Goal: Communication & Community: Participate in discussion

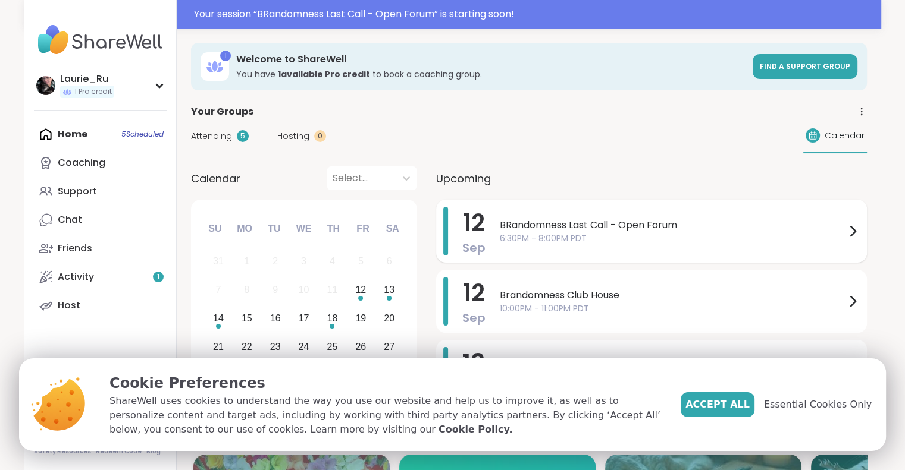
click at [685, 222] on span "BRandomness Last Call - Open Forum" at bounding box center [673, 225] width 346 height 14
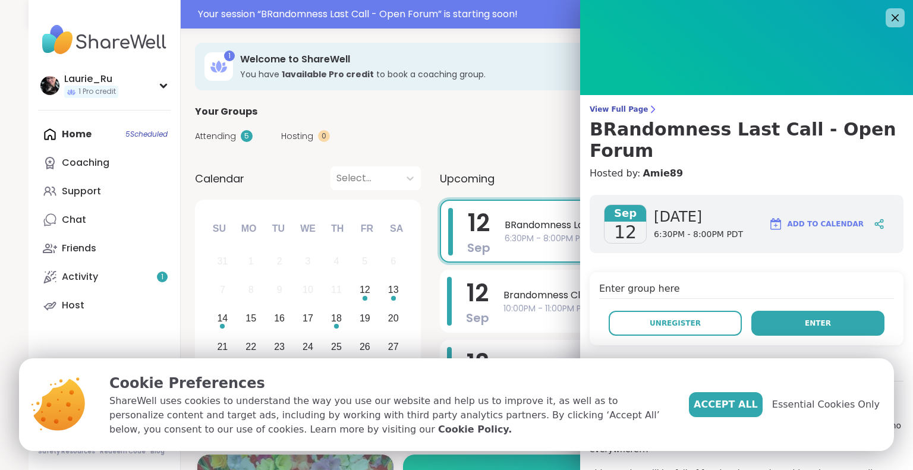
click at [811, 318] on span "Enter" at bounding box center [818, 323] width 26 height 11
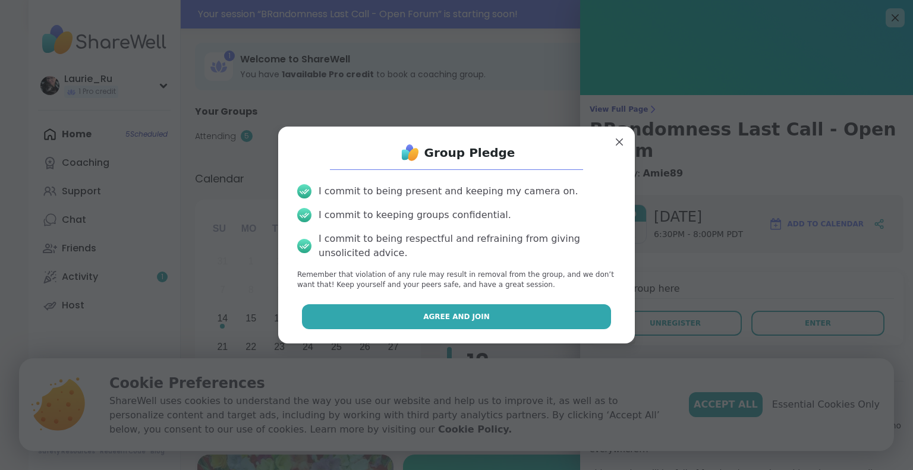
click at [508, 312] on button "Agree and Join" at bounding box center [457, 316] width 310 height 25
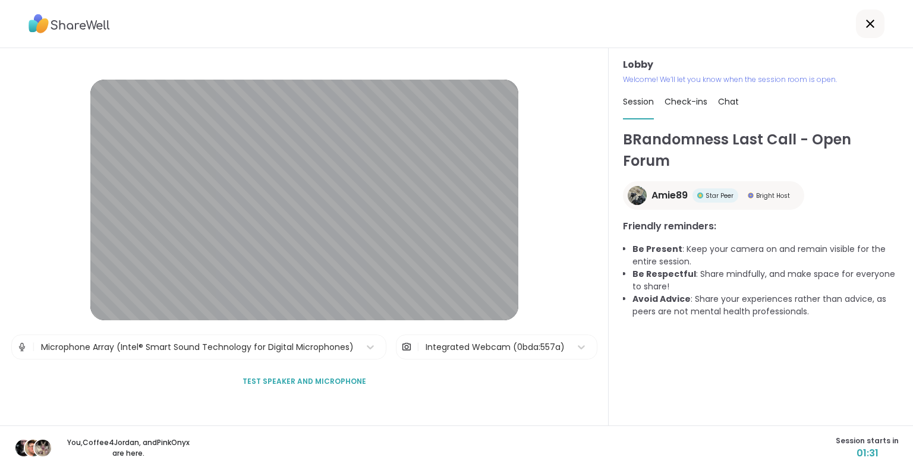
click at [338, 381] on span "Test speaker and microphone" at bounding box center [305, 381] width 124 height 11
click at [328, 376] on span "Test speaker and microphone" at bounding box center [305, 381] width 124 height 11
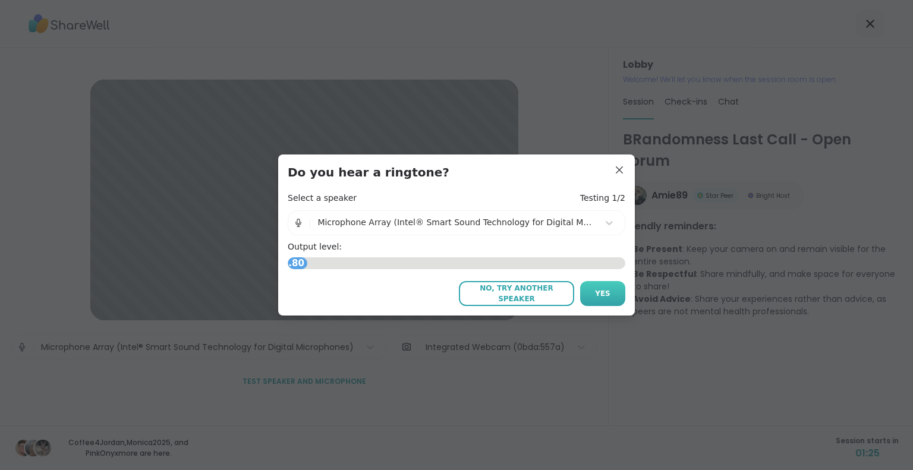
click at [595, 297] on span "Yes" at bounding box center [602, 293] width 15 height 11
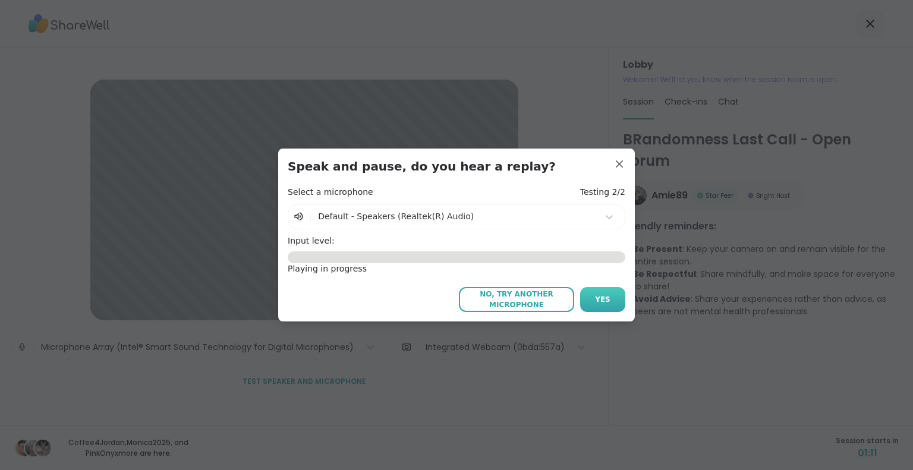
click at [602, 298] on span "Yes" at bounding box center [602, 299] width 15 height 11
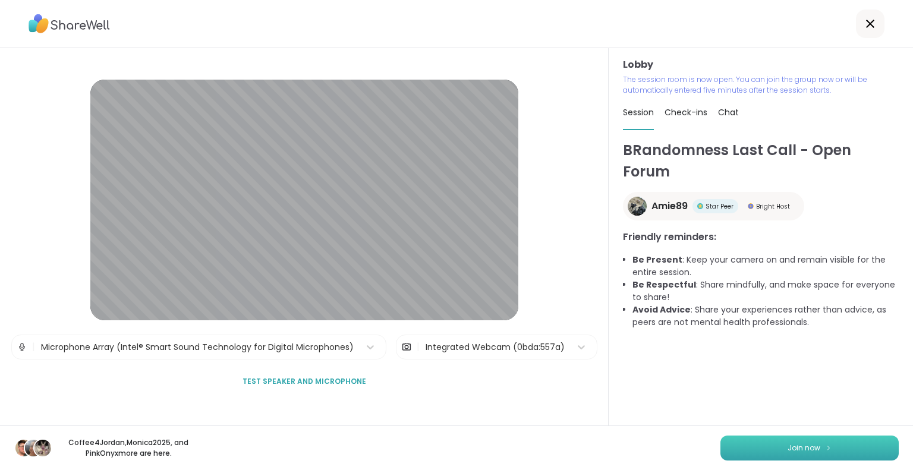
click at [804, 446] on span "Join now" at bounding box center [804, 448] width 33 height 11
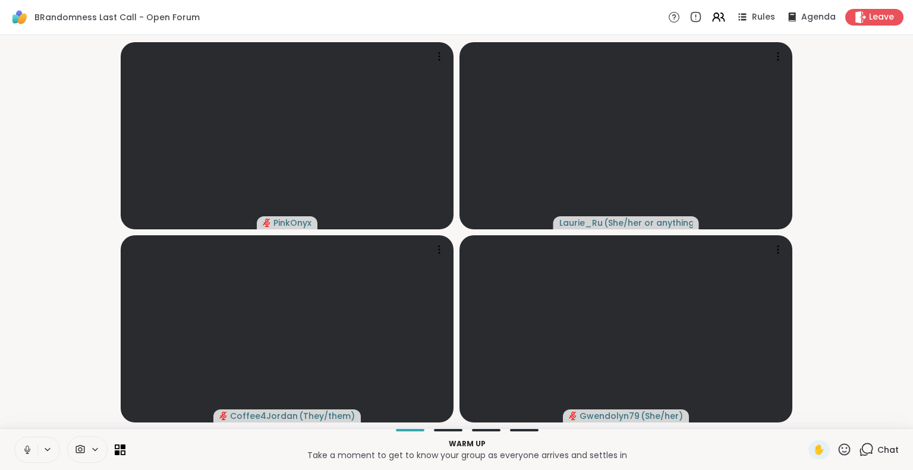
click at [28, 451] on icon at bounding box center [27, 448] width 3 height 5
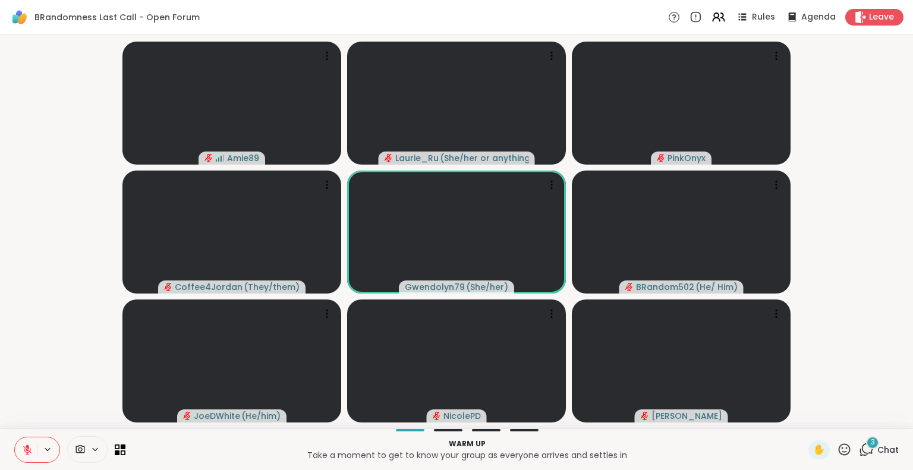
click at [856, 272] on video-player-container "Amie89 Laurie_Ru ( She/her or anything else ) PinkOnyx Coffee4Jordan ( They/the…" at bounding box center [456, 232] width 899 height 384
click at [873, 415] on video-player-container "Amie89 Laurie_Ru ( She/her or anything else ) PinkOnyx Coffee4Jordan ( They/the…" at bounding box center [456, 232] width 899 height 384
click at [868, 250] on video-player-container "Amie89 Laurie_Ru ( She/her or anything else ) PinkOnyx Coffee4Jordan ( They/the…" at bounding box center [456, 232] width 899 height 384
click at [868, 248] on video-player-container "Amie89 Laurie_Ru ( She/her or anything else ) PinkOnyx Coffee4Jordan ( They/the…" at bounding box center [456, 232] width 899 height 384
click at [871, 237] on video-player-container "Amie89 Laurie_Ru ( She/her or anything else ) PinkOnyx Coffee4Jordan ( They/the…" at bounding box center [456, 232] width 899 height 384
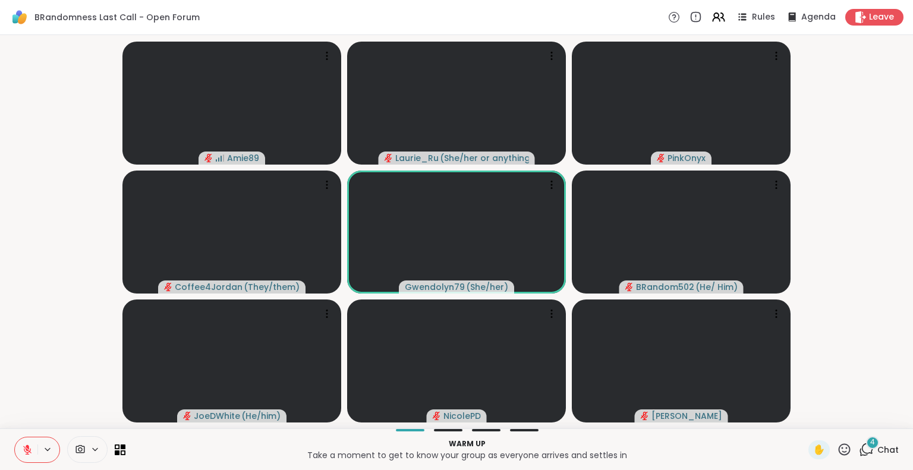
scroll to position [0, 9]
click at [839, 444] on icon at bounding box center [845, 450] width 12 height 12
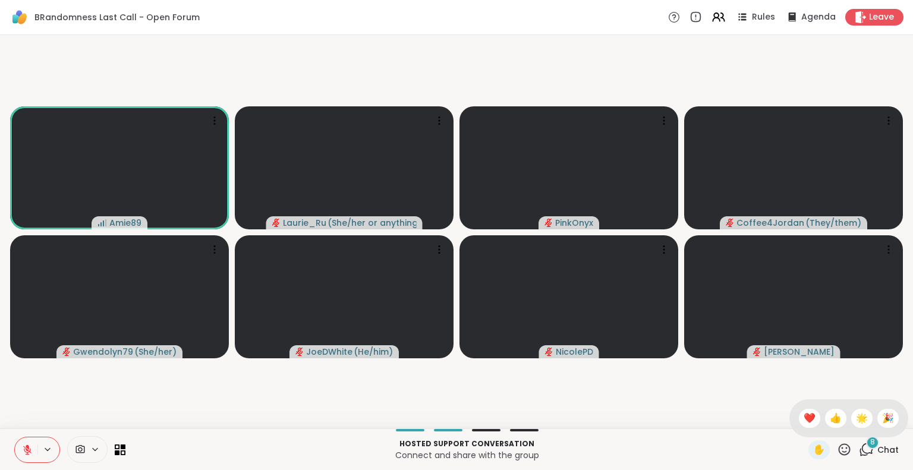
click at [859, 450] on icon at bounding box center [866, 449] width 15 height 15
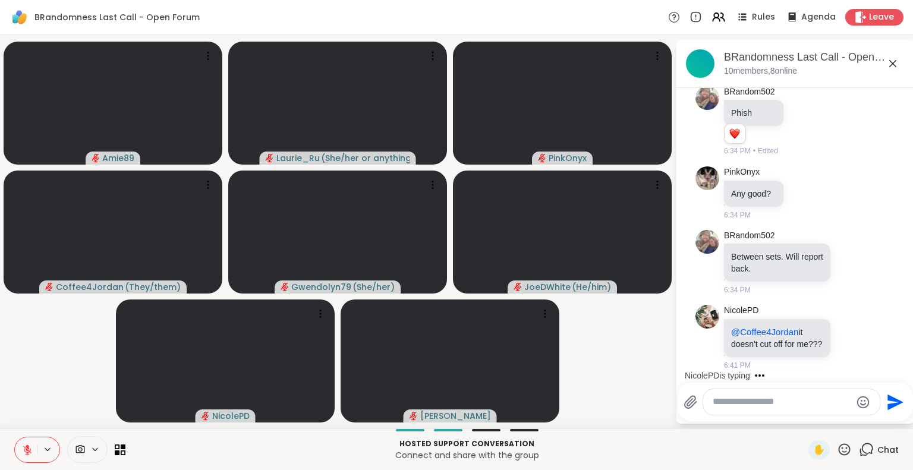
scroll to position [380, 0]
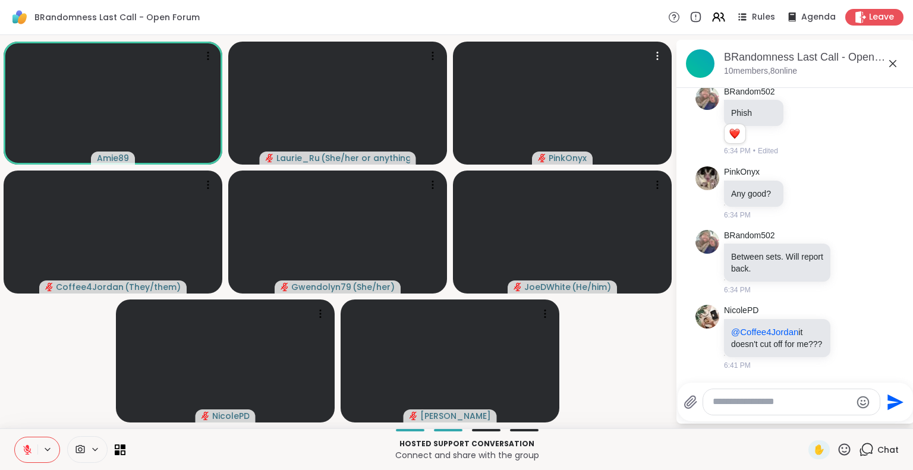
click at [483, 136] on video at bounding box center [562, 103] width 219 height 123
click at [23, 450] on icon at bounding box center [27, 450] width 8 height 8
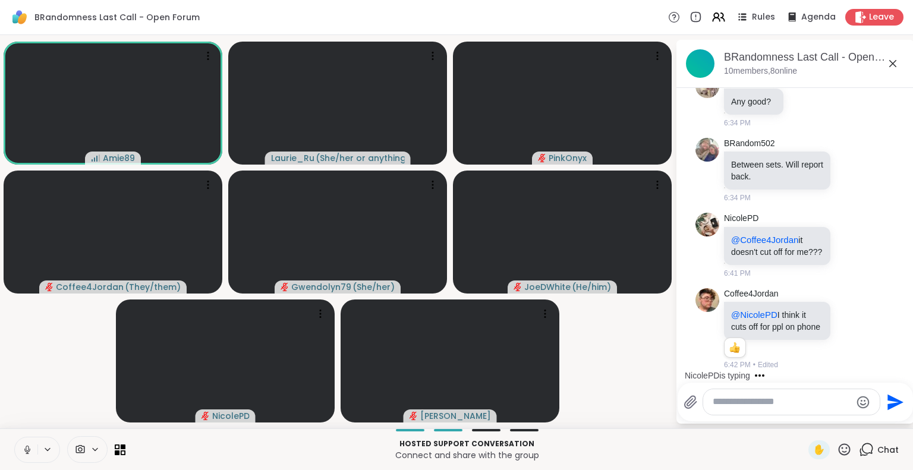
scroll to position [616, 0]
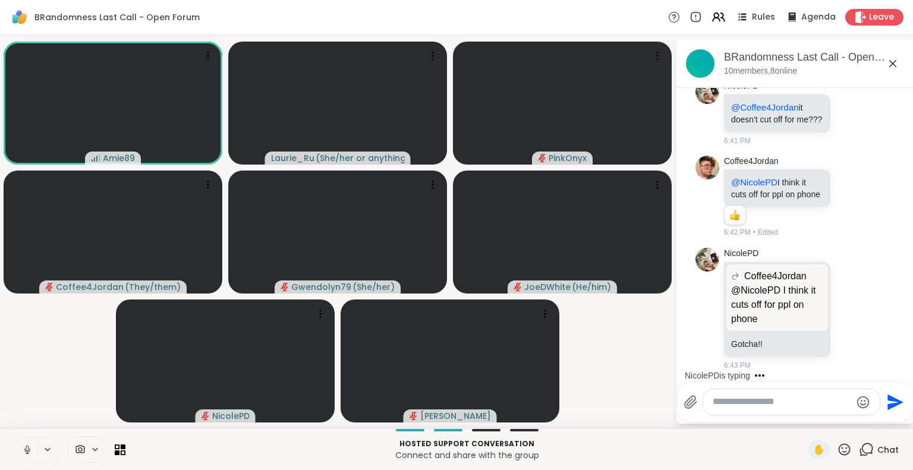
click at [22, 449] on icon at bounding box center [27, 450] width 11 height 11
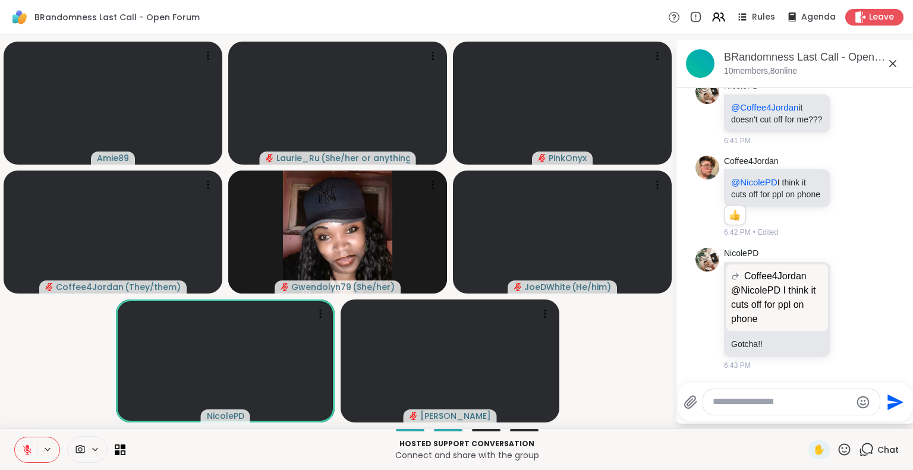
click at [770, 408] on textarea "Type your message" at bounding box center [782, 402] width 139 height 12
type textarea "*****"
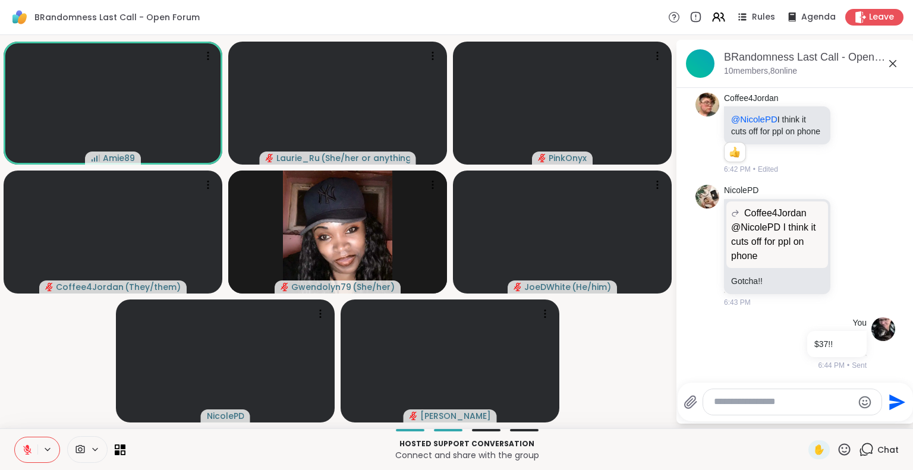
scroll to position [696, 0]
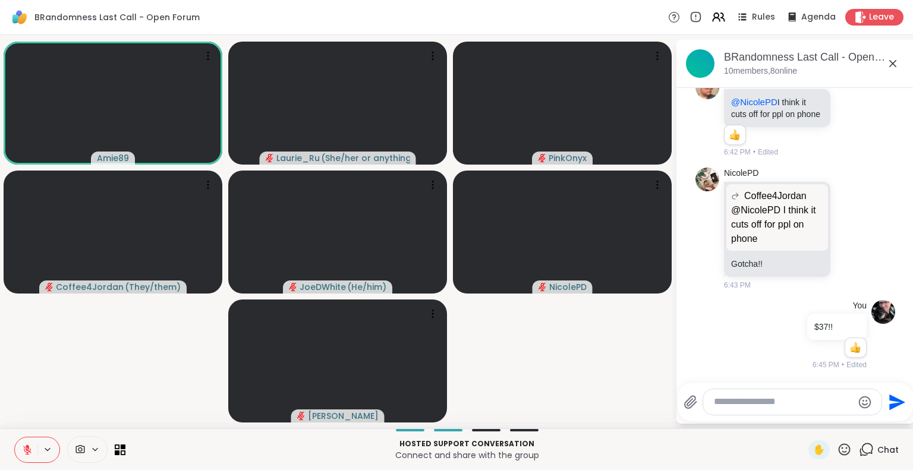
click at [589, 356] on video-player-container "Amie89 Laurie_Ru ( She/her or anything else ) PinkOnyx Coffee4Jordan ( They/the…" at bounding box center [337, 232] width 661 height 384
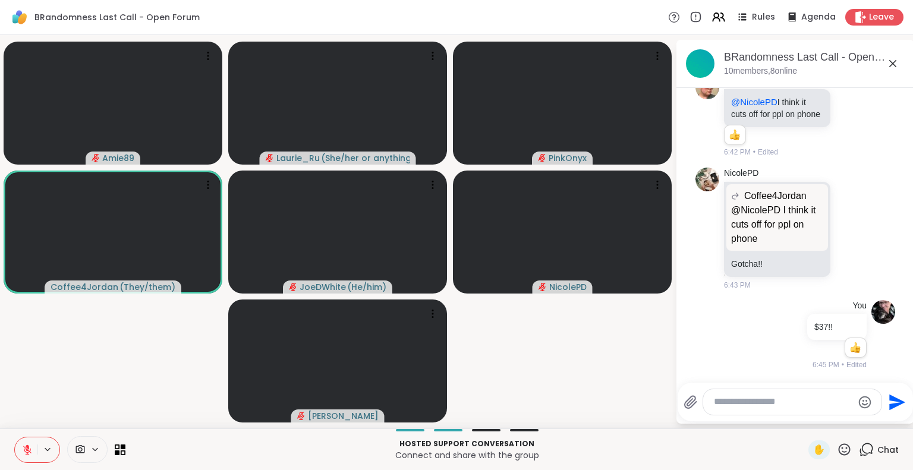
click at [589, 356] on video-player-container "Amie89 Laurie_Ru ( She/her or anything else ) PinkOnyx Coffee4Jordan ( They/the…" at bounding box center [337, 232] width 661 height 384
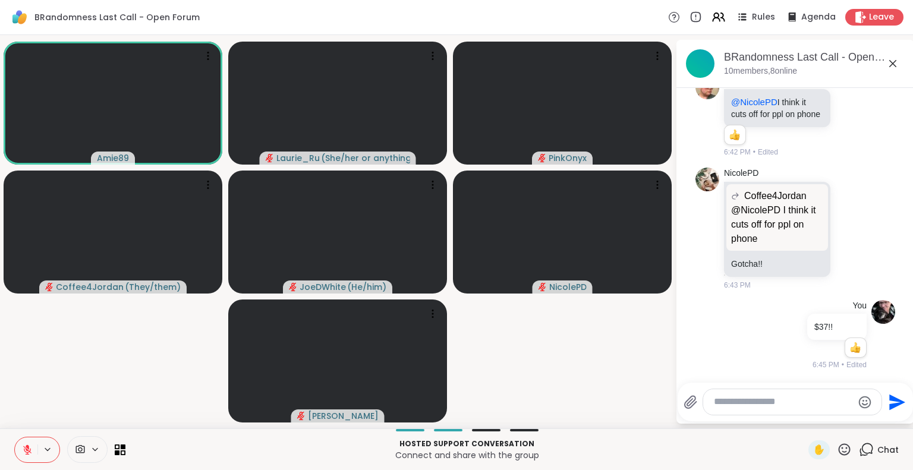
click at [733, 397] on textarea "Type your message" at bounding box center [783, 402] width 139 height 12
click at [22, 448] on icon at bounding box center [27, 450] width 11 height 11
click at [22, 449] on icon at bounding box center [27, 450] width 11 height 11
click at [26, 448] on icon at bounding box center [28, 447] width 4 height 5
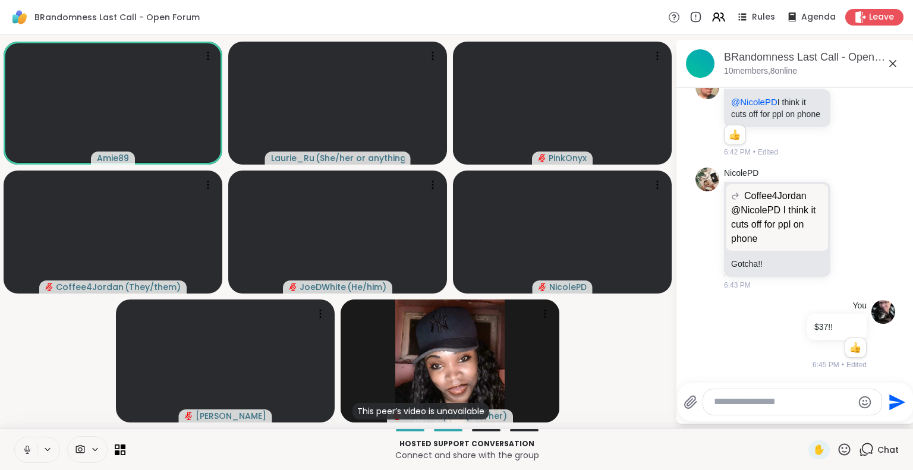
scroll to position [771, 0]
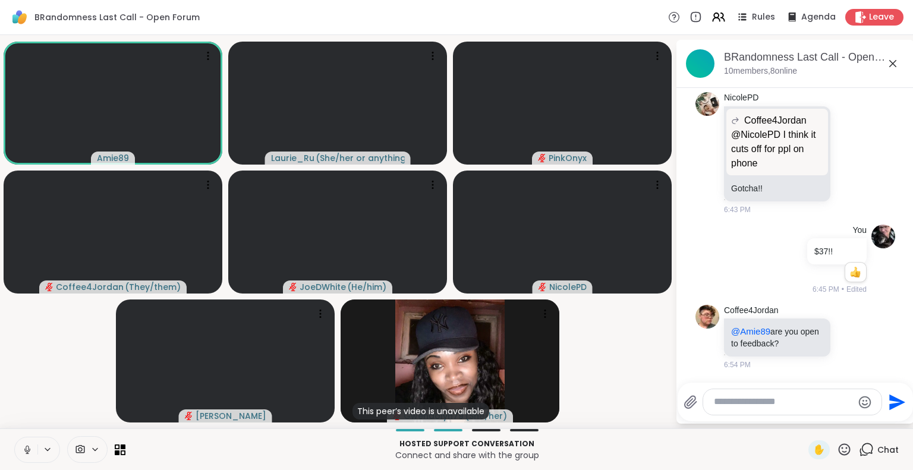
click at [22, 448] on icon at bounding box center [27, 450] width 11 height 11
click at [737, 404] on textarea "Type your message" at bounding box center [783, 402] width 139 height 12
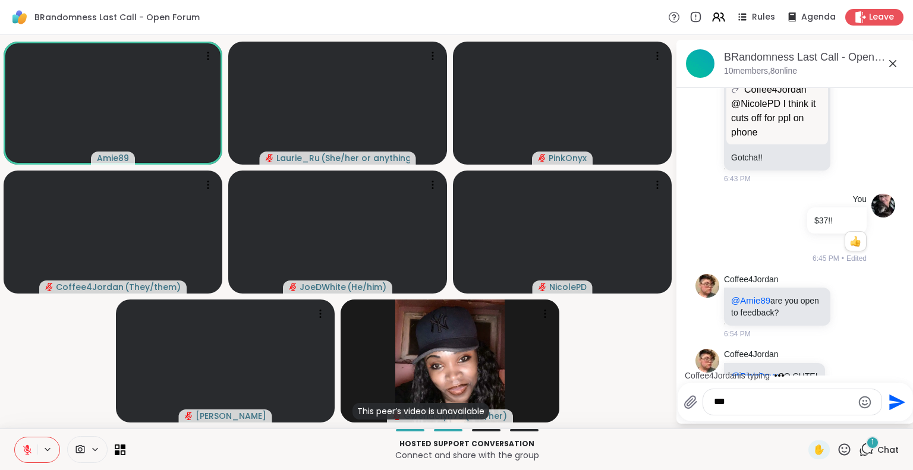
scroll to position [846, 0]
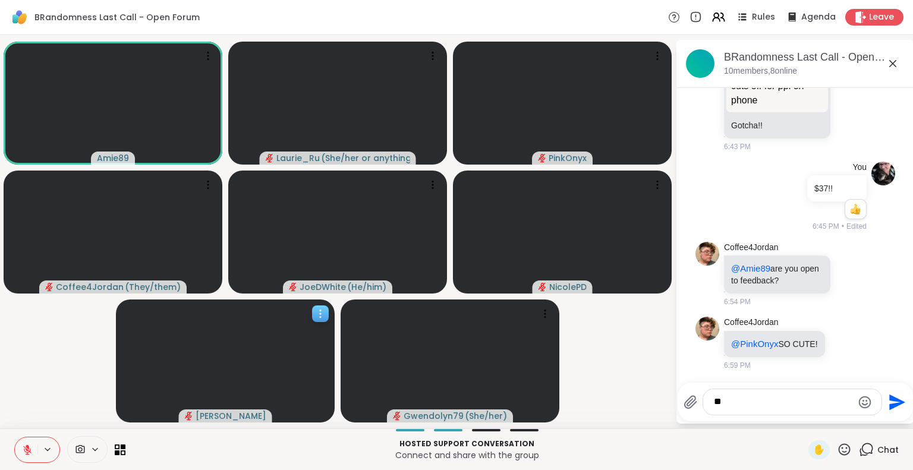
type textarea "*"
click at [26, 449] on icon at bounding box center [28, 447] width 4 height 5
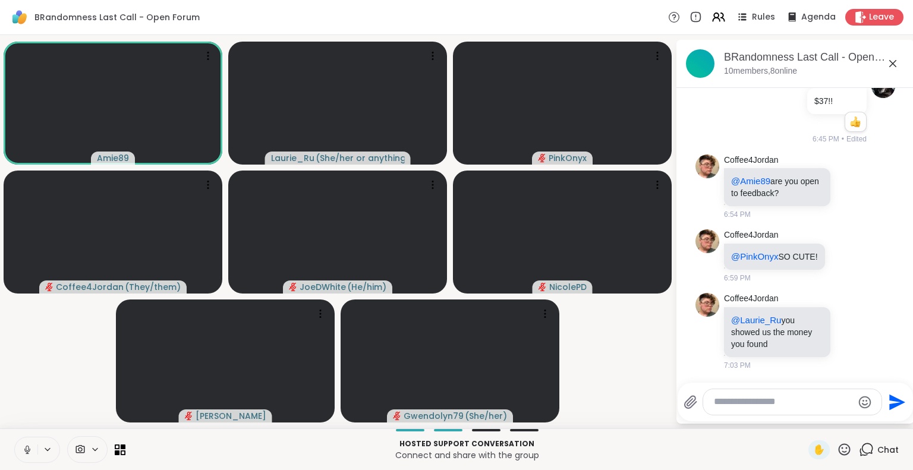
click at [22, 449] on icon at bounding box center [27, 450] width 11 height 11
click at [850, 330] on icon at bounding box center [850, 330] width 0 height 0
click at [820, 314] on div "Select Reaction: Thumbs up" at bounding box center [825, 312] width 11 height 11
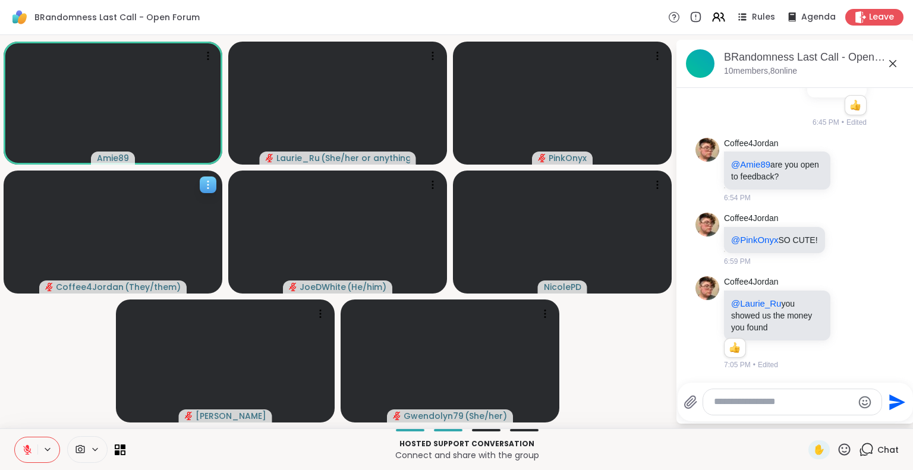
click at [202, 183] on icon at bounding box center [208, 185] width 12 height 12
click at [737, 280] on link "Coffee4Jordan" at bounding box center [751, 283] width 55 height 12
click at [733, 409] on textarea "Type your message" at bounding box center [783, 402] width 139 height 12
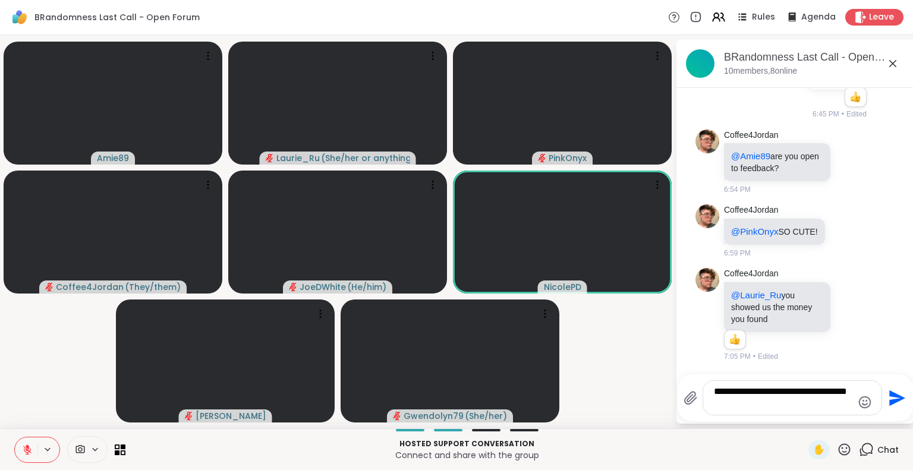
type textarea "**********"
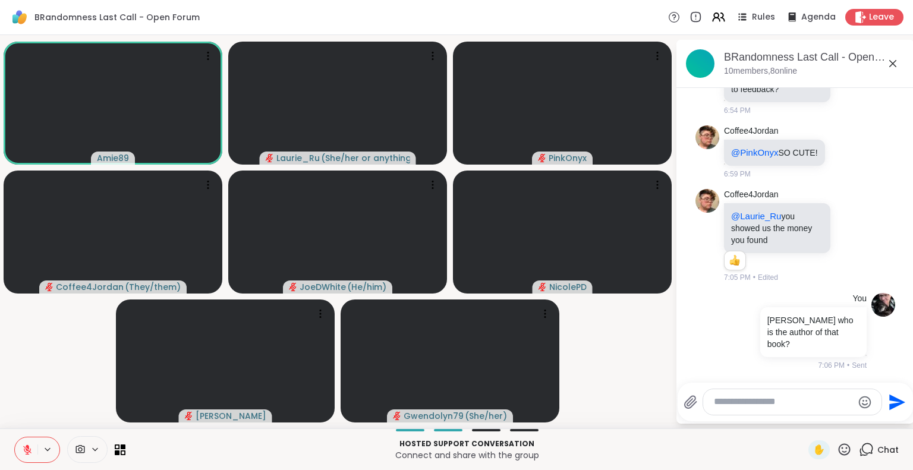
scroll to position [1088, 0]
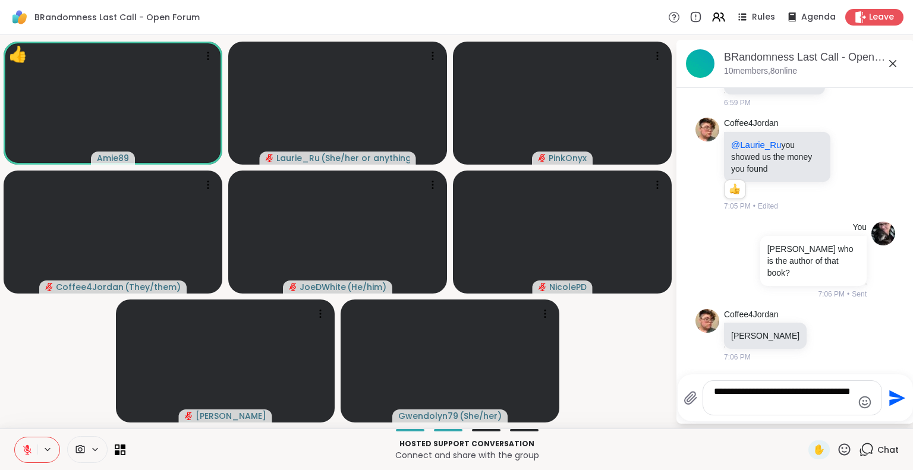
type textarea "**********"
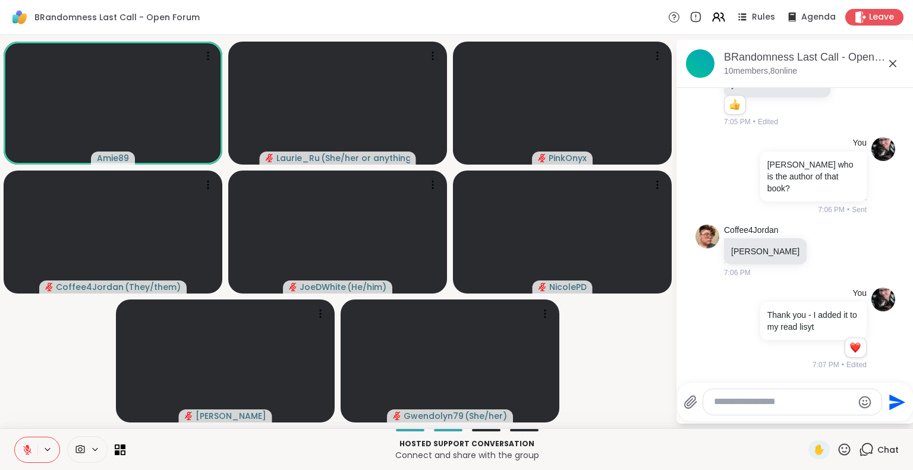
scroll to position [1180, 0]
click at [22, 448] on icon at bounding box center [27, 450] width 11 height 11
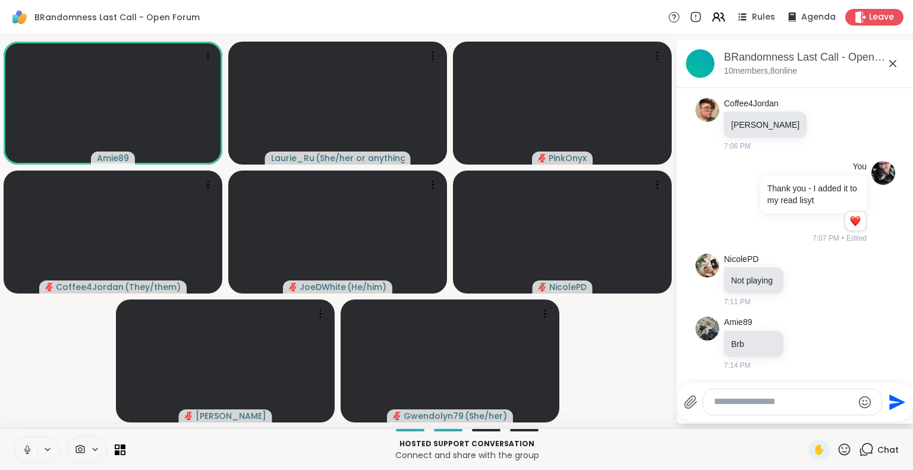
scroll to position [1370, 0]
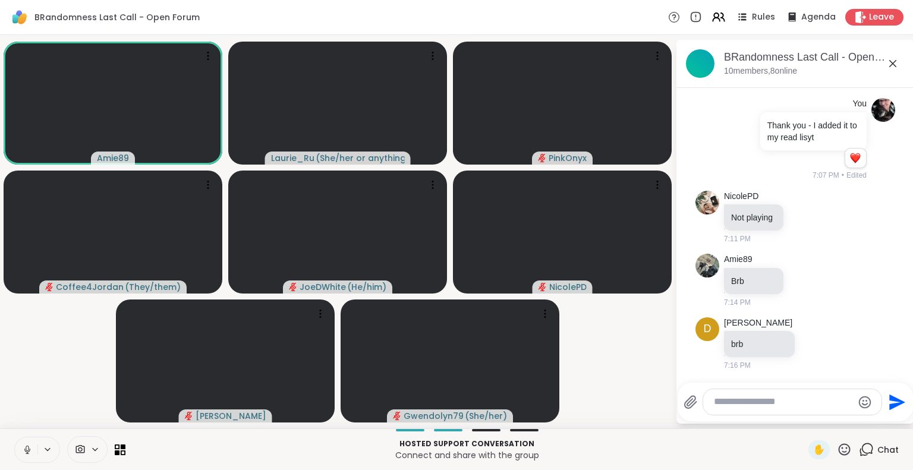
click at [26, 450] on icon at bounding box center [27, 448] width 3 height 5
click at [22, 450] on icon at bounding box center [27, 450] width 11 height 11
click at [22, 447] on icon at bounding box center [27, 450] width 11 height 11
click at [26, 447] on icon at bounding box center [28, 447] width 4 height 5
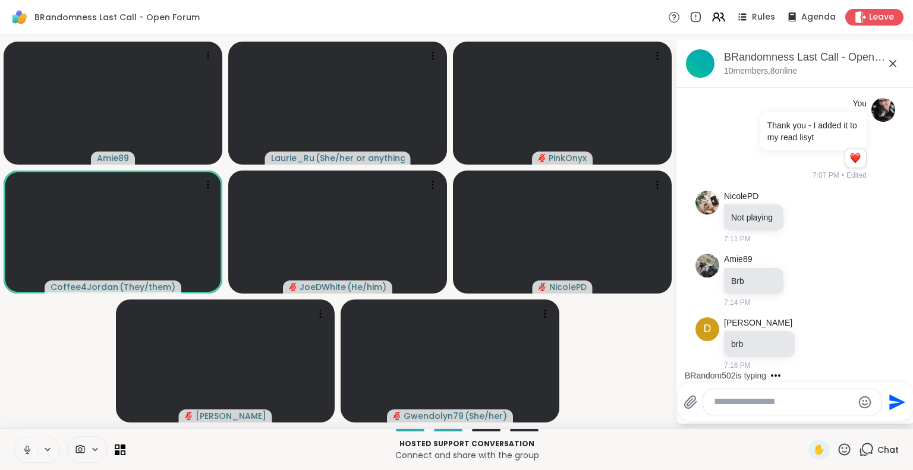
click at [22, 448] on icon at bounding box center [27, 450] width 11 height 11
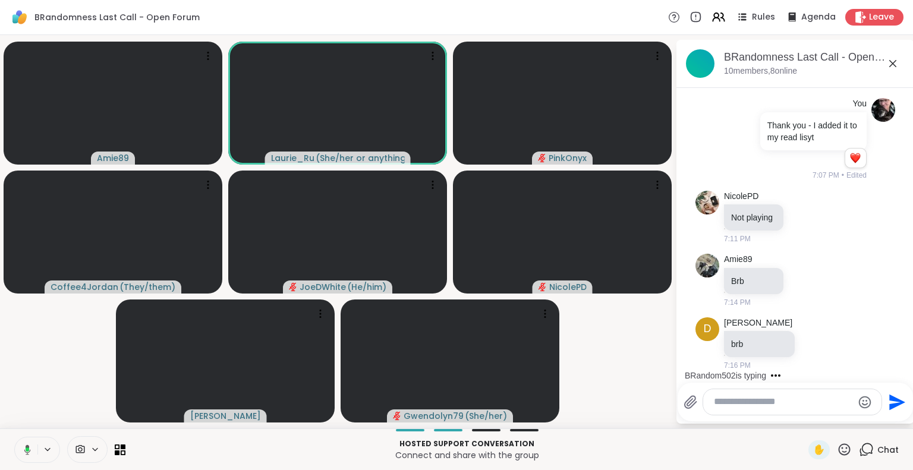
click at [20, 448] on icon at bounding box center [25, 450] width 11 height 11
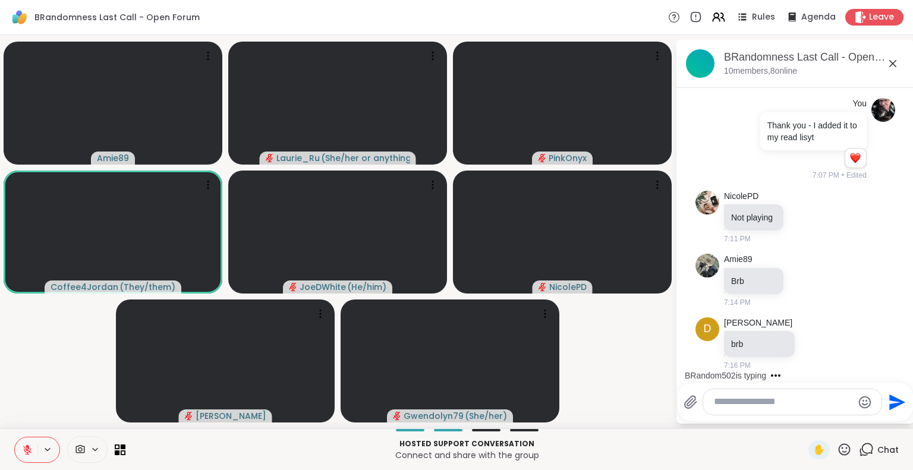
scroll to position [1468, 0]
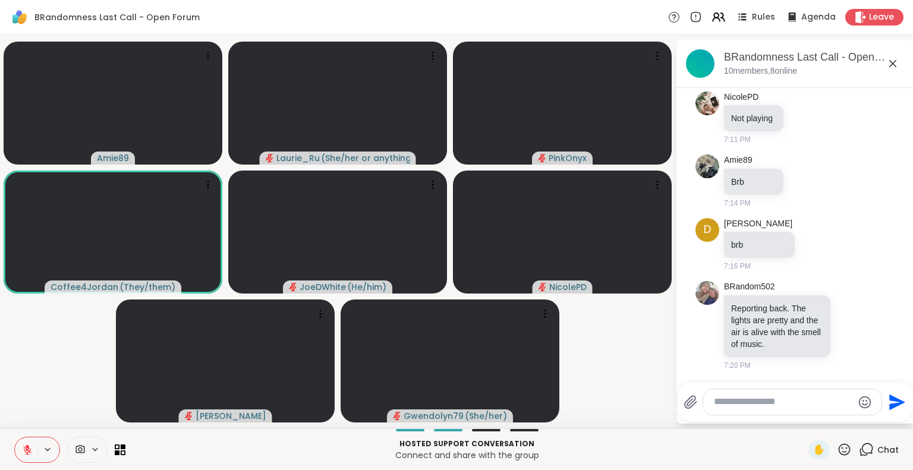
click at [22, 448] on icon at bounding box center [27, 450] width 11 height 11
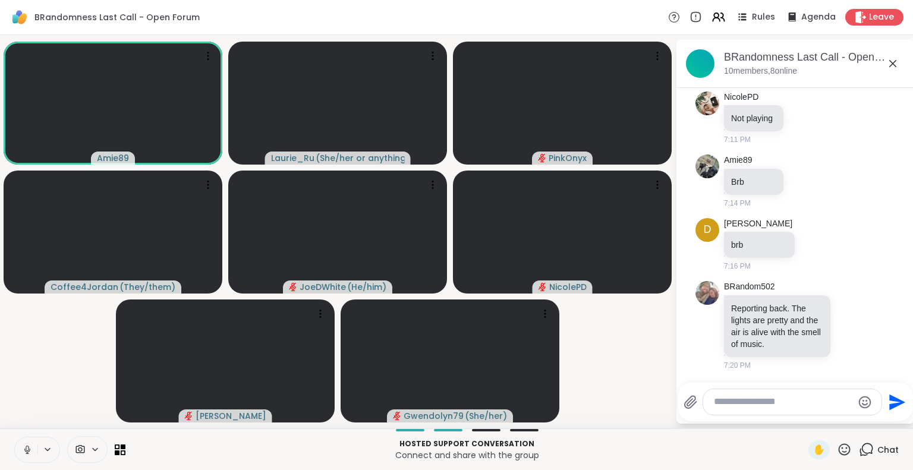
click at [22, 448] on icon at bounding box center [27, 450] width 11 height 11
click at [23, 451] on icon at bounding box center [27, 450] width 8 height 8
click at [24, 451] on icon at bounding box center [27, 450] width 6 height 4
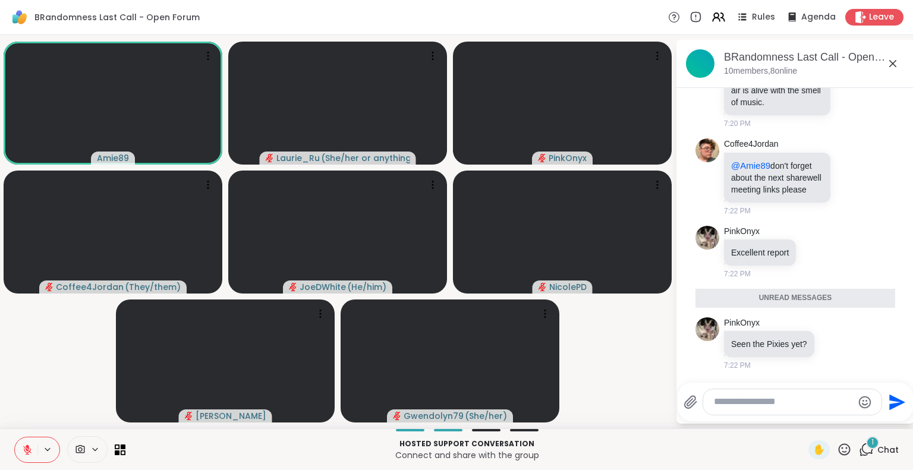
scroll to position [1694, 0]
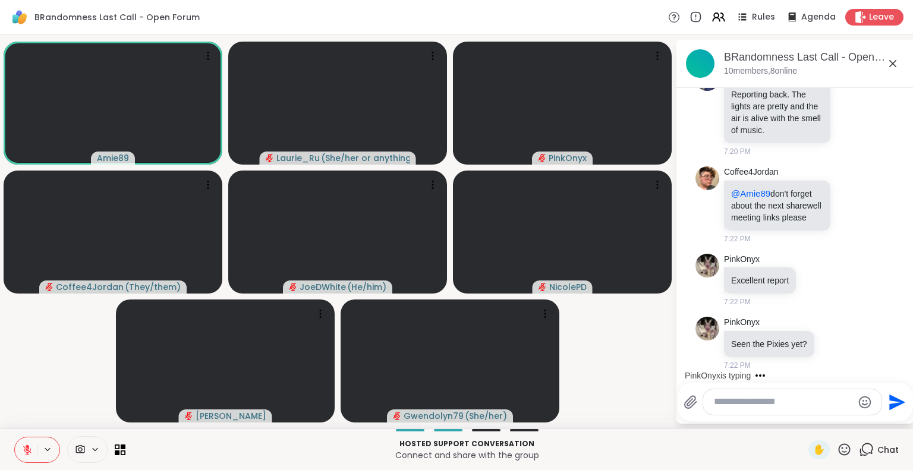
click at [22, 447] on icon at bounding box center [27, 450] width 11 height 11
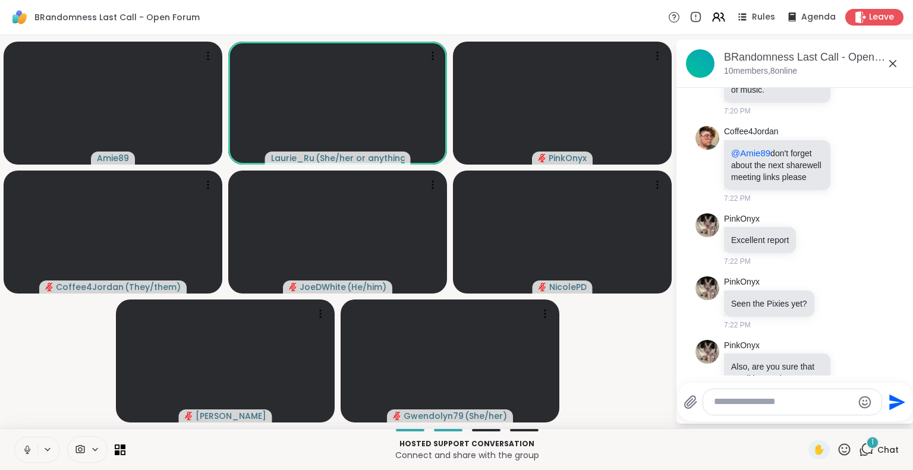
scroll to position [1769, 0]
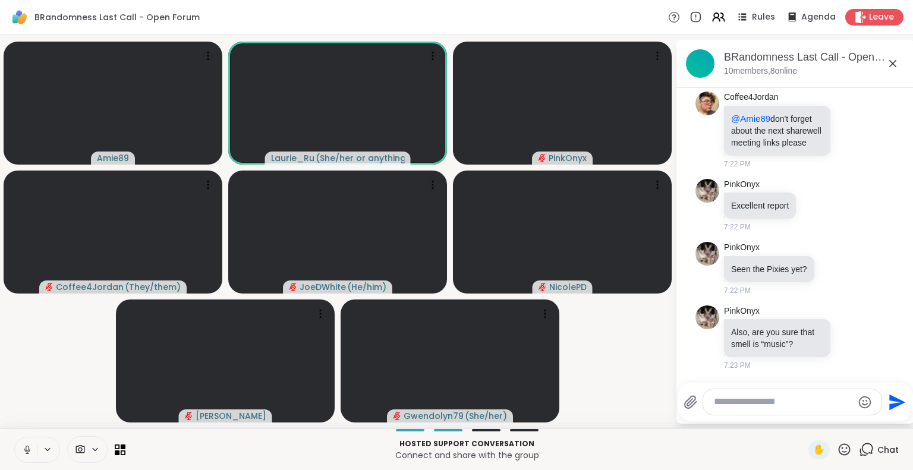
click at [71, 376] on video-player-container "Amie89 Laurie_Ru ( She/her or anything else ) PinkOnyx Coffee4Jordan ( They/the…" at bounding box center [337, 232] width 661 height 384
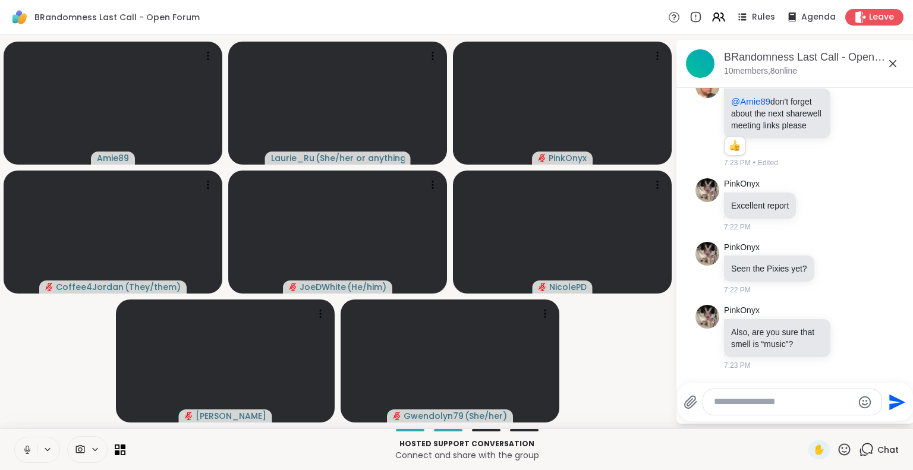
click at [22, 448] on icon at bounding box center [27, 450] width 11 height 11
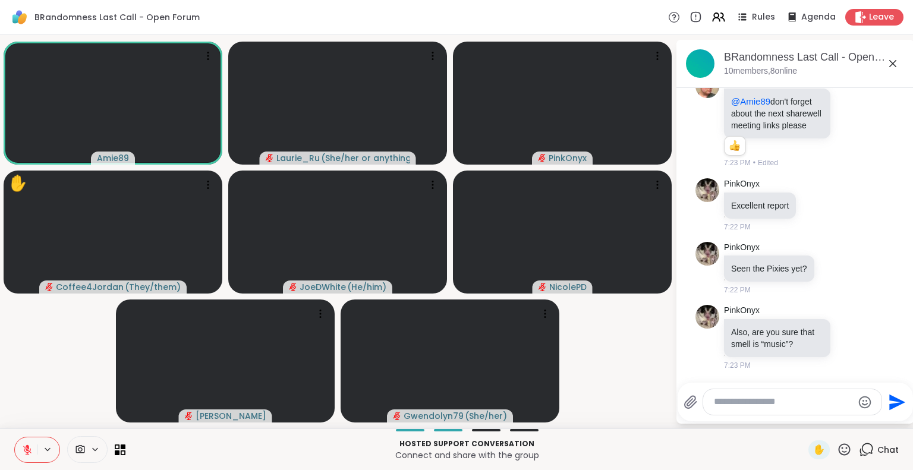
click at [22, 448] on icon at bounding box center [27, 450] width 11 height 11
click at [22, 450] on icon at bounding box center [27, 450] width 11 height 11
drag, startPoint x: 17, startPoint y: 449, endPoint x: 9, endPoint y: 450, distance: 8.4
click at [15, 450] on button at bounding box center [26, 450] width 23 height 25
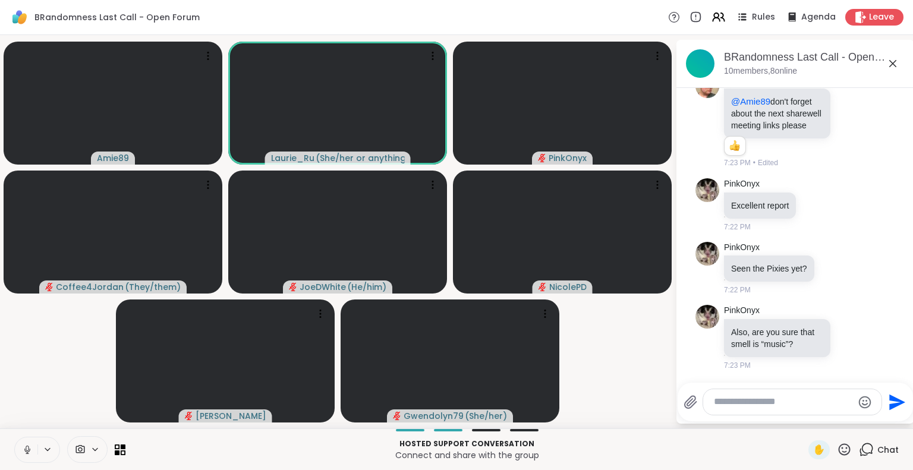
click at [22, 448] on icon at bounding box center [27, 450] width 11 height 11
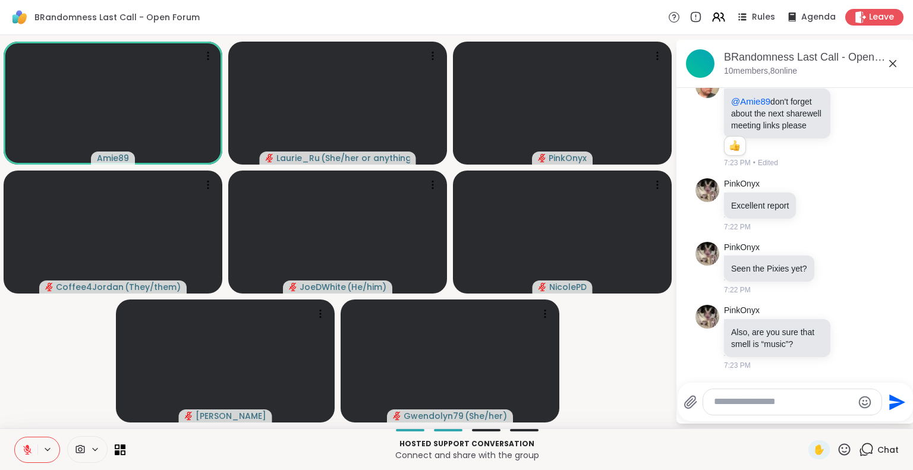
click at [22, 448] on icon at bounding box center [27, 450] width 11 height 11
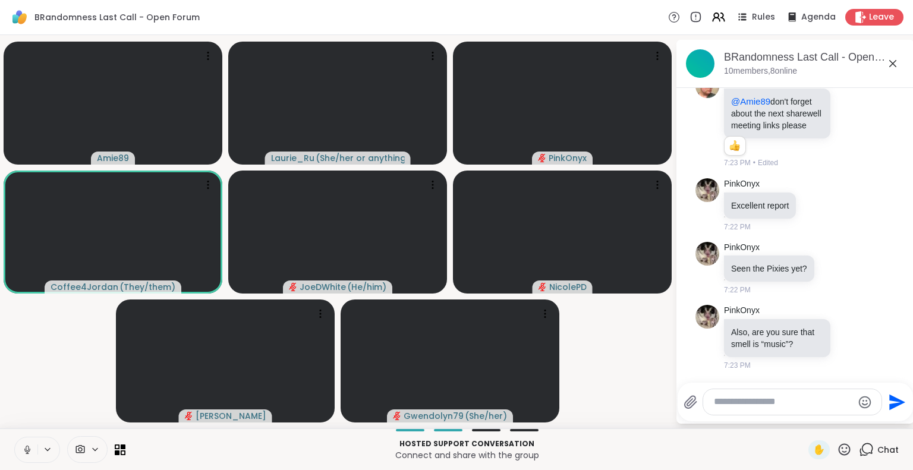
click at [22, 448] on icon at bounding box center [27, 450] width 11 height 11
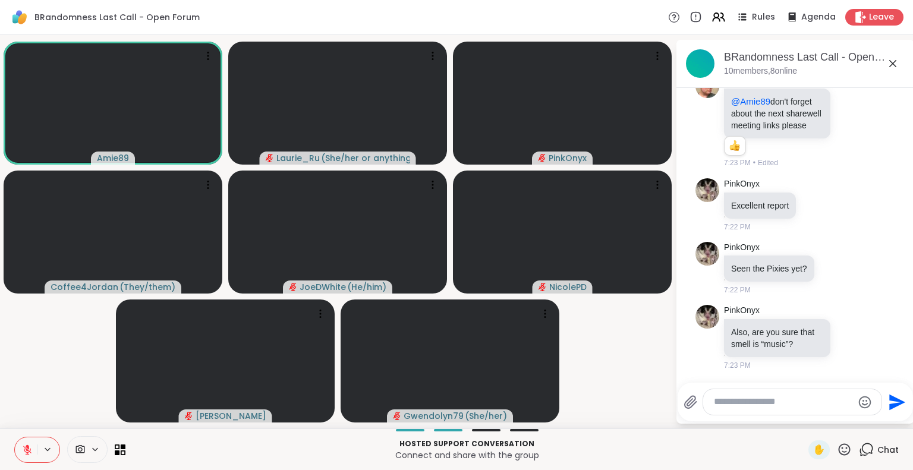
click at [747, 406] on textarea "Type your message" at bounding box center [783, 402] width 139 height 12
type textarea "*"
click at [22, 455] on icon at bounding box center [27, 450] width 11 height 11
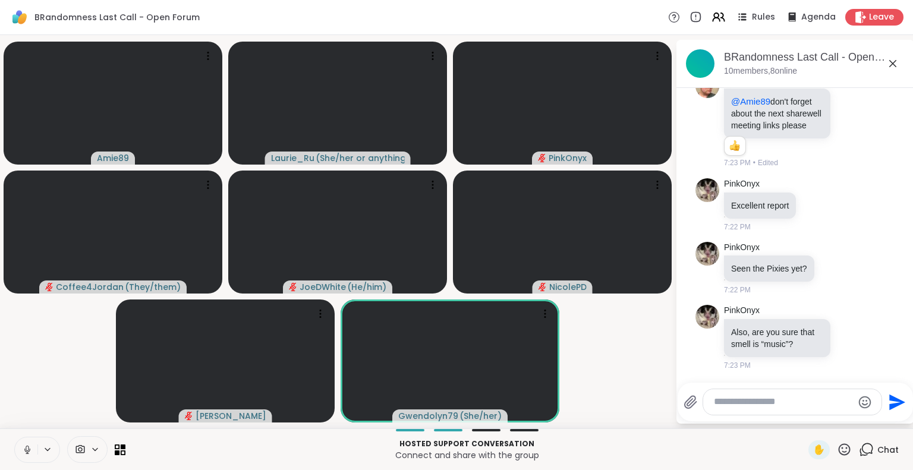
click at [22, 448] on icon at bounding box center [27, 450] width 11 height 11
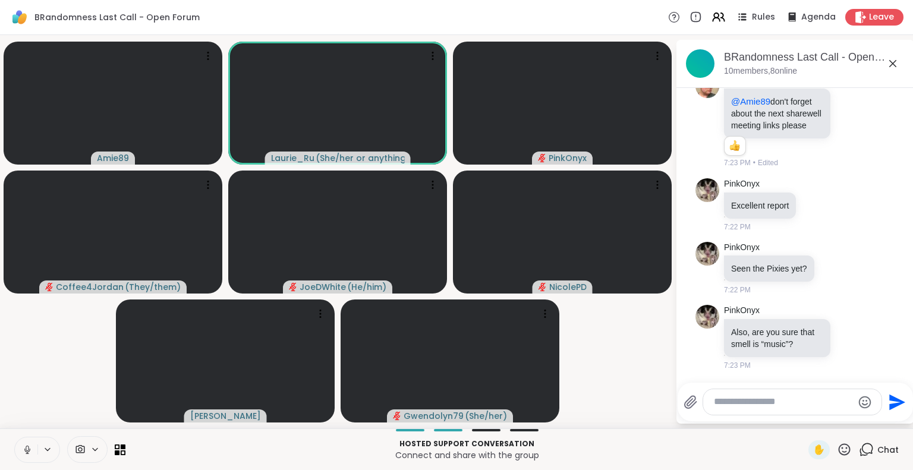
drag, startPoint x: 32, startPoint y: 430, endPoint x: 17, endPoint y: 451, distance: 25.6
click at [17, 451] on div "Hosted support conversation Connect and share with the group ✋ Chat" at bounding box center [456, 450] width 913 height 42
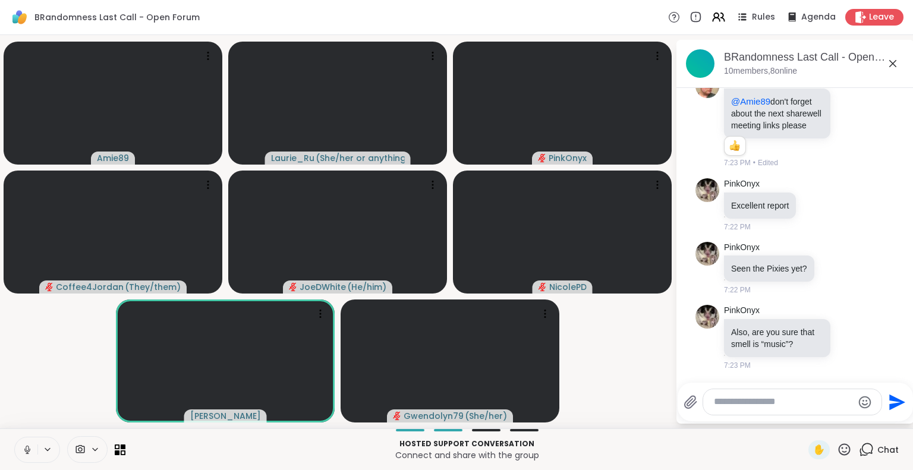
click at [26, 451] on icon at bounding box center [27, 448] width 3 height 5
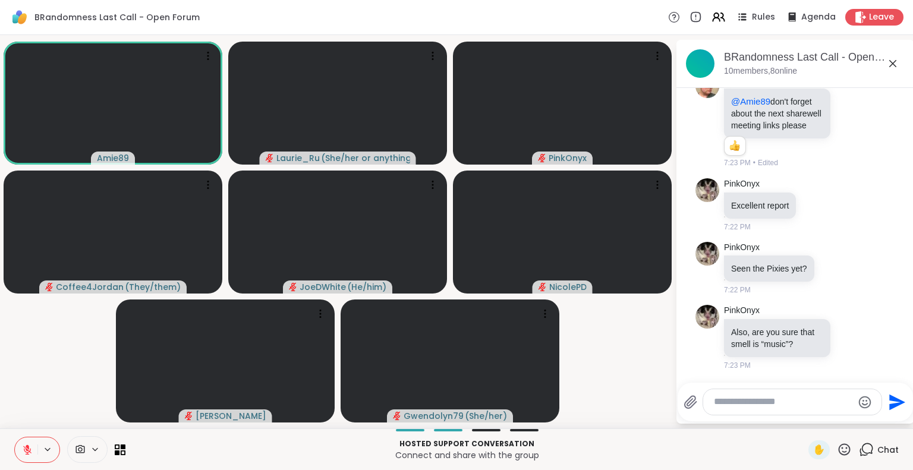
click at [22, 448] on icon at bounding box center [27, 450] width 11 height 11
click at [22, 450] on icon at bounding box center [27, 450] width 11 height 11
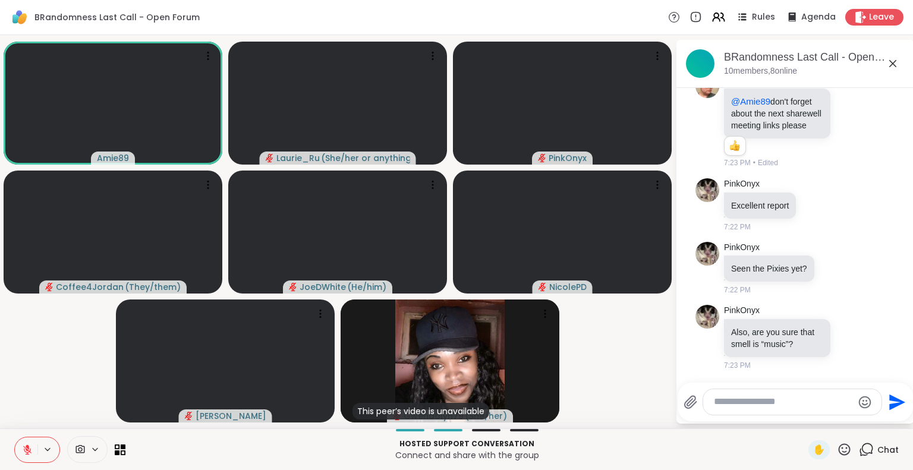
click at [26, 448] on icon at bounding box center [28, 447] width 4 height 5
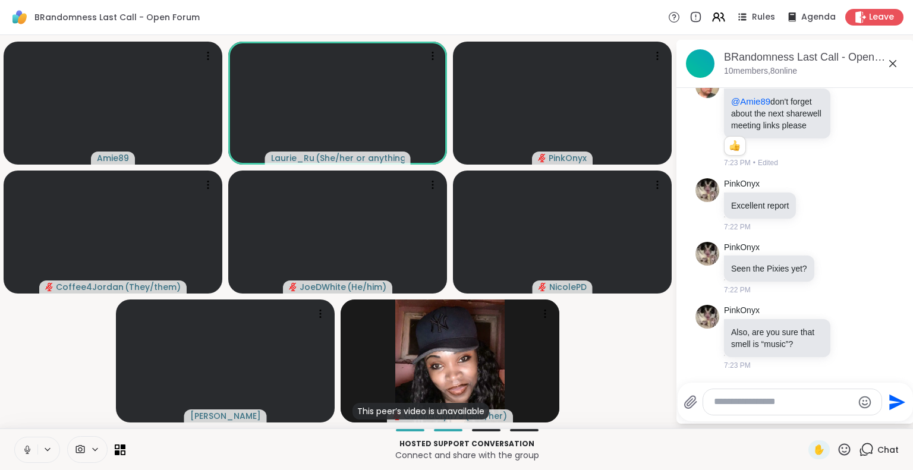
click at [22, 448] on icon at bounding box center [27, 450] width 11 height 11
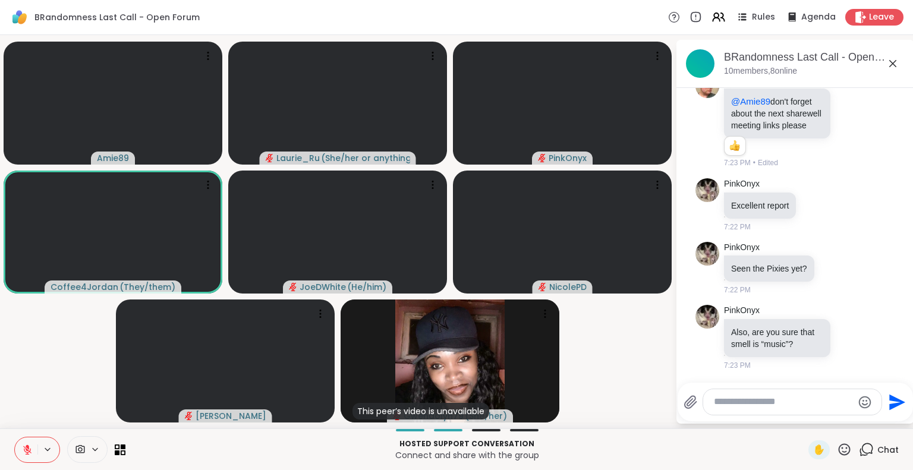
click at [23, 450] on icon at bounding box center [27, 450] width 8 height 8
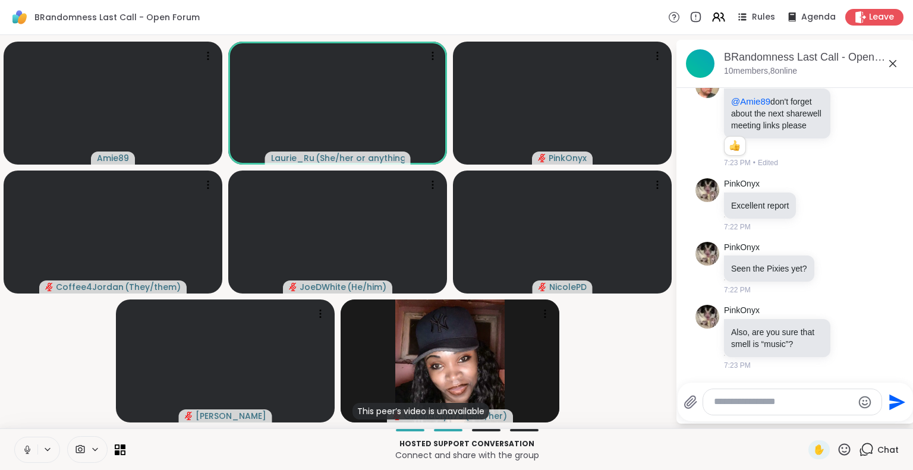
click at [50, 366] on video-player-container "Amie89 Laurie_Ru ( She/her or anything else ) PinkOnyx Coffee4Jordan ( They/the…" at bounding box center [337, 232] width 661 height 384
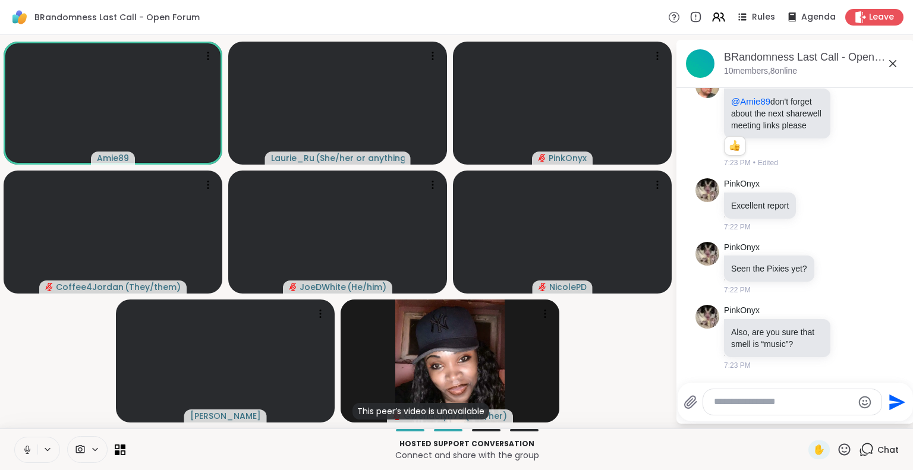
click at [26, 446] on icon at bounding box center [27, 448] width 3 height 5
click at [22, 451] on icon at bounding box center [27, 450] width 11 height 11
click at [22, 449] on icon at bounding box center [27, 450] width 11 height 11
click at [22, 451] on icon at bounding box center [27, 450] width 11 height 11
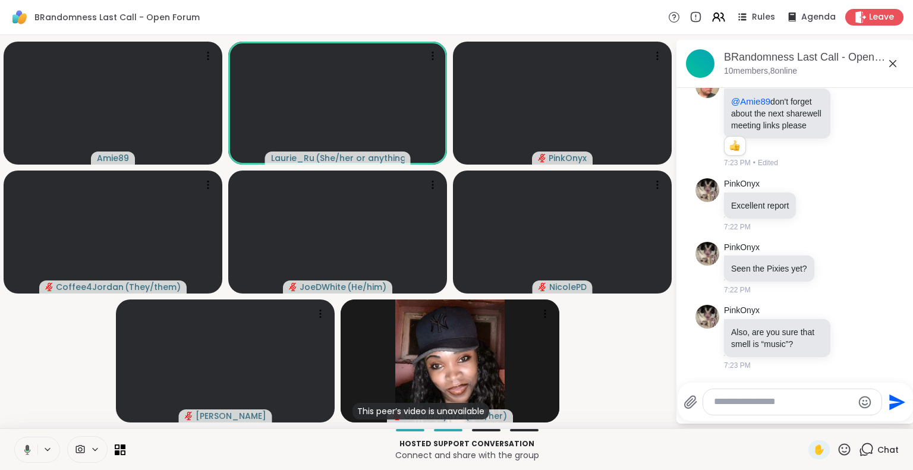
click at [20, 451] on icon at bounding box center [25, 450] width 11 height 11
click at [22, 451] on icon at bounding box center [27, 450] width 11 height 11
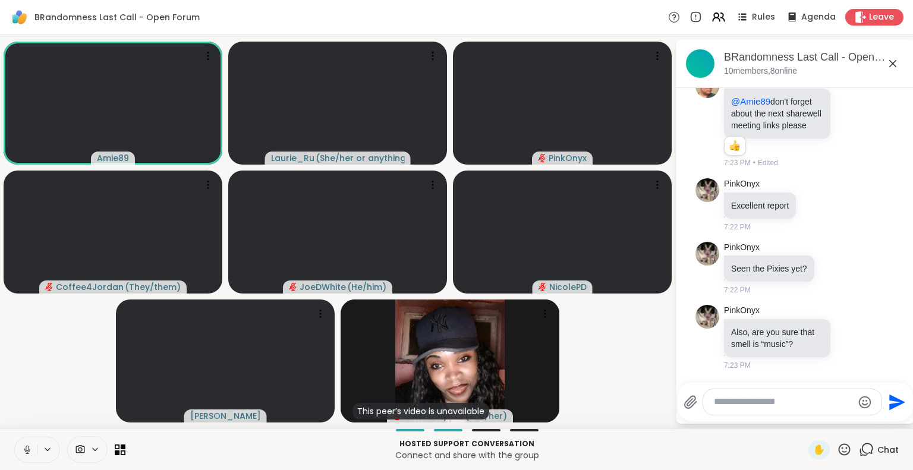
click at [22, 451] on icon at bounding box center [27, 450] width 11 height 11
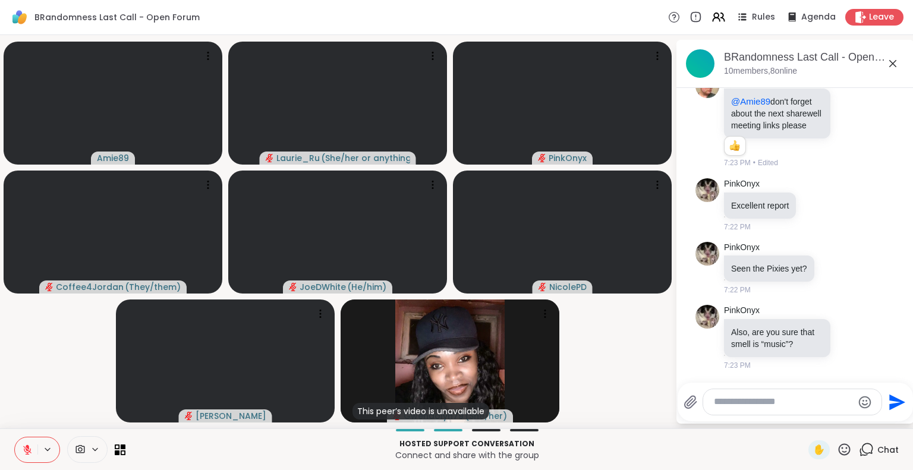
click at [23, 450] on icon at bounding box center [27, 450] width 8 height 8
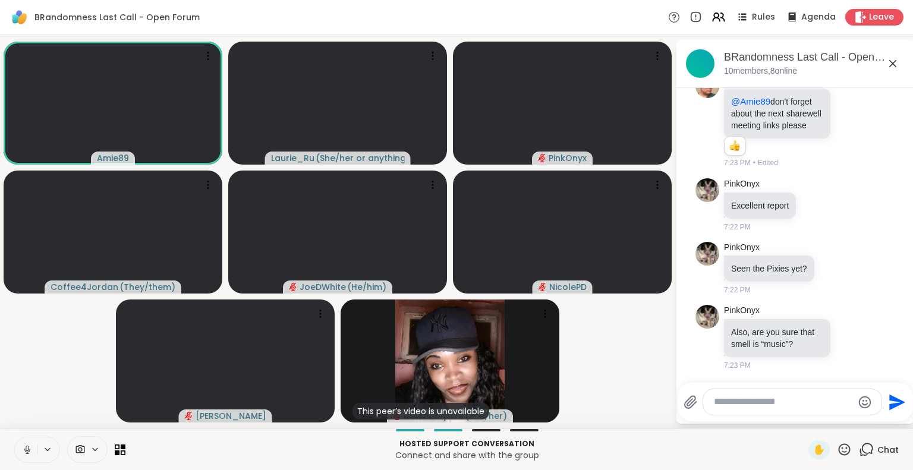
click at [22, 448] on icon at bounding box center [27, 450] width 11 height 11
click at [22, 451] on icon at bounding box center [27, 450] width 11 height 11
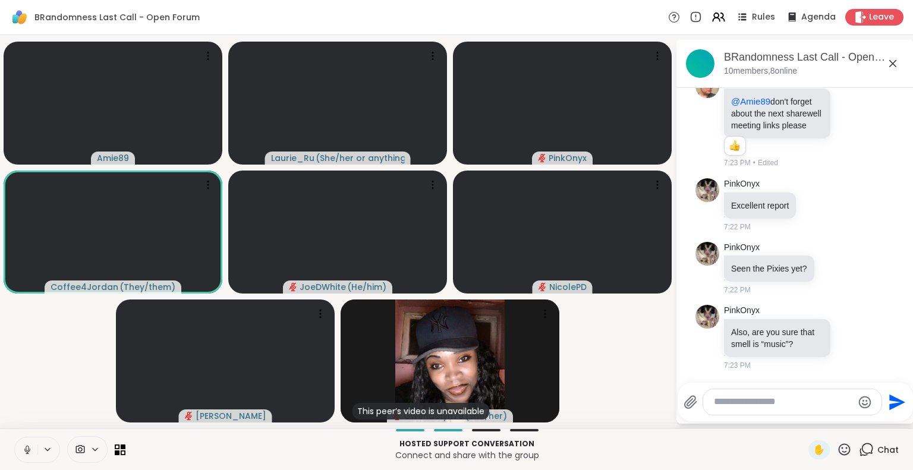
click at [26, 449] on icon at bounding box center [27, 448] width 3 height 5
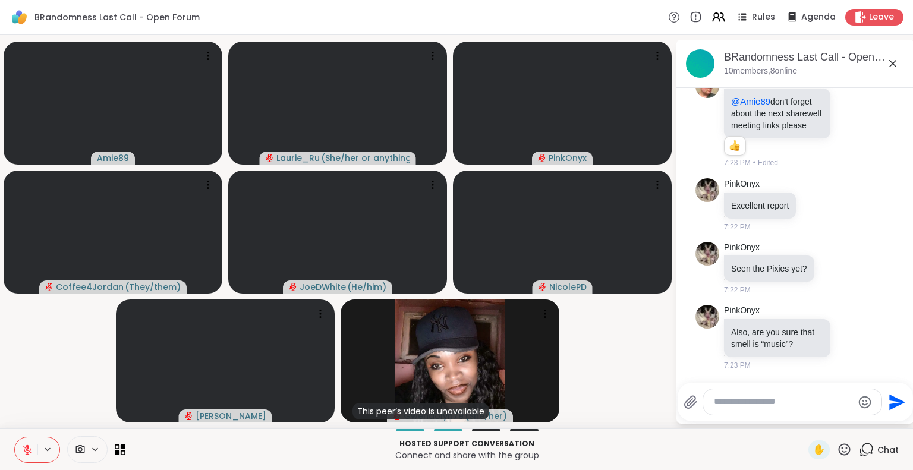
click at [26, 449] on icon at bounding box center [28, 447] width 4 height 5
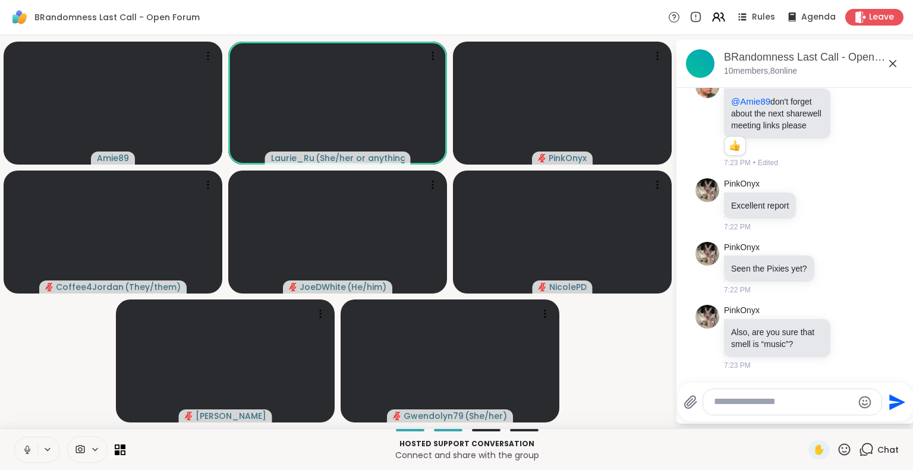
click at [26, 449] on icon at bounding box center [27, 448] width 3 height 5
click at [26, 447] on icon at bounding box center [28, 447] width 4 height 5
click at [22, 447] on icon at bounding box center [27, 450] width 11 height 11
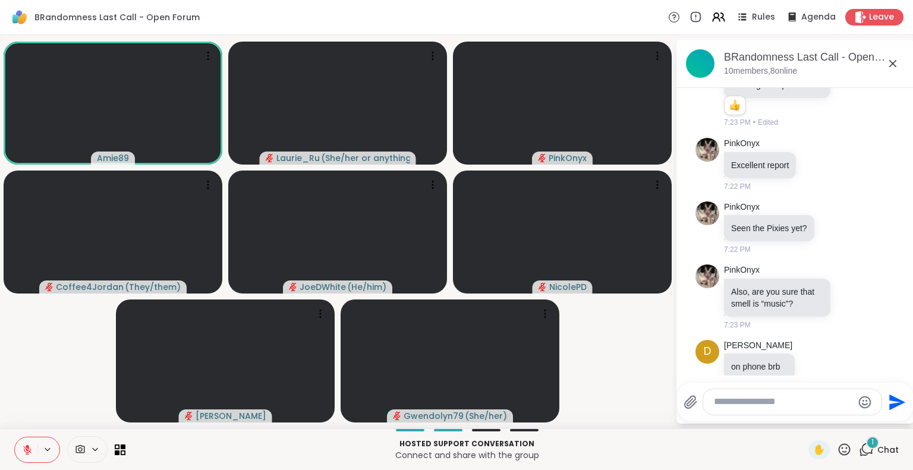
scroll to position [1849, 0]
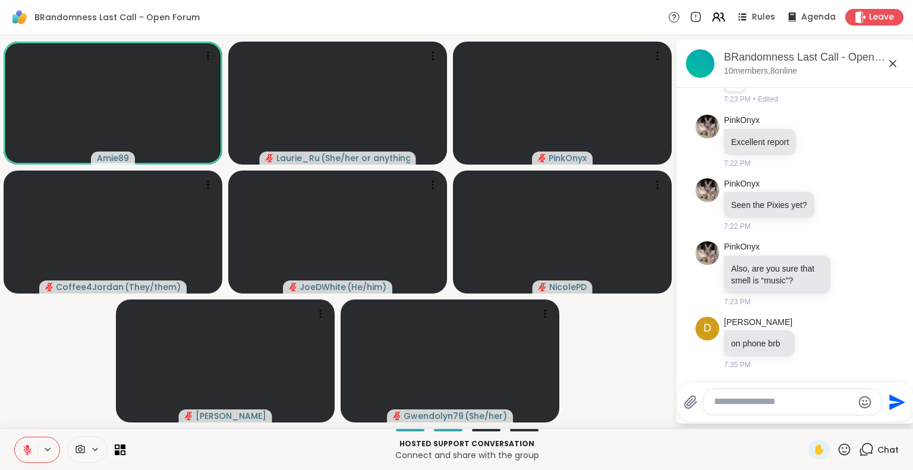
click at [22, 447] on icon at bounding box center [27, 450] width 11 height 11
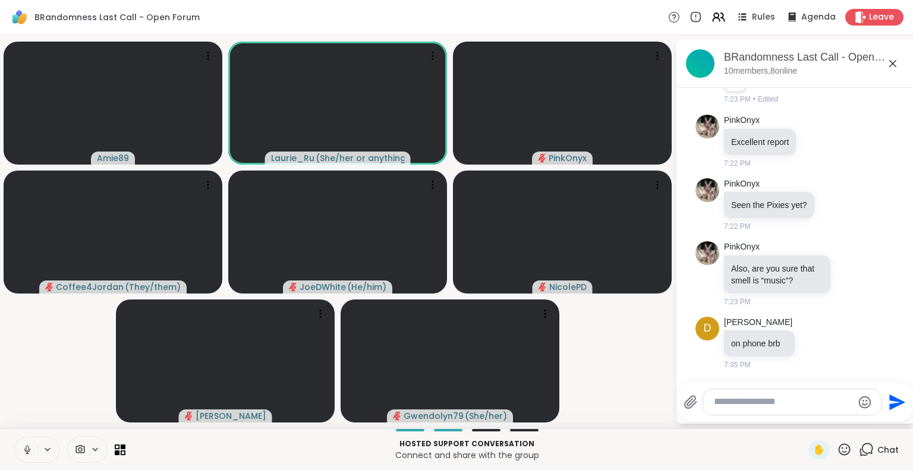
click at [22, 445] on icon at bounding box center [27, 450] width 11 height 11
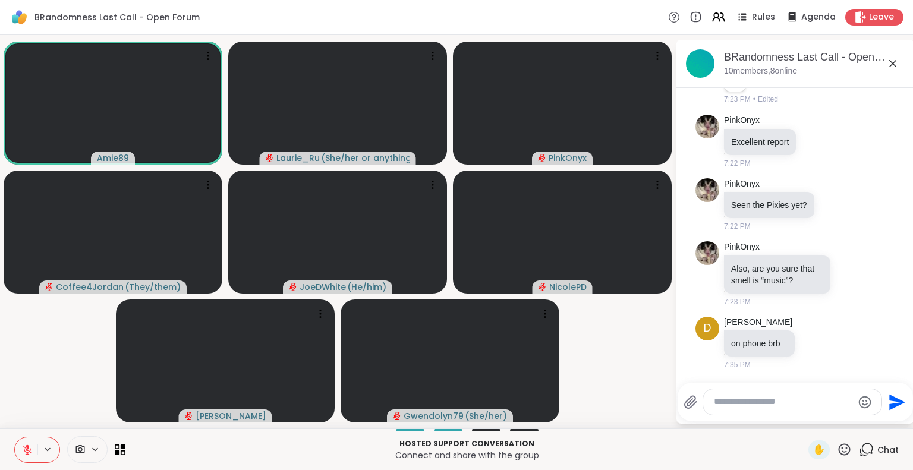
click at [26, 448] on icon at bounding box center [28, 447] width 4 height 5
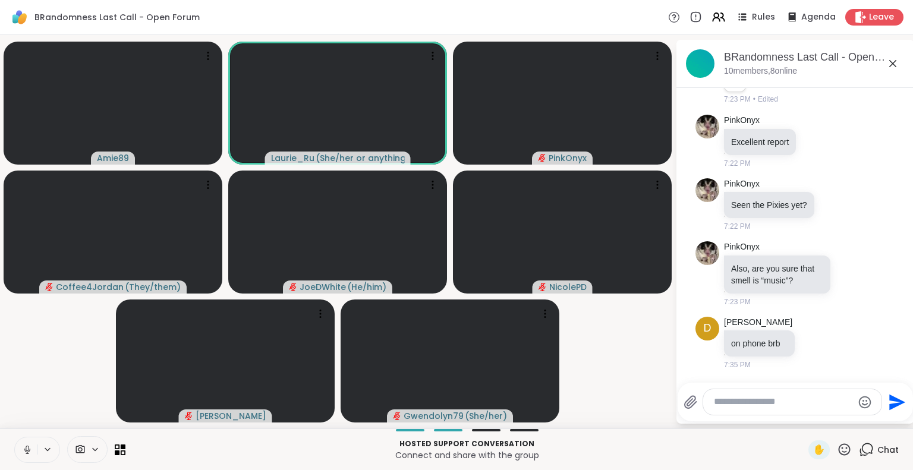
click at [22, 448] on icon at bounding box center [27, 450] width 11 height 11
click at [26, 449] on icon at bounding box center [28, 447] width 4 height 5
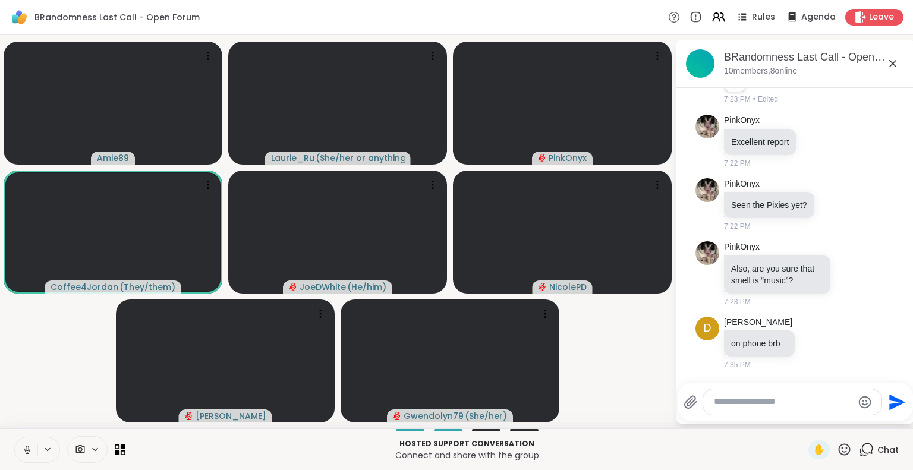
click at [22, 445] on icon at bounding box center [27, 450] width 11 height 11
click at [22, 447] on icon at bounding box center [27, 450] width 11 height 11
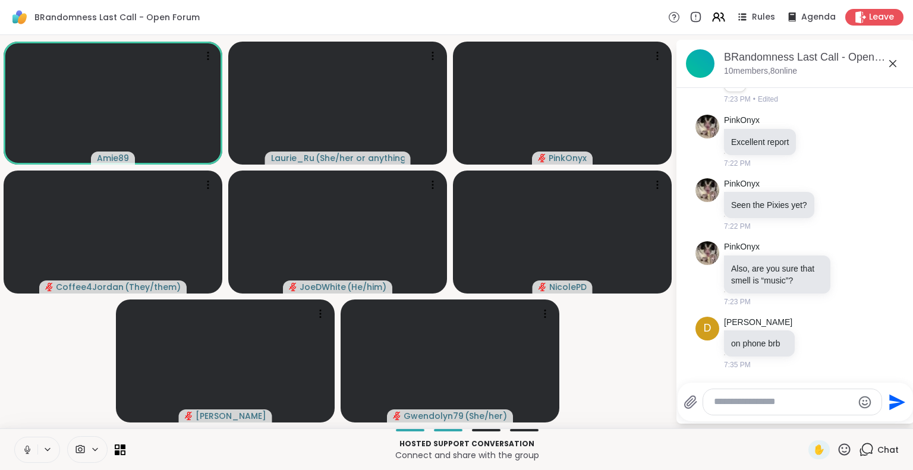
click at [26, 447] on icon at bounding box center [27, 448] width 3 height 5
click at [23, 448] on icon at bounding box center [27, 450] width 8 height 8
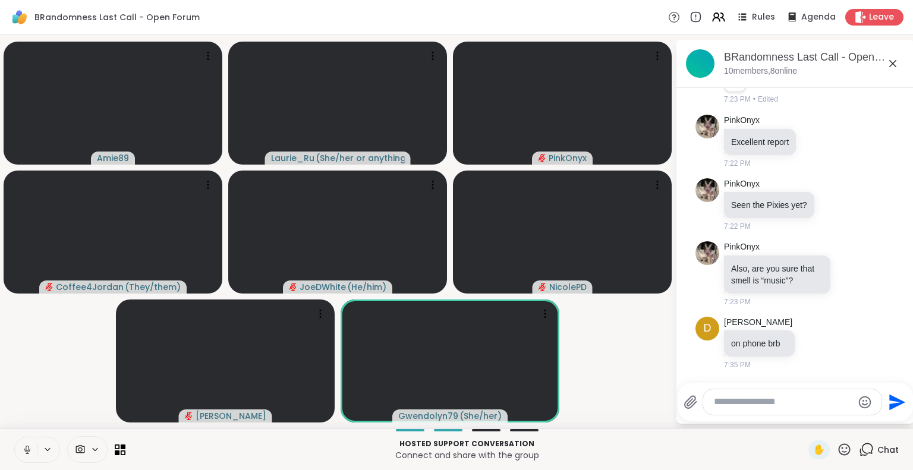
click at [22, 449] on icon at bounding box center [27, 450] width 11 height 11
click at [26, 447] on icon at bounding box center [28, 447] width 4 height 5
click at [26, 447] on icon at bounding box center [27, 448] width 3 height 5
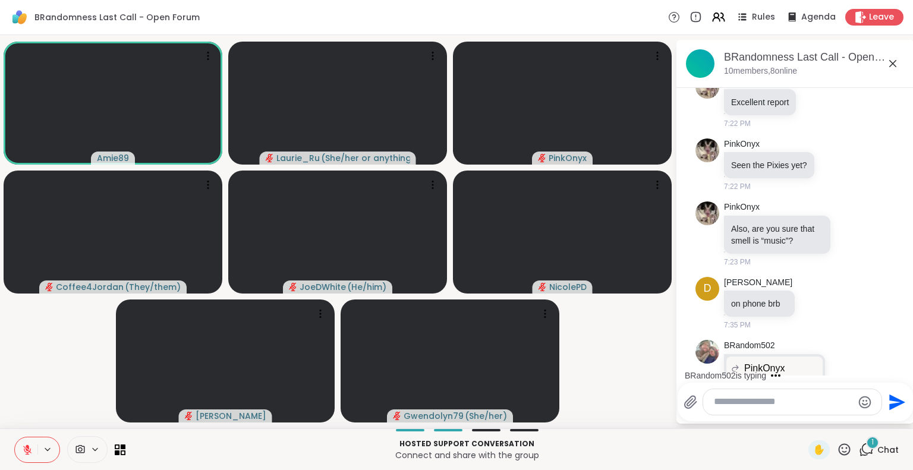
scroll to position [1967, 0]
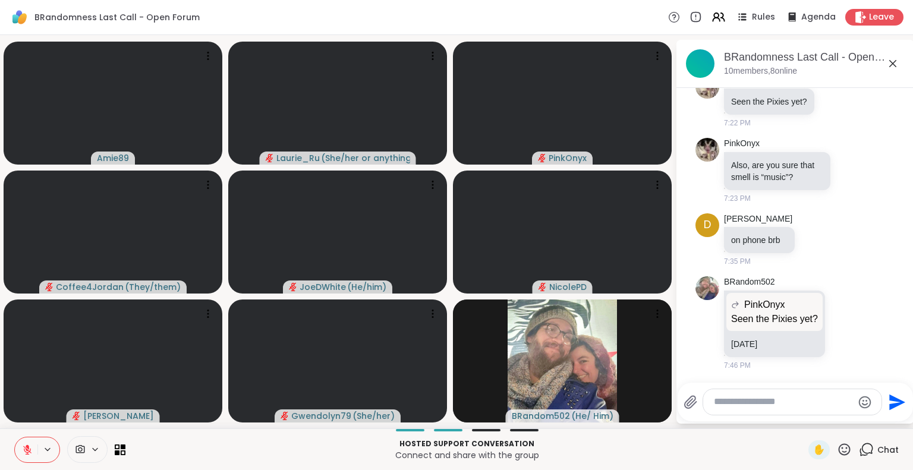
click at [23, 448] on icon at bounding box center [27, 450] width 11 height 11
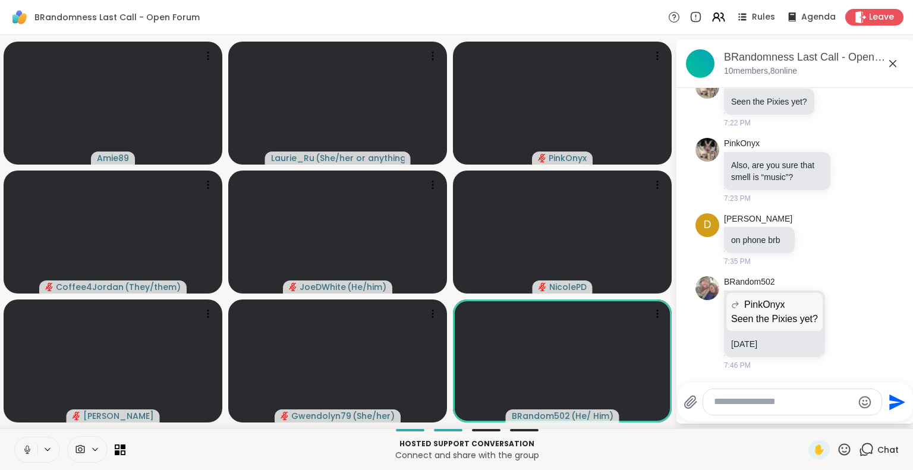
click at [22, 449] on icon at bounding box center [27, 450] width 11 height 11
click at [26, 449] on icon at bounding box center [28, 447] width 4 height 5
click at [22, 449] on icon at bounding box center [27, 450] width 11 height 11
click at [26, 449] on icon at bounding box center [28, 447] width 4 height 5
click at [22, 449] on icon at bounding box center [27, 450] width 11 height 11
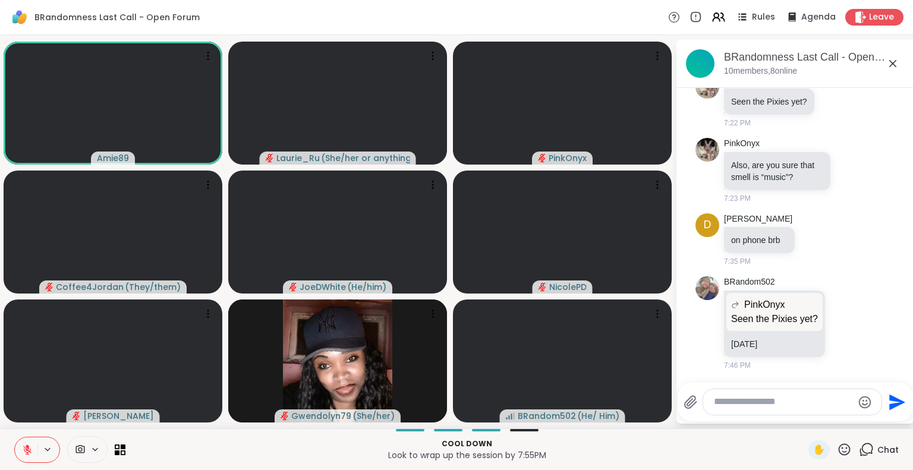
click at [22, 449] on icon at bounding box center [27, 450] width 11 height 11
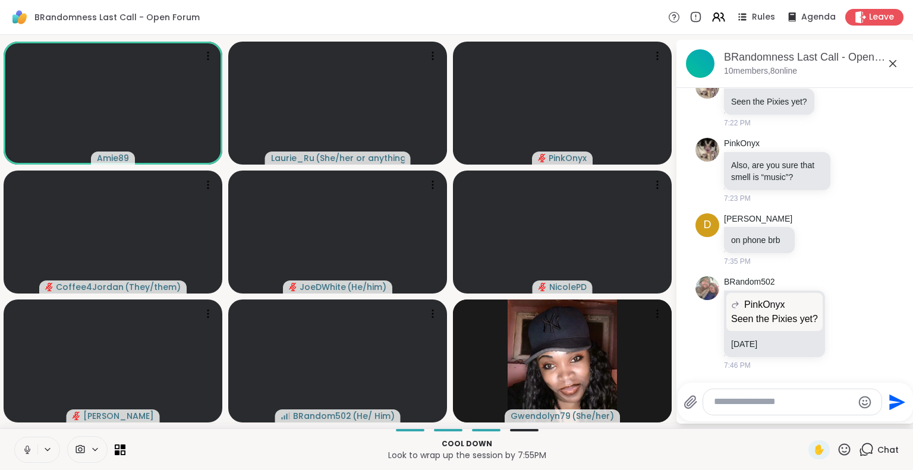
click at [26, 449] on icon at bounding box center [27, 448] width 3 height 5
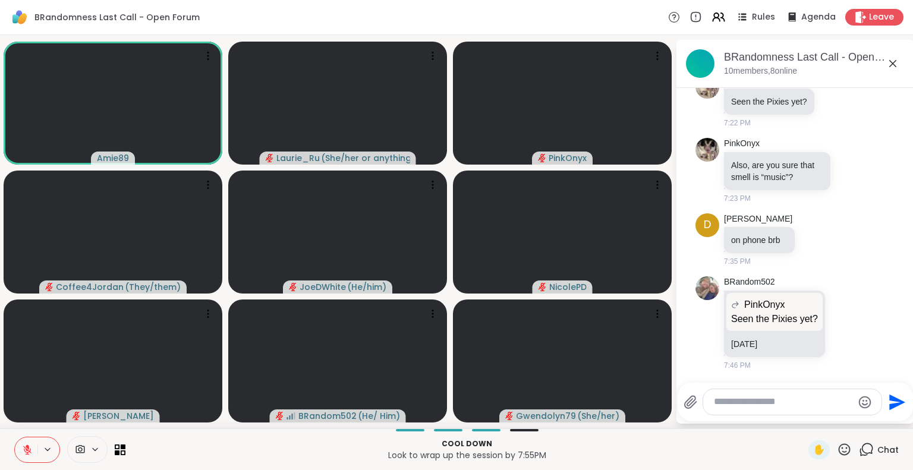
click at [22, 451] on icon at bounding box center [27, 450] width 11 height 11
click at [22, 449] on icon at bounding box center [27, 450] width 11 height 11
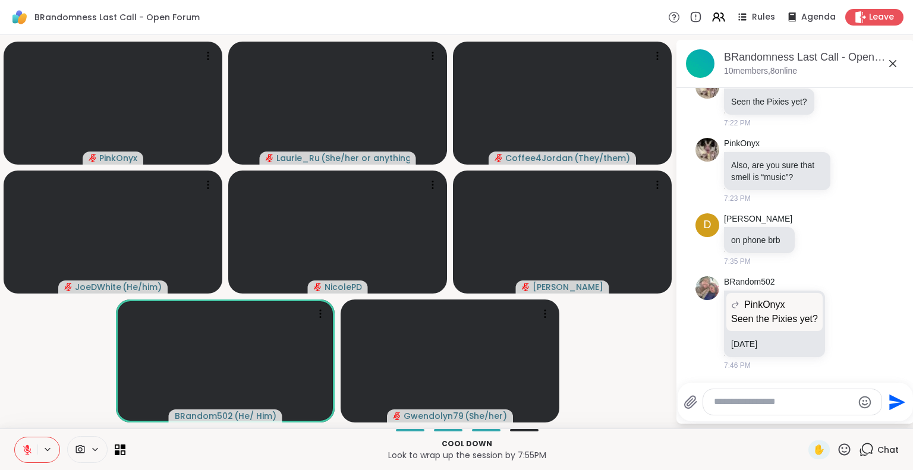
click at [22, 454] on icon at bounding box center [27, 450] width 11 height 11
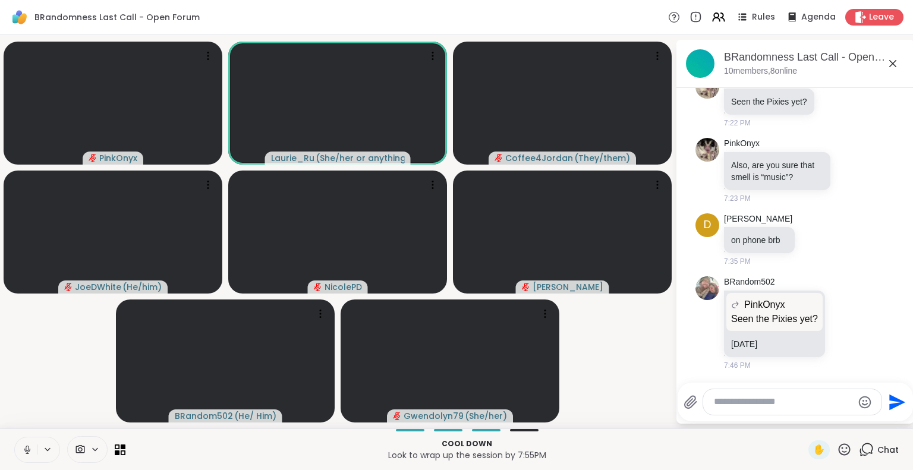
click at [22, 454] on icon at bounding box center [27, 450] width 11 height 11
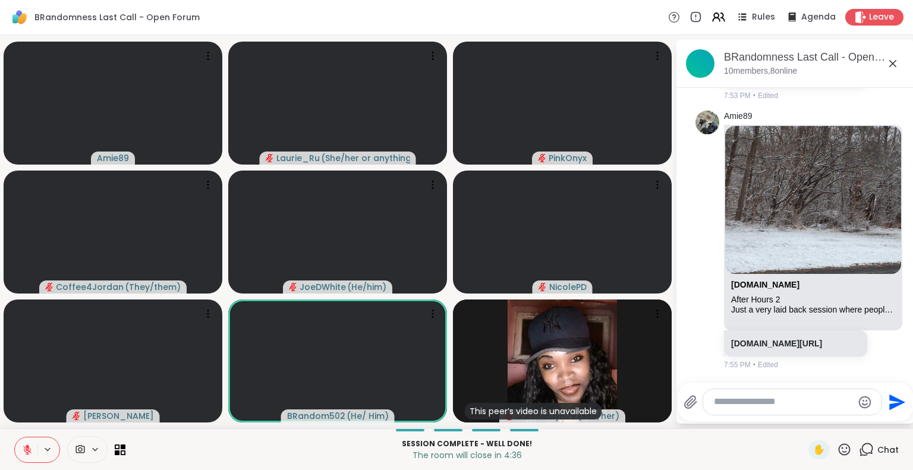
scroll to position [2553, 0]
click at [23, 452] on icon at bounding box center [27, 450] width 8 height 8
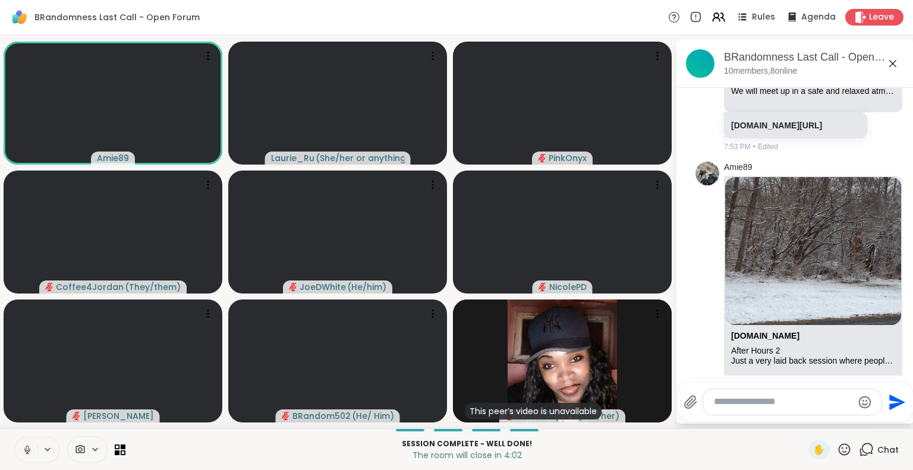
scroll to position [2401, 0]
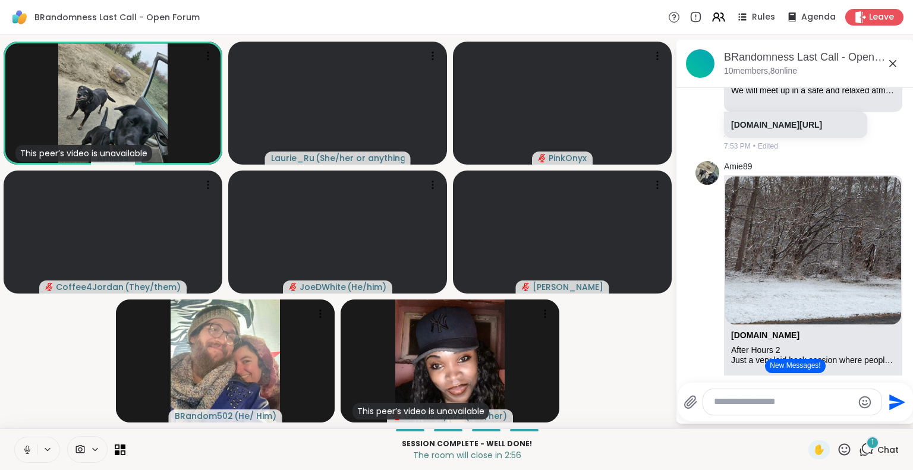
click at [26, 450] on icon at bounding box center [27, 448] width 3 height 5
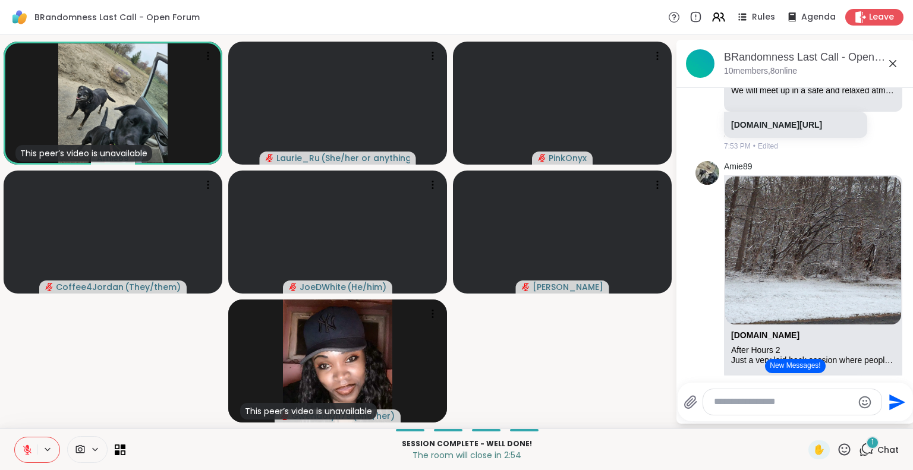
click at [23, 450] on icon at bounding box center [27, 450] width 8 height 8
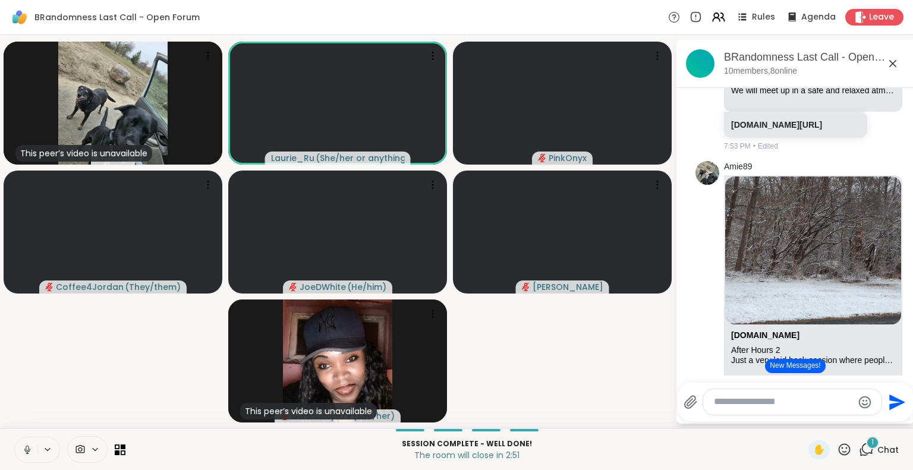
click at [26, 450] on icon at bounding box center [27, 448] width 3 height 5
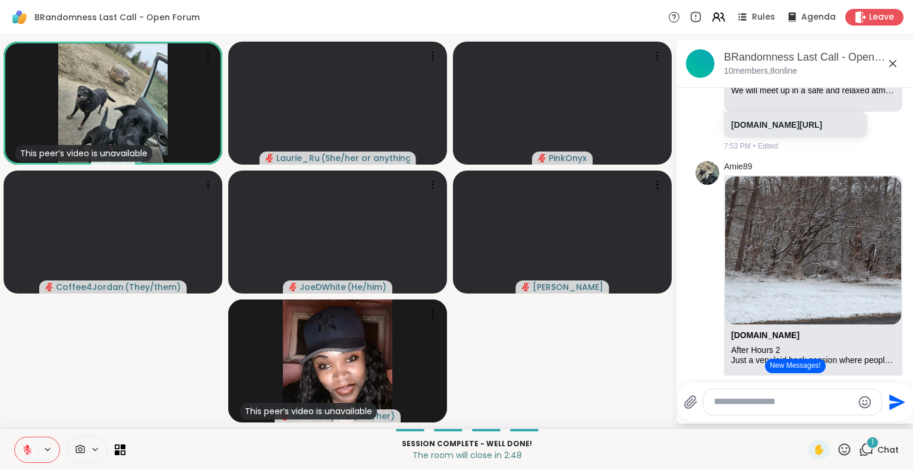
click at [23, 450] on icon at bounding box center [27, 450] width 8 height 8
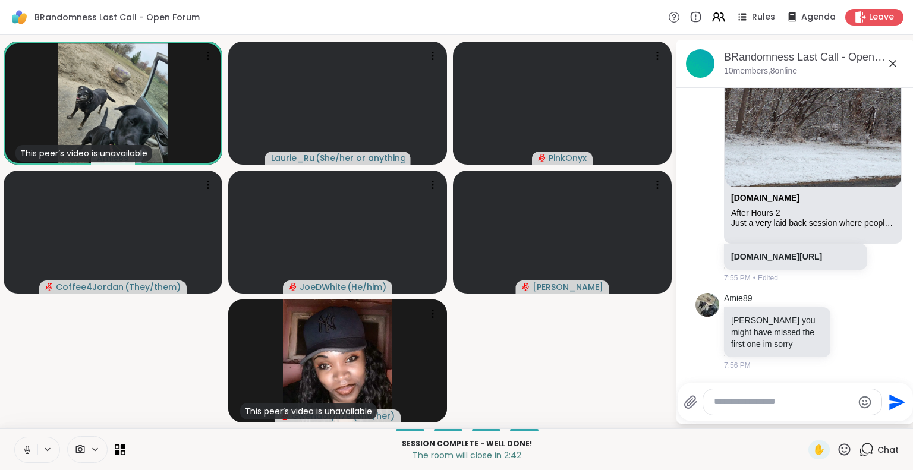
scroll to position [2640, 0]
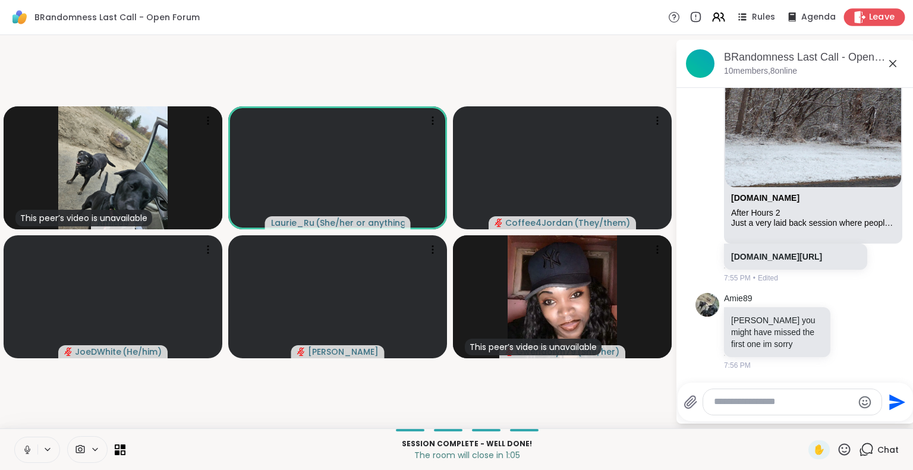
click at [869, 21] on span "Leave" at bounding box center [882, 17] width 26 height 12
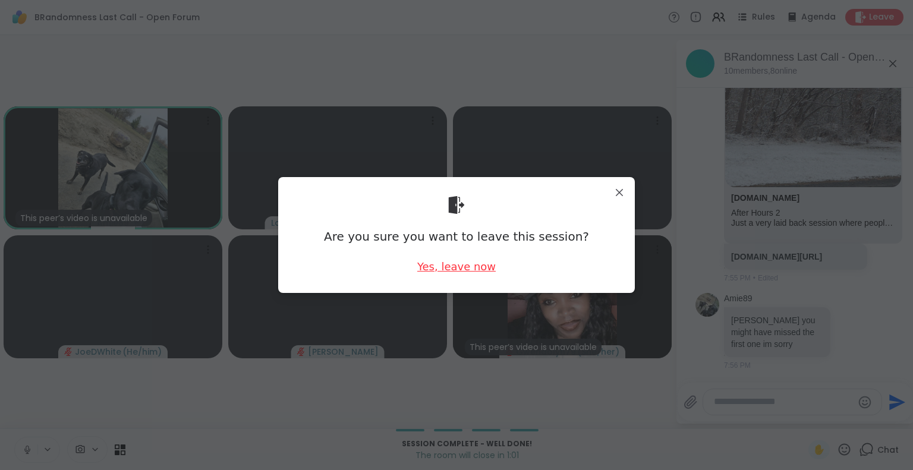
click at [453, 271] on div "Yes, leave now" at bounding box center [456, 266] width 79 height 15
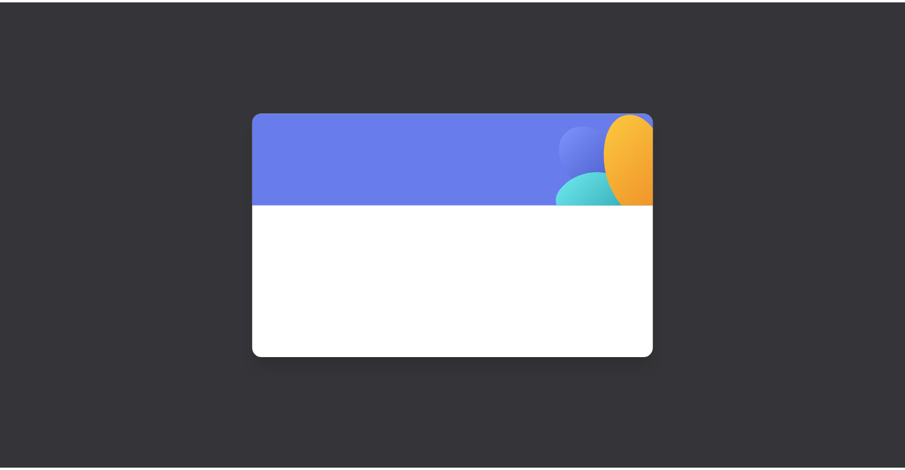
scroll to position [0, 0]
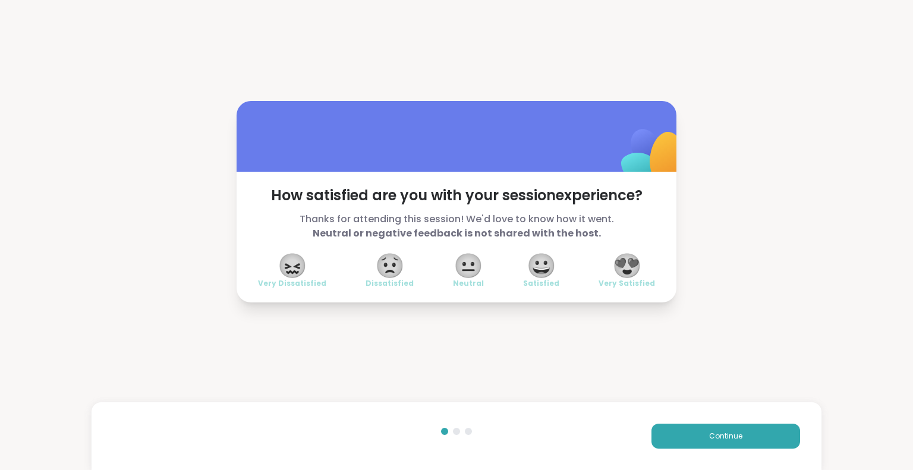
click at [626, 264] on span "😍" at bounding box center [628, 265] width 30 height 21
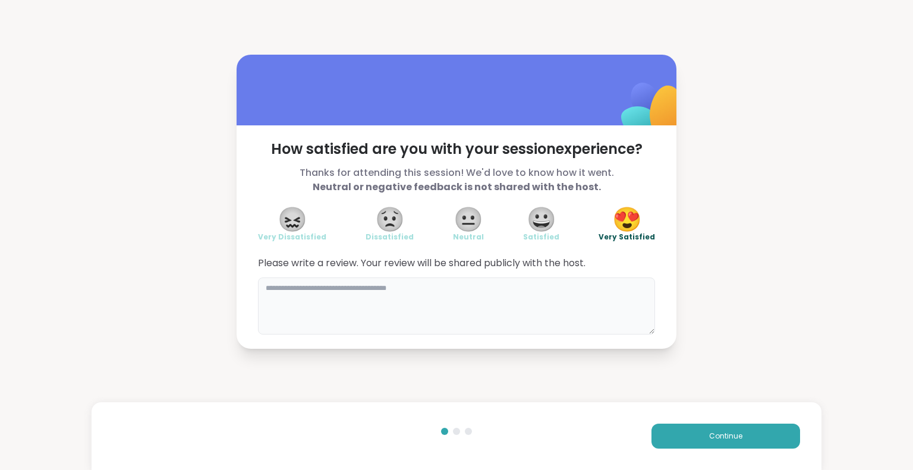
click at [471, 291] on textarea at bounding box center [456, 306] width 397 height 57
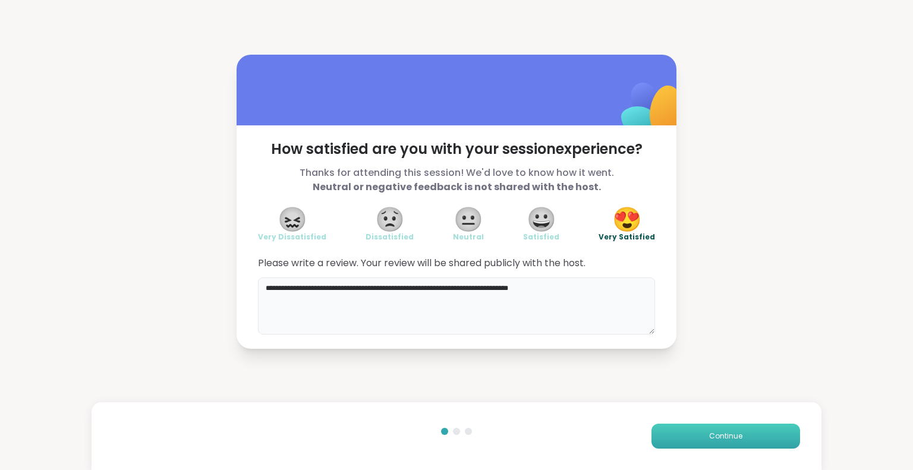
type textarea "**********"
click at [720, 439] on span "Continue" at bounding box center [725, 436] width 33 height 11
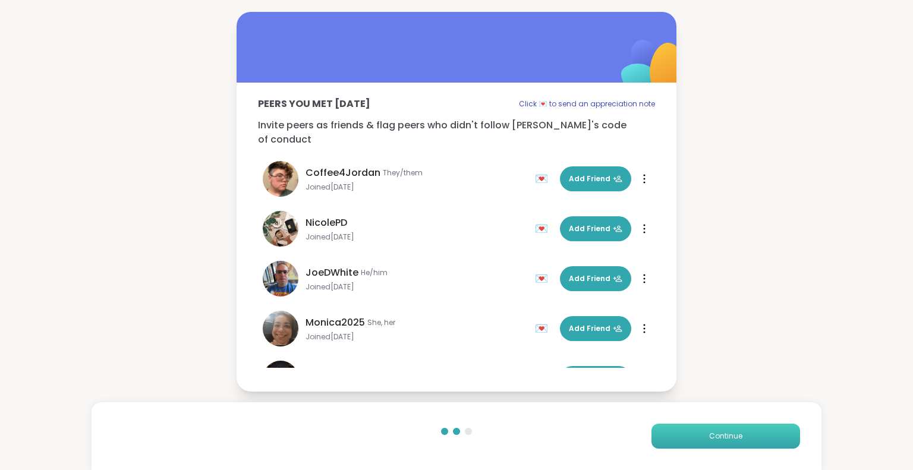
click at [726, 437] on span "Continue" at bounding box center [725, 436] width 33 height 11
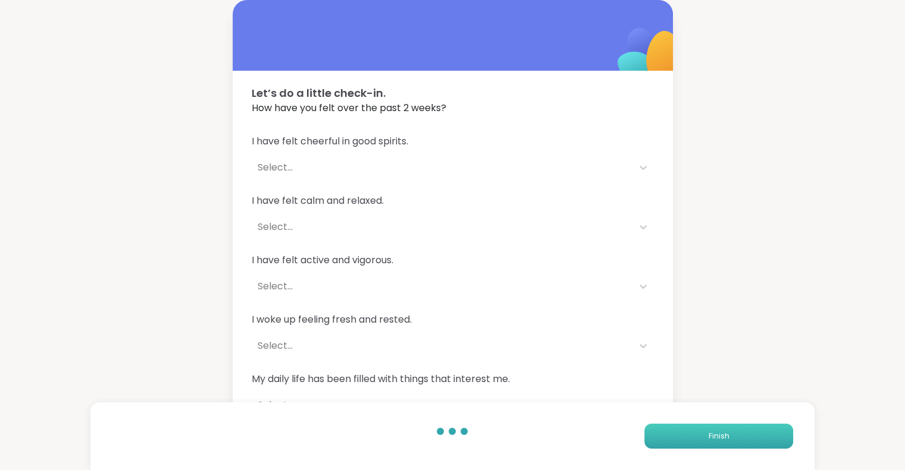
click at [726, 437] on span "Finish" at bounding box center [718, 436] width 21 height 11
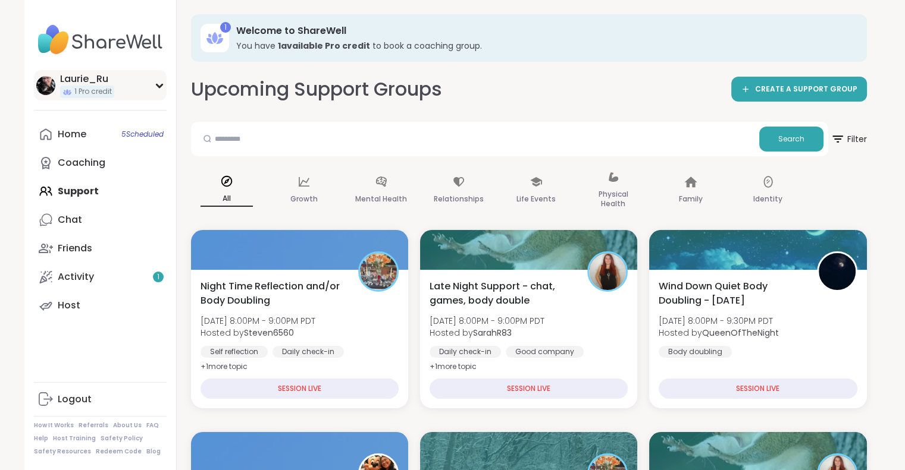
click at [45, 86] on img at bounding box center [45, 85] width 19 height 19
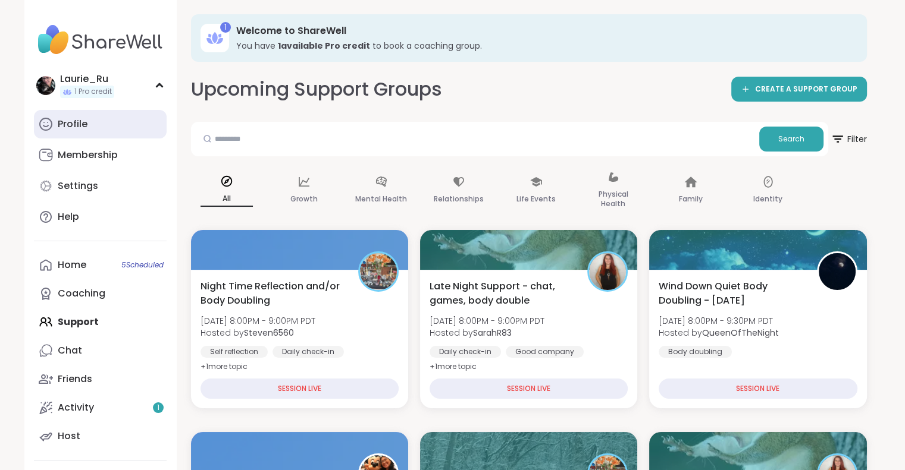
click at [77, 128] on div "Profile" at bounding box center [73, 124] width 30 height 13
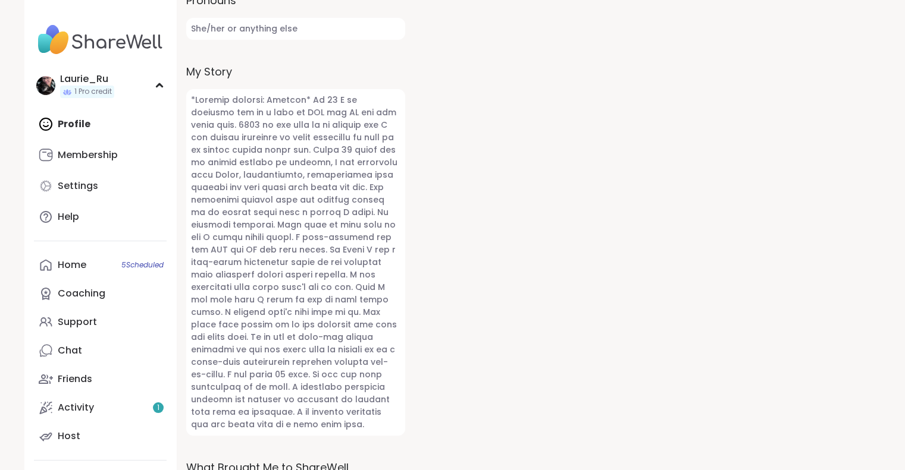
scroll to position [471, 0]
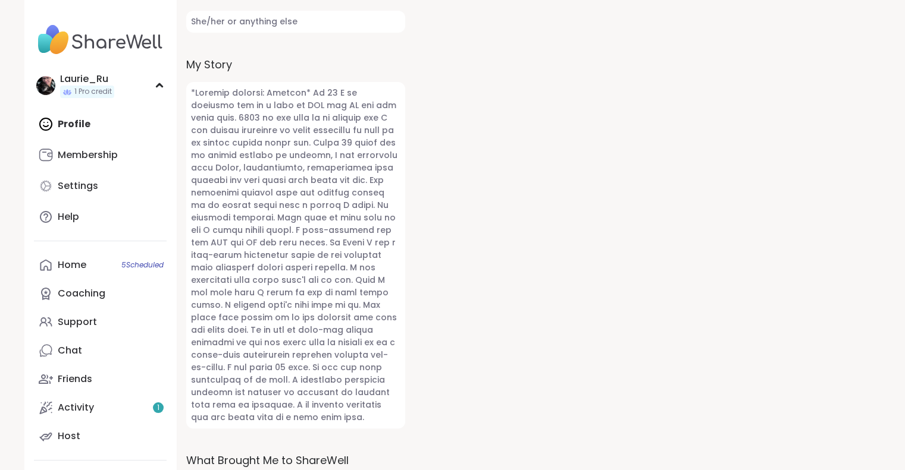
click at [438, 314] on div at bounding box center [645, 214] width 452 height 940
click at [423, 331] on div at bounding box center [645, 214] width 452 height 940
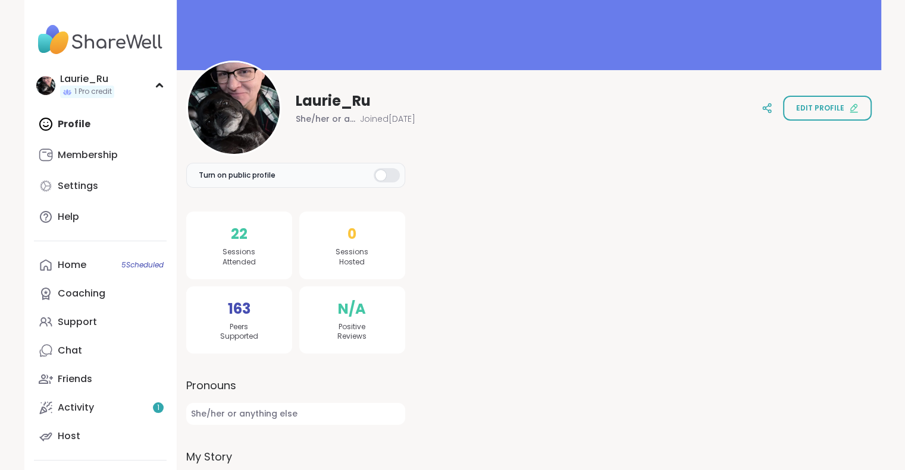
scroll to position [64, 0]
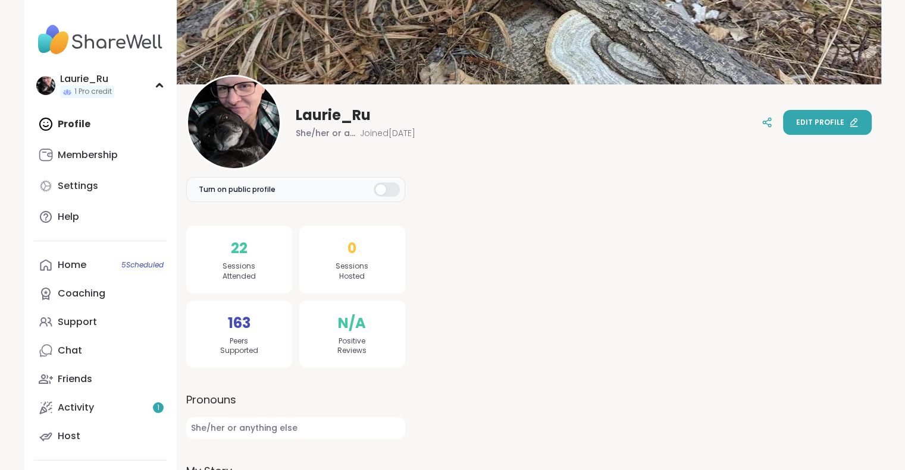
click at [833, 118] on span "Edit profile" at bounding box center [820, 122] width 48 height 11
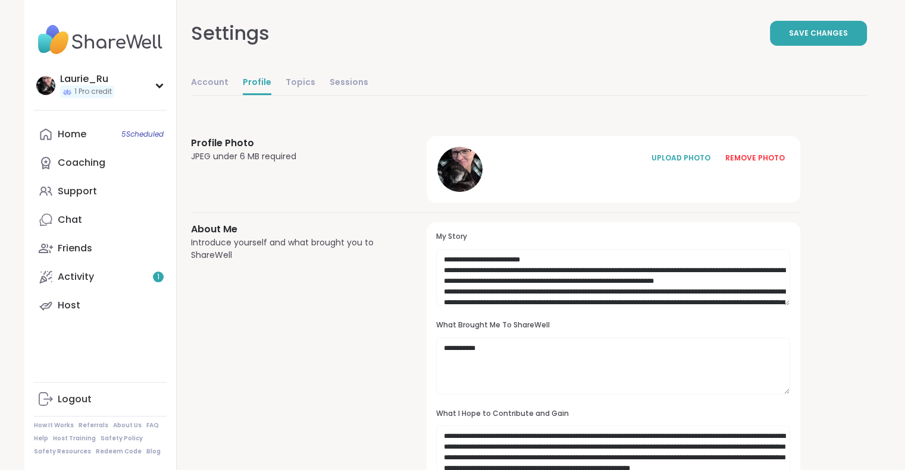
click at [447, 268] on textarea at bounding box center [613, 277] width 354 height 57
drag, startPoint x: 649, startPoint y: 281, endPoint x: 473, endPoint y: 281, distance: 176.0
click at [473, 281] on textarea at bounding box center [613, 277] width 354 height 57
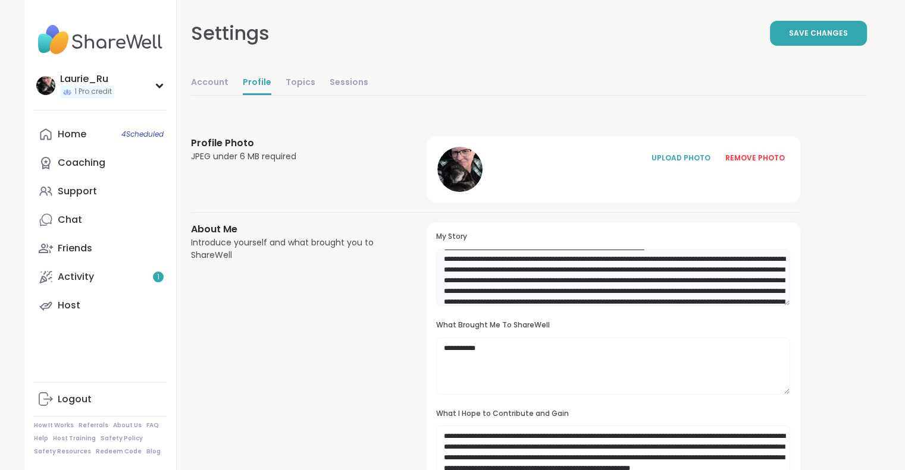
scroll to position [26, 0]
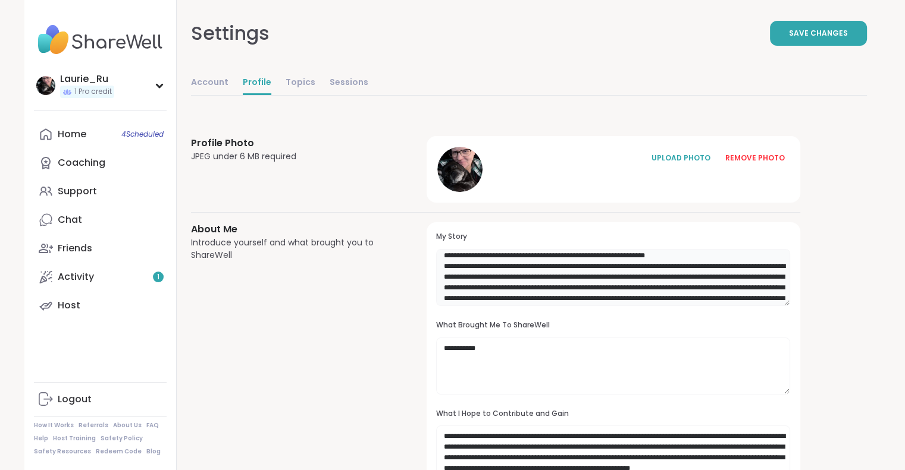
drag, startPoint x: 661, startPoint y: 277, endPoint x: 609, endPoint y: 278, distance: 52.4
click at [609, 278] on textarea at bounding box center [613, 277] width 354 height 57
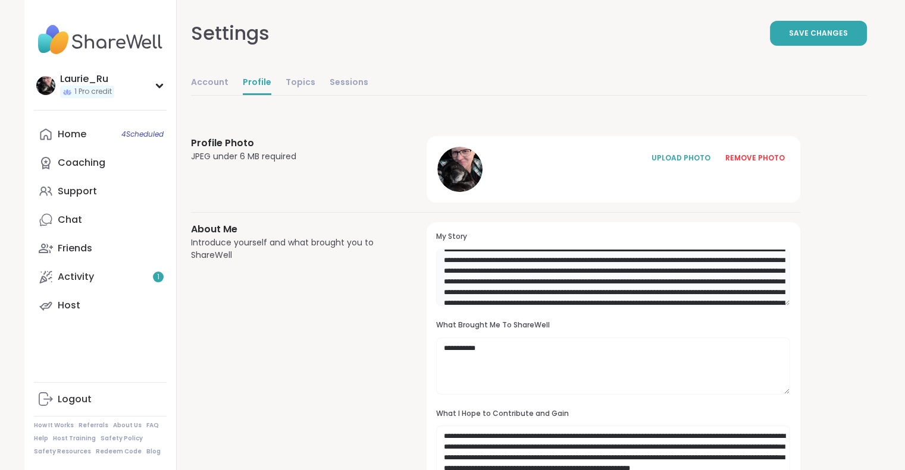
scroll to position [64, 0]
click at [557, 281] on textarea at bounding box center [613, 277] width 354 height 57
click at [620, 297] on textarea at bounding box center [613, 277] width 354 height 57
click at [595, 290] on textarea at bounding box center [613, 277] width 354 height 57
click at [672, 158] on div "UPLOAD PHOTO" at bounding box center [680, 158] width 59 height 11
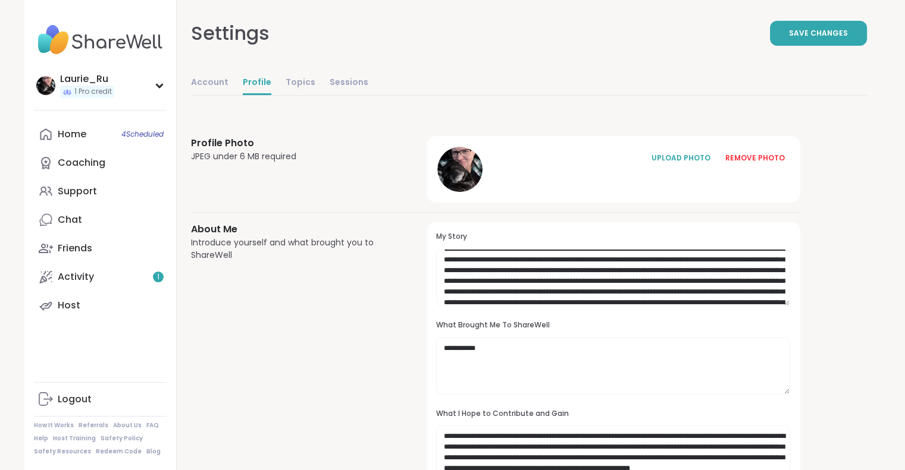
click at [514, 290] on textarea at bounding box center [613, 277] width 354 height 57
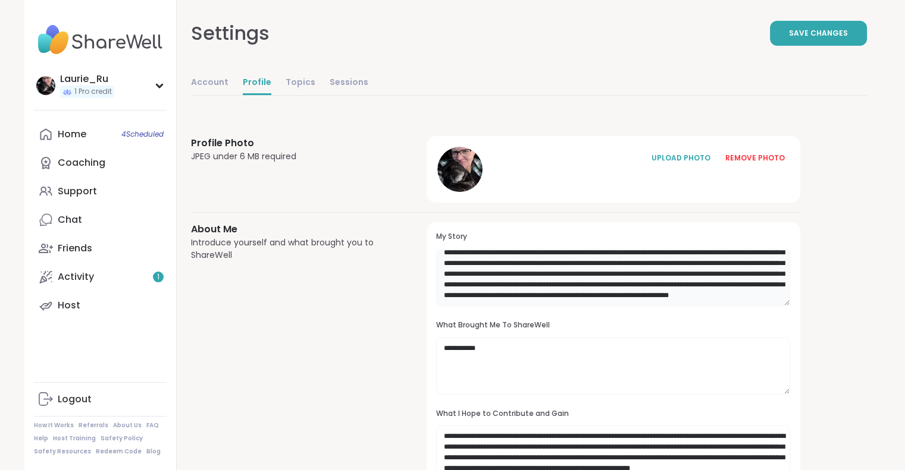
scroll to position [95, 0]
click at [487, 266] on textarea at bounding box center [613, 277] width 354 height 57
click at [471, 294] on textarea at bounding box center [613, 277] width 354 height 57
drag, startPoint x: 770, startPoint y: 282, endPoint x: 726, endPoint y: 285, distance: 43.5
click at [726, 285] on textarea at bounding box center [613, 277] width 354 height 57
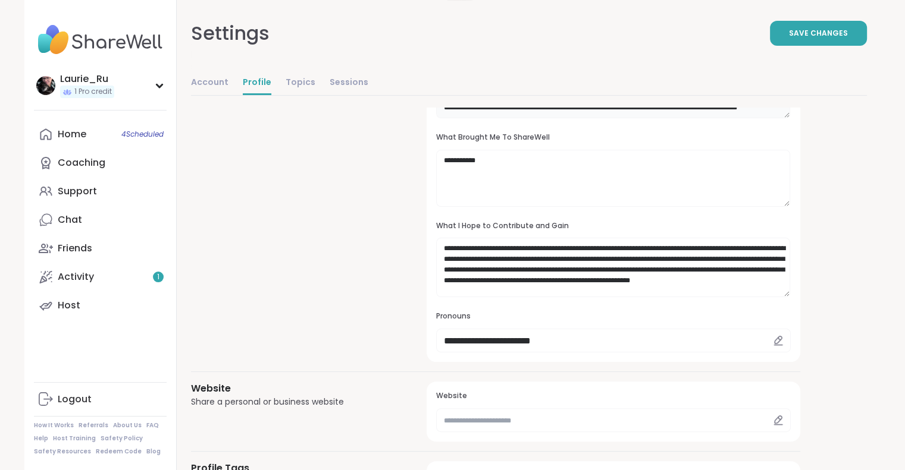
scroll to position [0, 0]
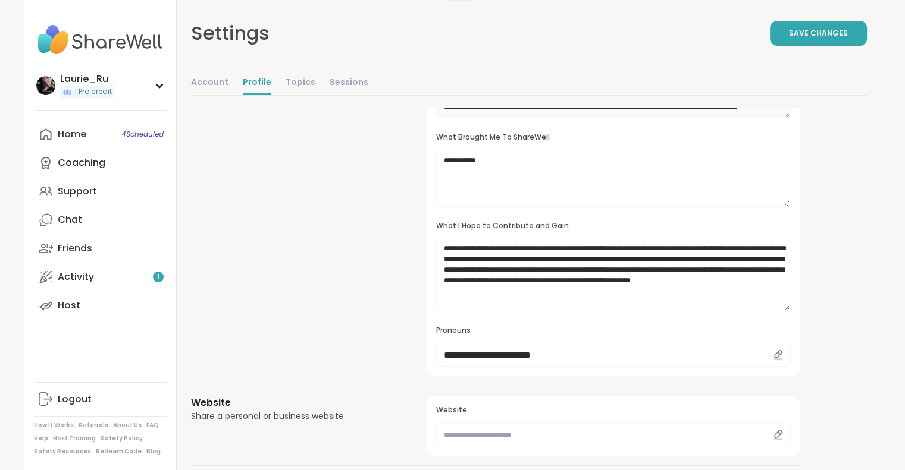
type textarea "**********"
click at [573, 250] on textarea "**********" at bounding box center [613, 275] width 354 height 74
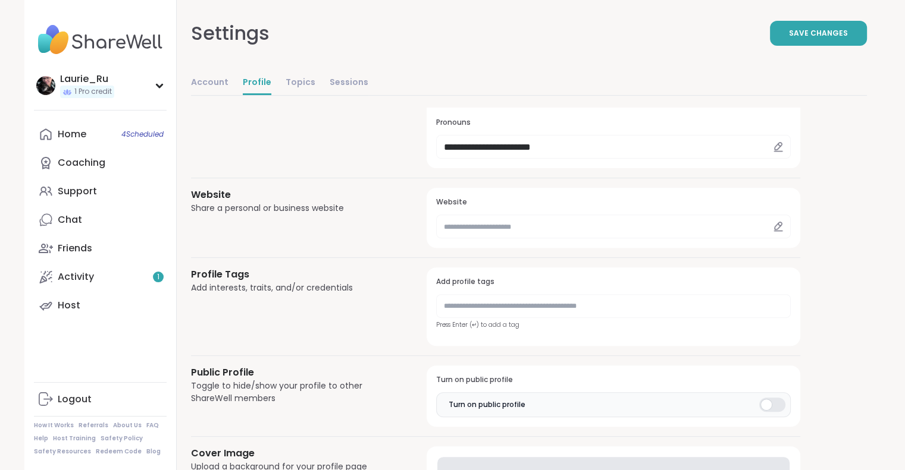
scroll to position [395, 0]
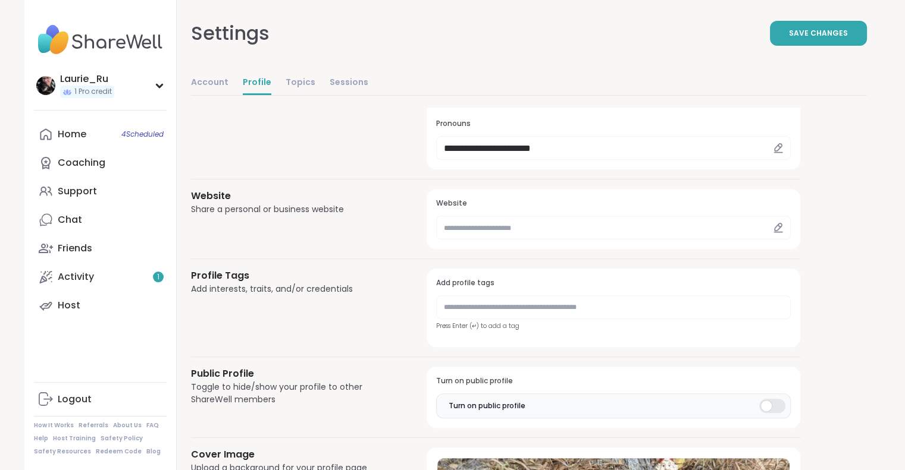
type textarea "**********"
click at [609, 309] on input "text" at bounding box center [613, 308] width 354 height 24
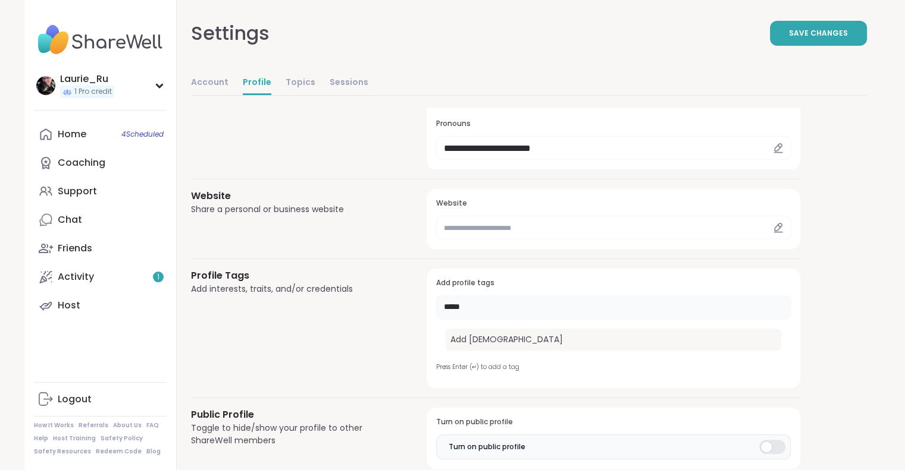
type input "******"
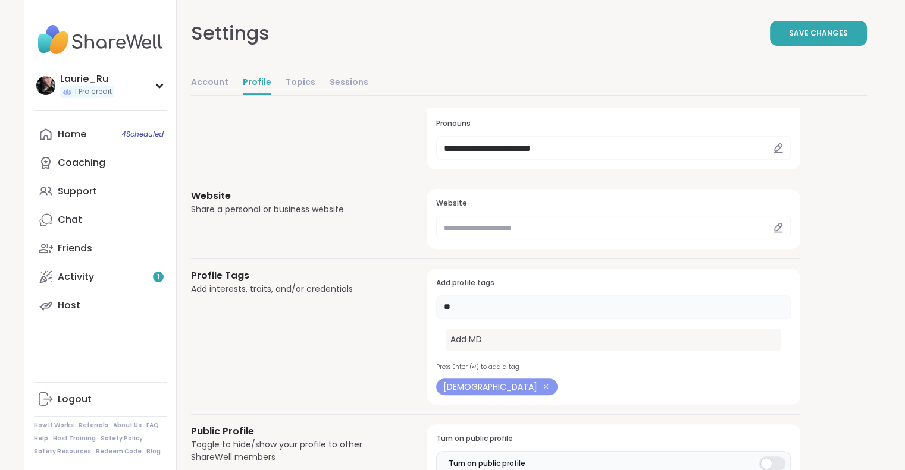
type input "***"
type input "**"
type input "**********"
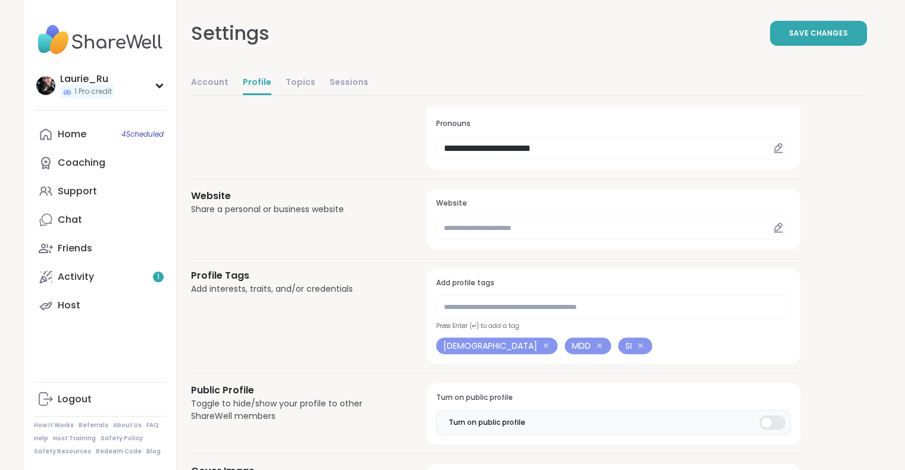
click at [636, 342] on icon at bounding box center [640, 345] width 9 height 9
click at [597, 344] on icon at bounding box center [599, 346] width 5 height 5
click at [533, 343] on div "lgbtq+" at bounding box center [613, 346] width 354 height 17
click at [503, 305] on input "text" at bounding box center [613, 308] width 354 height 24
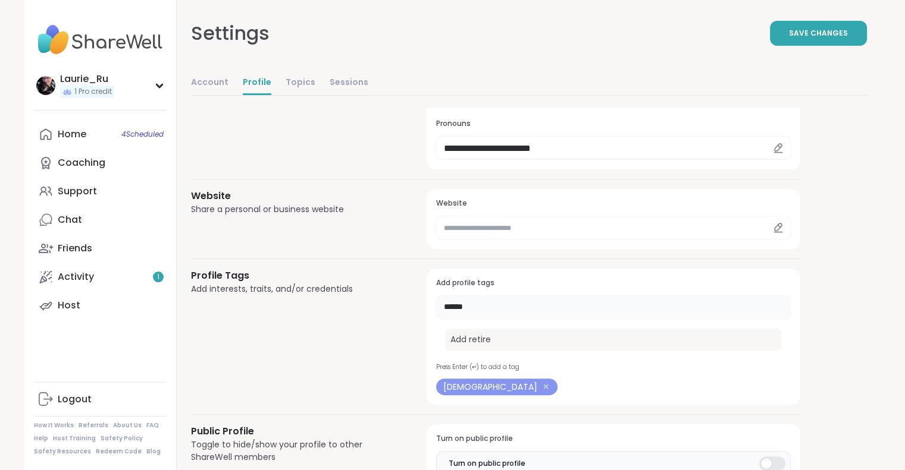
type input "*******"
type input "*"
type input "****"
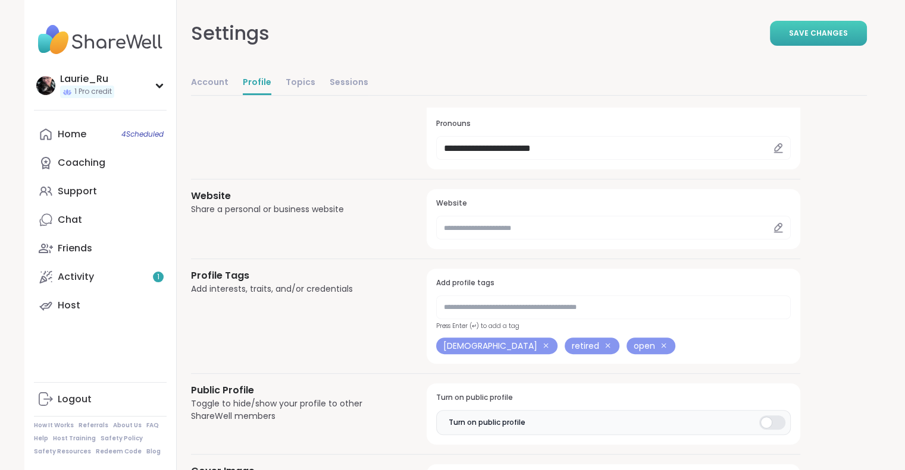
click at [814, 41] on button "Save Changes" at bounding box center [818, 33] width 97 height 25
click at [142, 275] on link "Activity 2" at bounding box center [100, 277] width 133 height 29
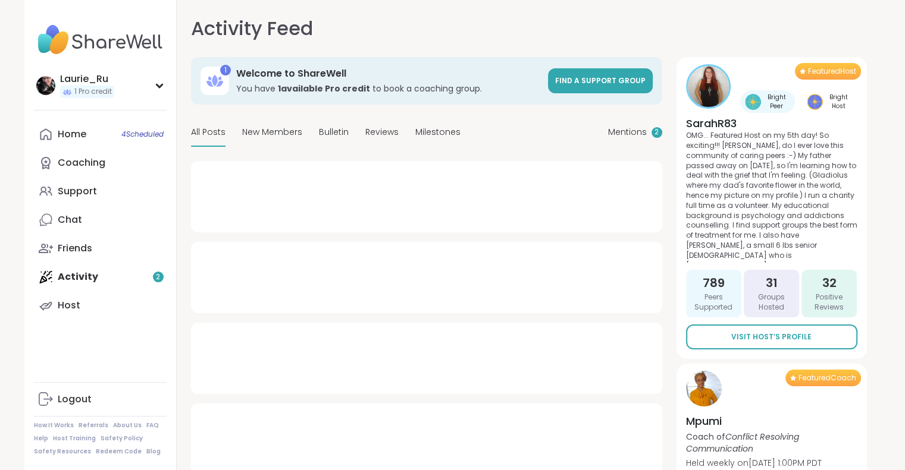
type textarea "*"
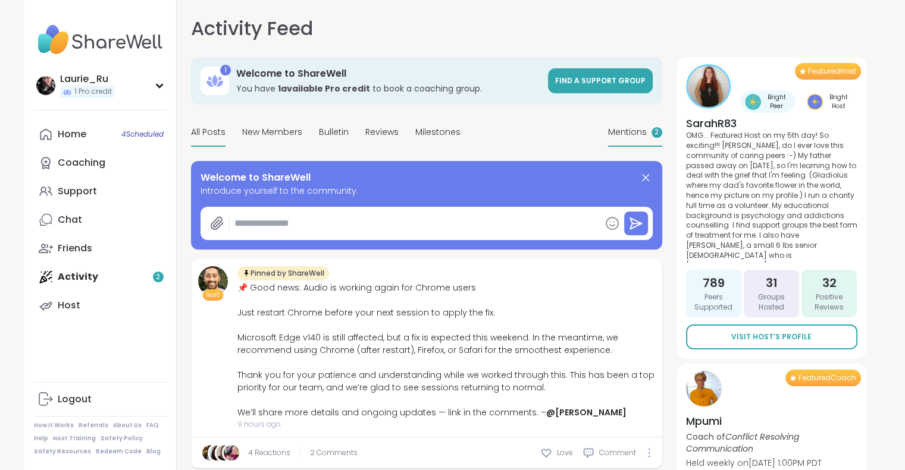
click at [658, 133] on div "2" at bounding box center [656, 132] width 11 height 11
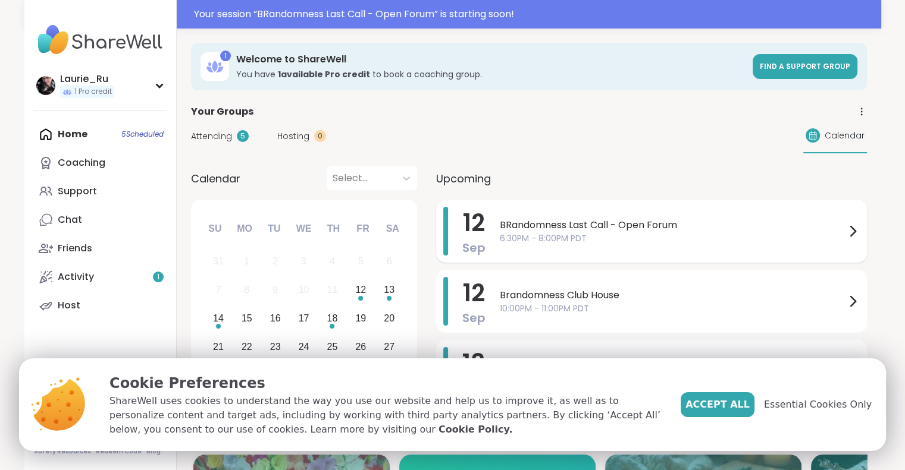
click at [522, 233] on span "6:30PM - 8:00PM PDT" at bounding box center [673, 239] width 346 height 12
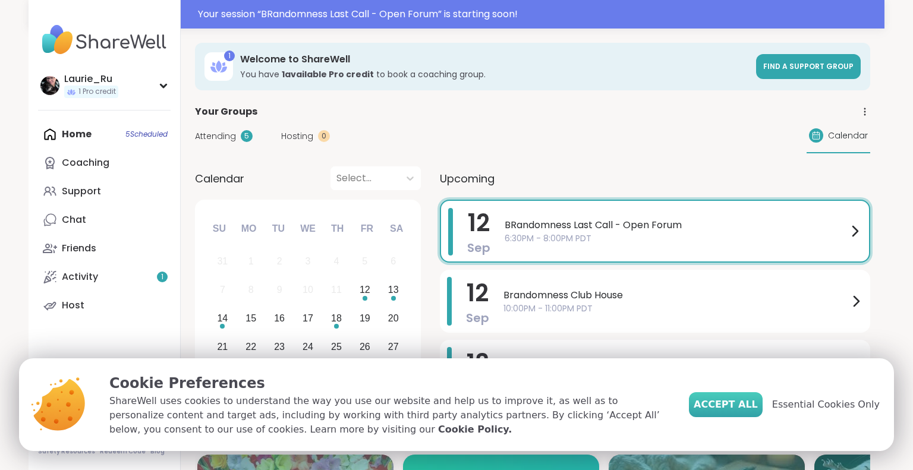
click at [723, 399] on span "Accept All" at bounding box center [726, 405] width 64 height 14
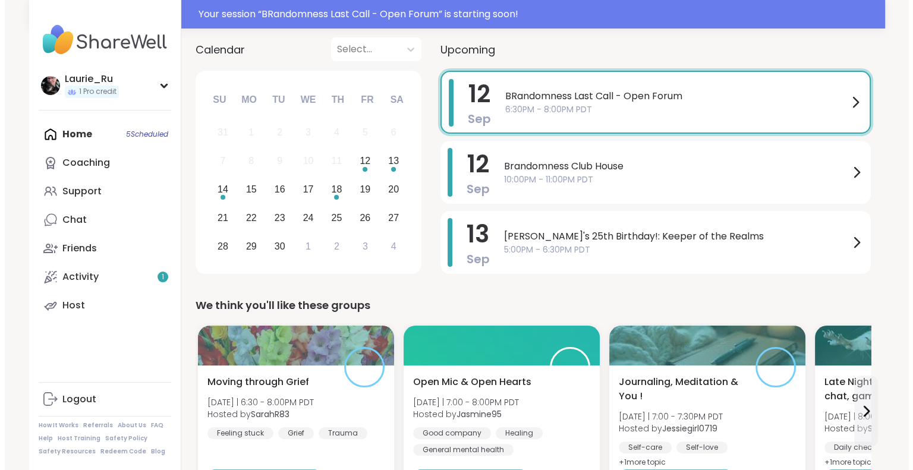
scroll to position [127, 0]
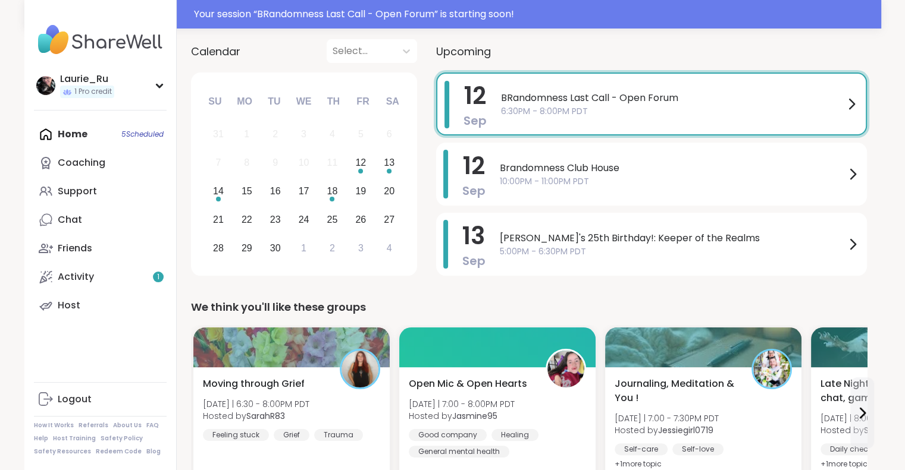
click at [639, 98] on span "BRandomness Last Call - Open Forum" at bounding box center [672, 98] width 343 height 14
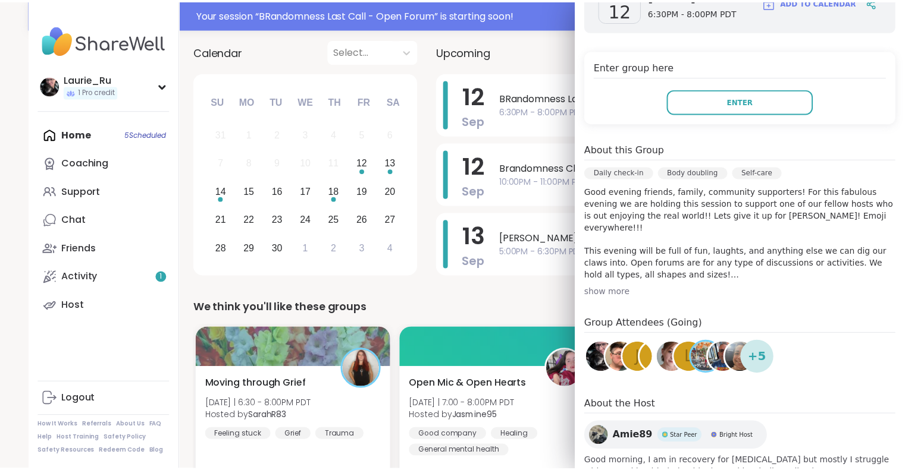
scroll to position [225, 0]
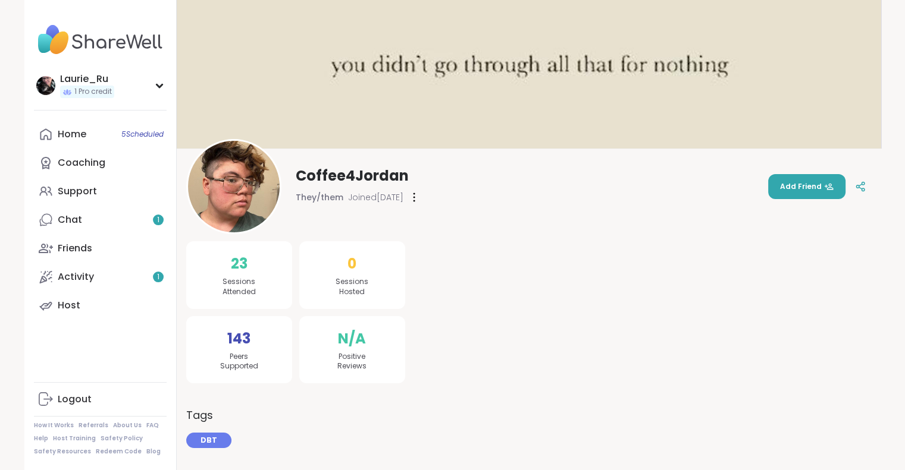
click at [120, 47] on img at bounding box center [100, 40] width 133 height 42
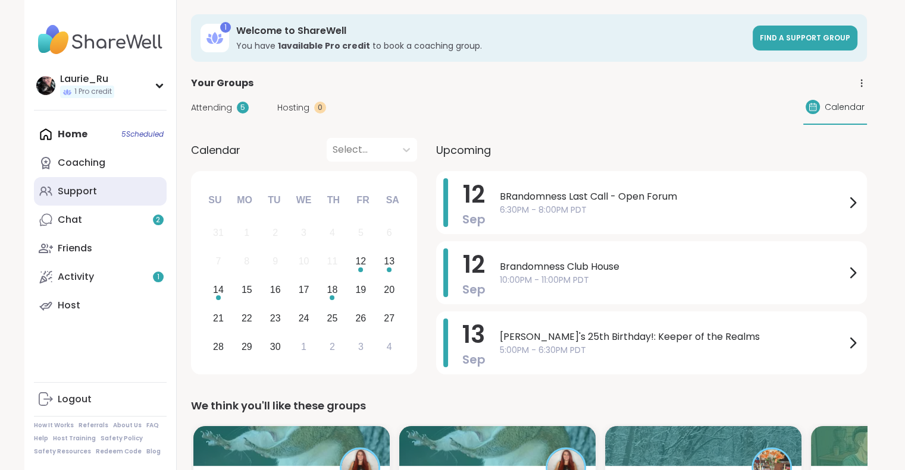
click at [104, 188] on link "Support" at bounding box center [100, 191] width 133 height 29
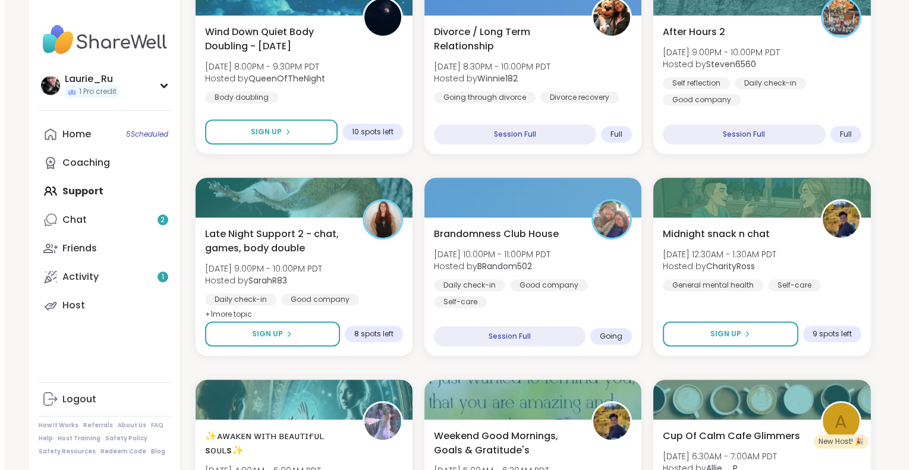
scroll to position [660, 0]
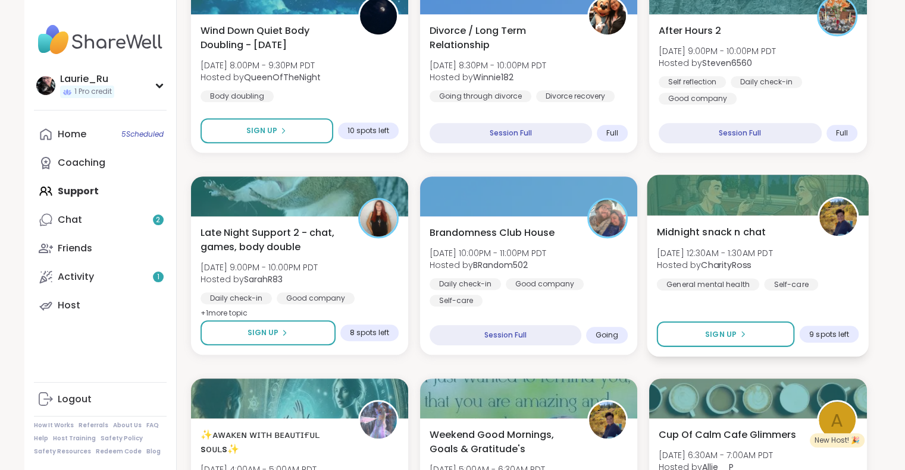
click at [835, 262] on div "Midnight snack n chat Sat, Sep 13 | 12:30AM - 1:30AM PDT Hosted by CharityRoss …" at bounding box center [758, 257] width 202 height 65
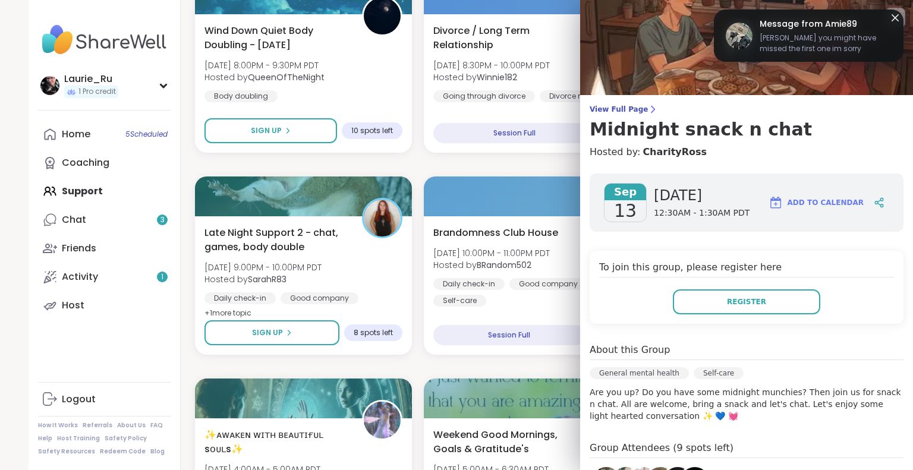
click at [888, 18] on icon at bounding box center [895, 17] width 15 height 15
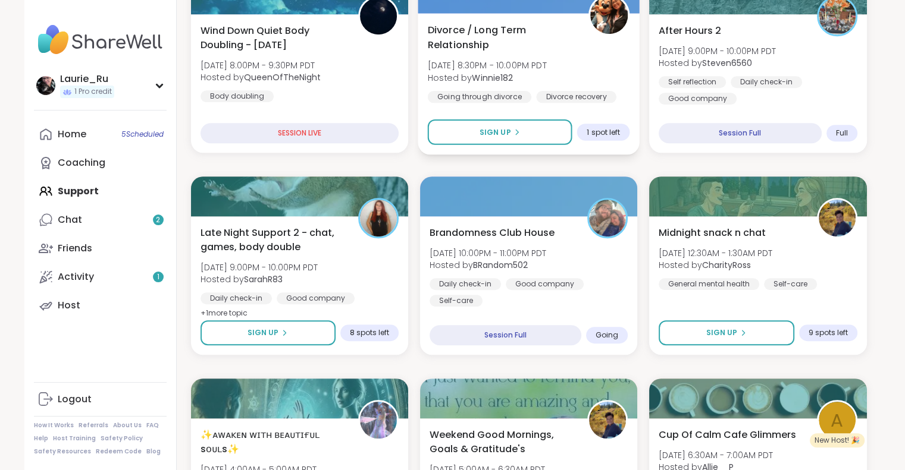
click at [509, 52] on div "Divorce / Long Term Relationship Fri, Sep 12 | 8:30PM - 10:00PM PDT Hosted by W…" at bounding box center [528, 63] width 202 height 80
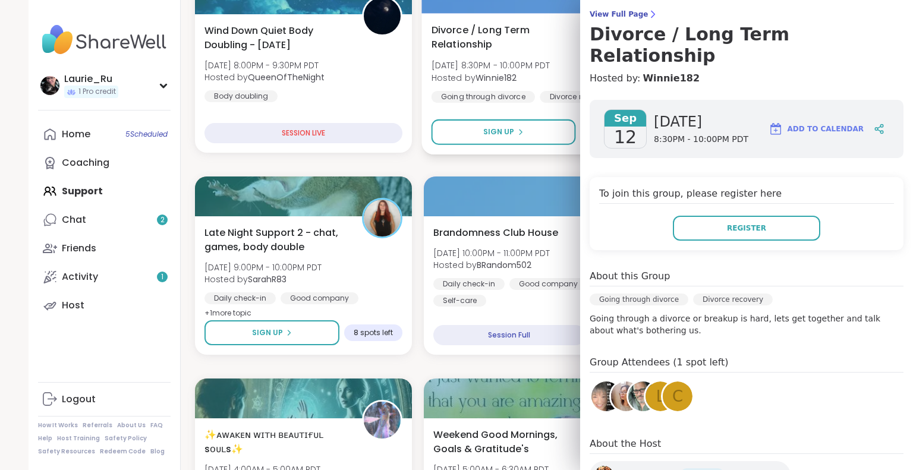
scroll to position [97, 0]
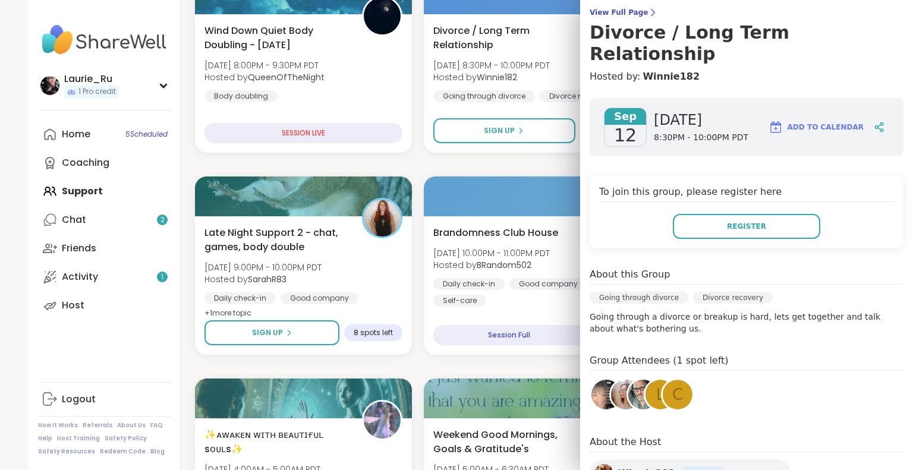
click at [594, 380] on img at bounding box center [607, 395] width 30 height 30
click at [613, 380] on img at bounding box center [626, 395] width 30 height 30
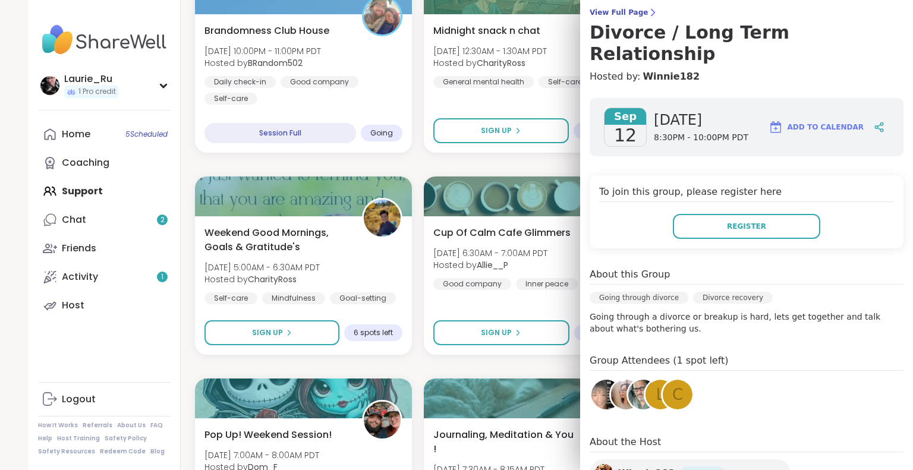
click at [629, 380] on img at bounding box center [644, 395] width 30 height 30
click at [646, 380] on div "L" at bounding box center [661, 395] width 30 height 30
click at [676, 380] on div "C" at bounding box center [678, 395] width 30 height 30
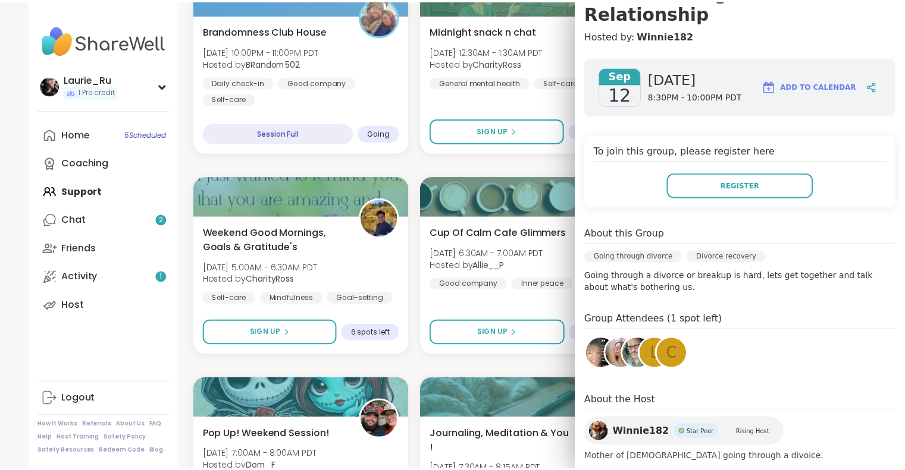
scroll to position [0, 0]
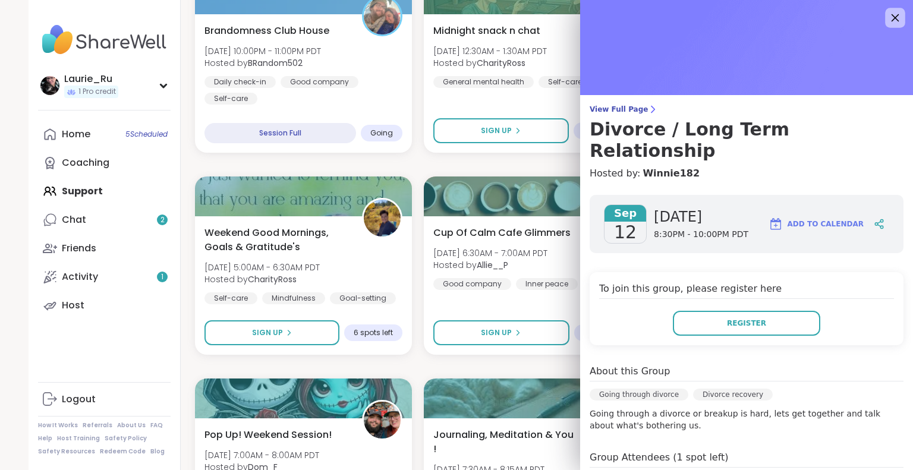
click at [892, 17] on icon at bounding box center [896, 18] width 8 height 8
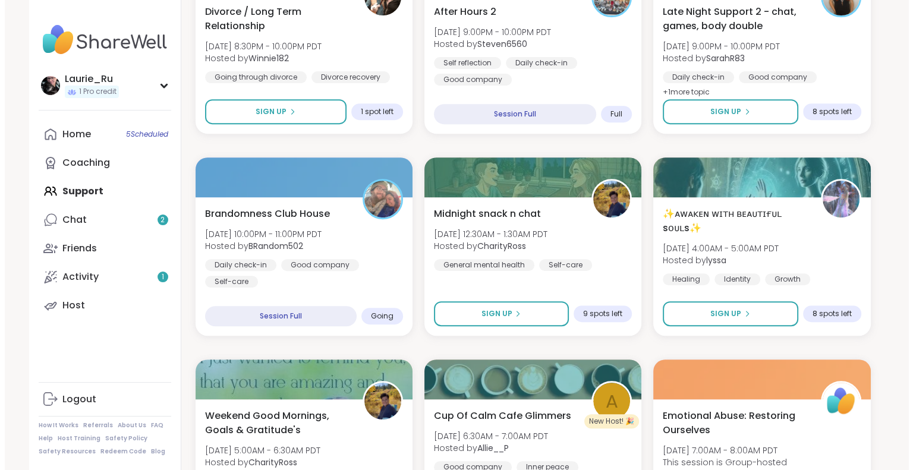
scroll to position [482, 0]
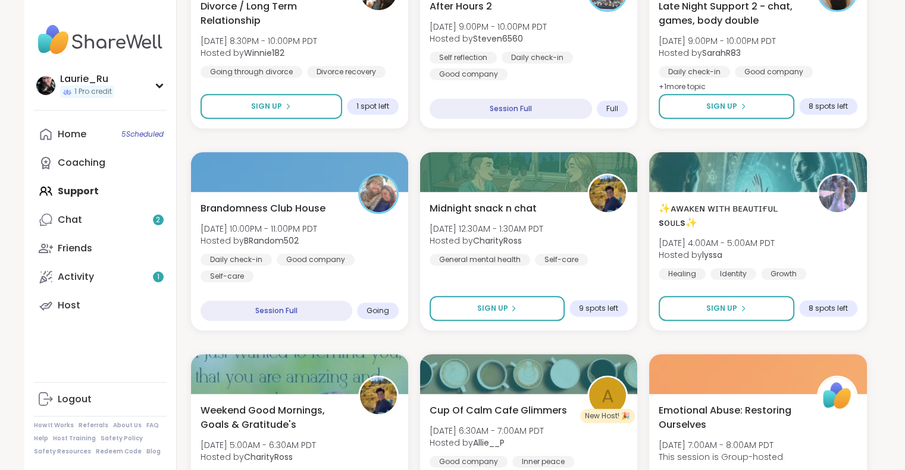
click at [618, 209] on img at bounding box center [607, 193] width 37 height 37
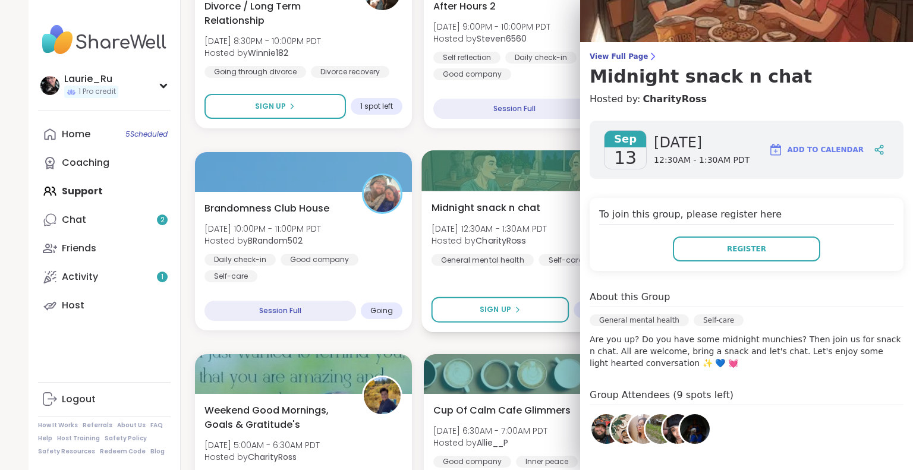
scroll to position [197, 0]
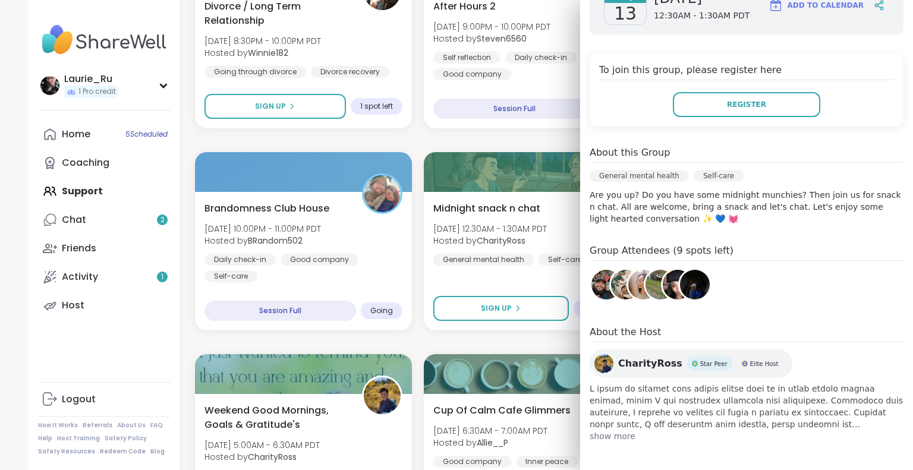
click at [595, 364] on img at bounding box center [604, 363] width 19 height 19
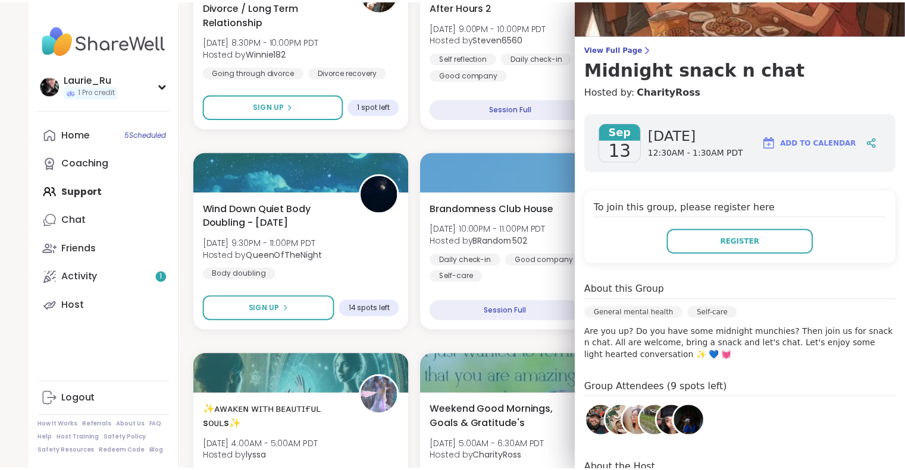
scroll to position [0, 0]
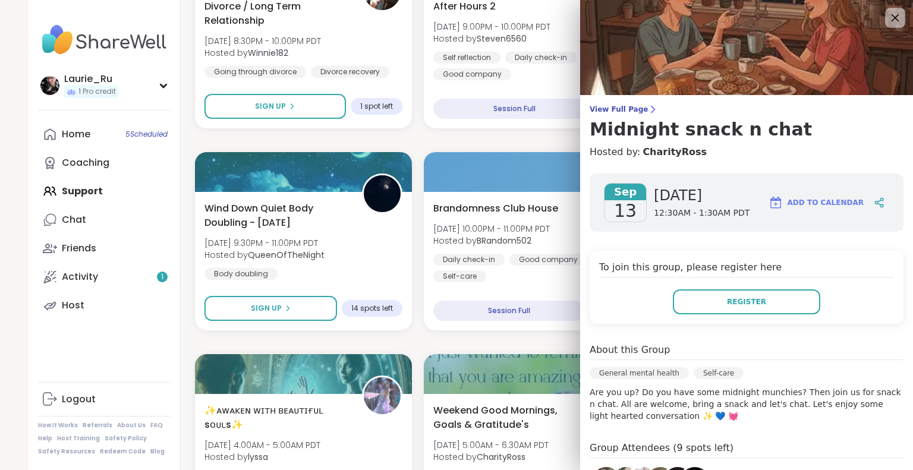
click at [888, 19] on icon at bounding box center [895, 17] width 15 height 15
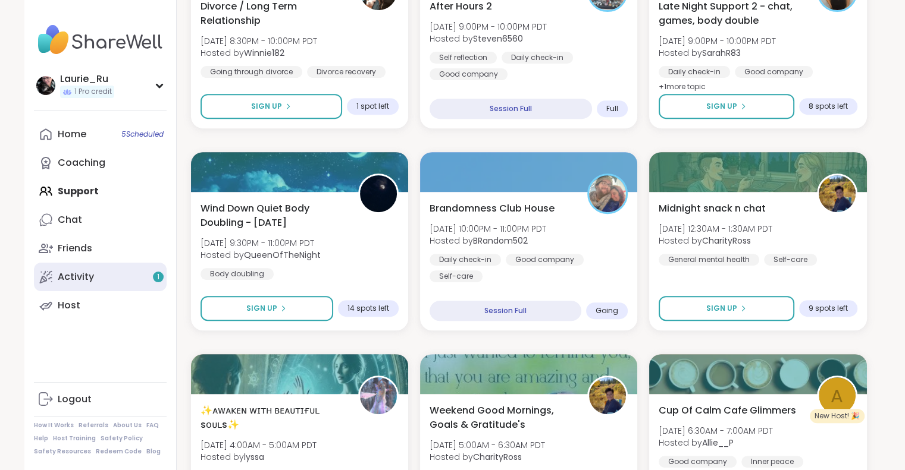
click at [59, 280] on div "Activity 1" at bounding box center [76, 277] width 36 height 13
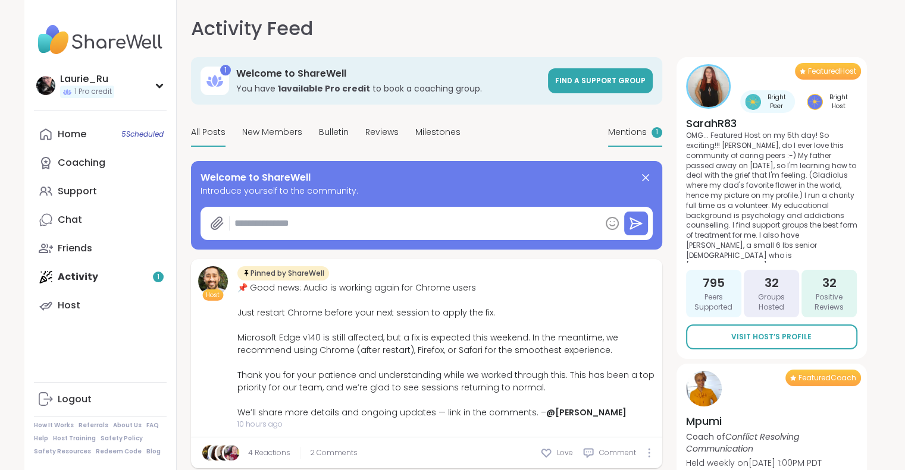
click at [652, 139] on div "Mentions 1" at bounding box center [635, 133] width 54 height 28
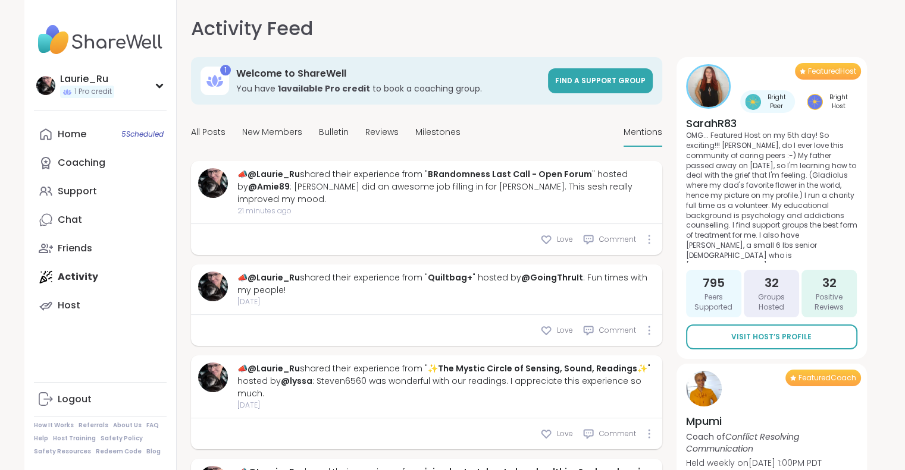
click at [68, 139] on div "Home 5 Scheduled" at bounding box center [72, 134] width 29 height 13
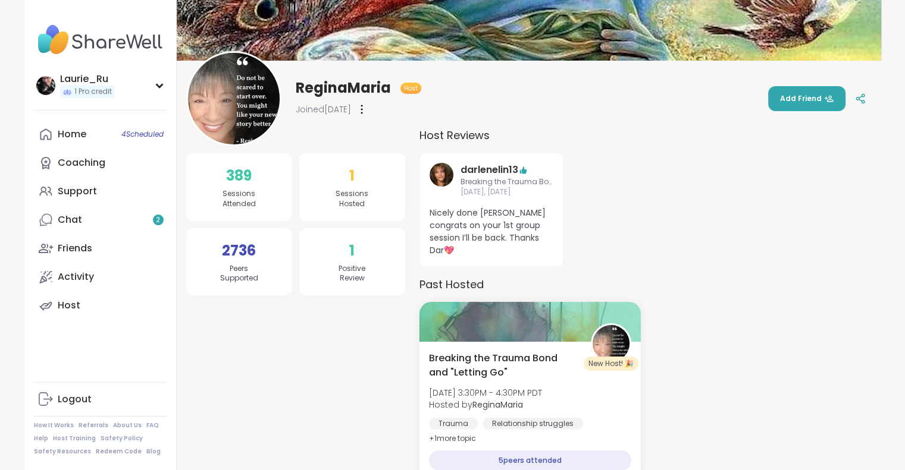
scroll to position [85, 0]
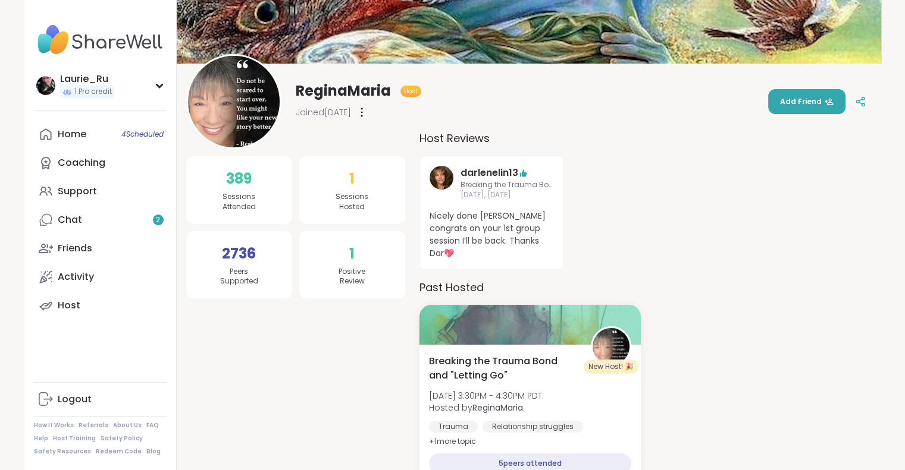
click at [448, 181] on img at bounding box center [441, 178] width 24 height 24
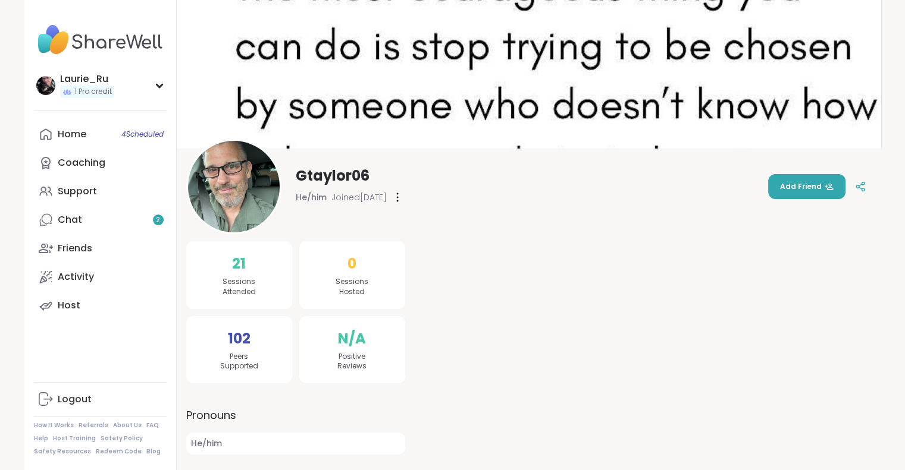
click at [702, 66] on img at bounding box center [529, 74] width 704 height 149
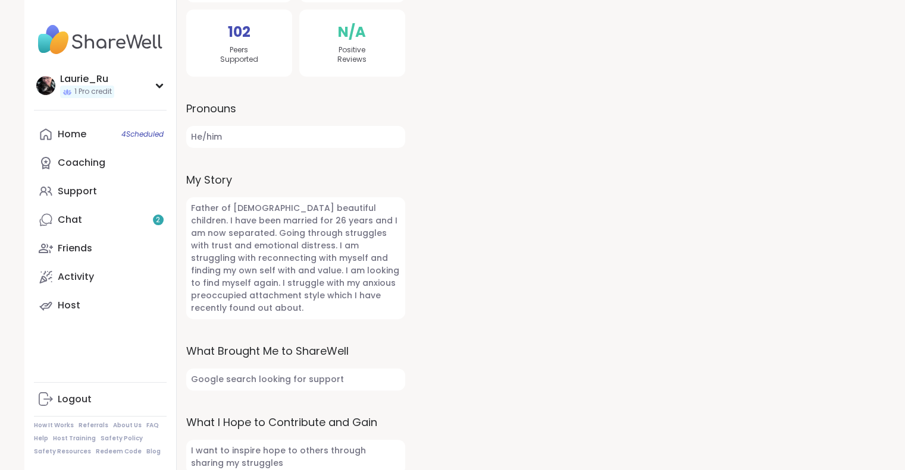
scroll to position [310, 0]
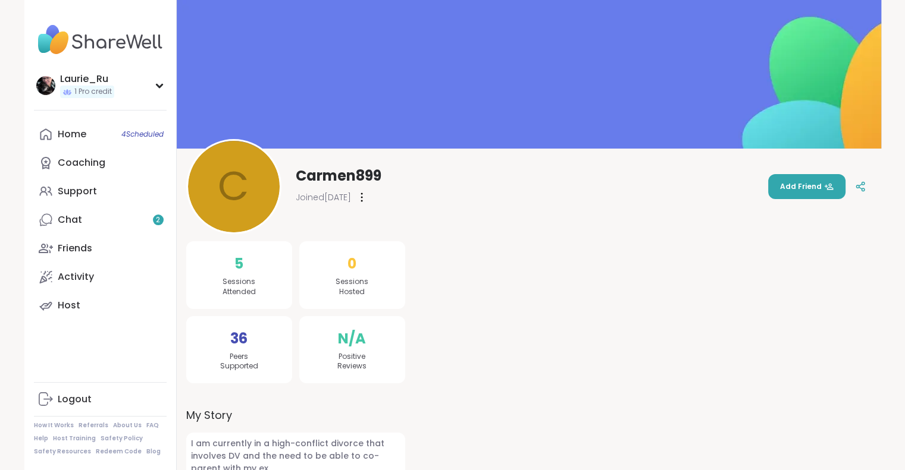
scroll to position [21, 0]
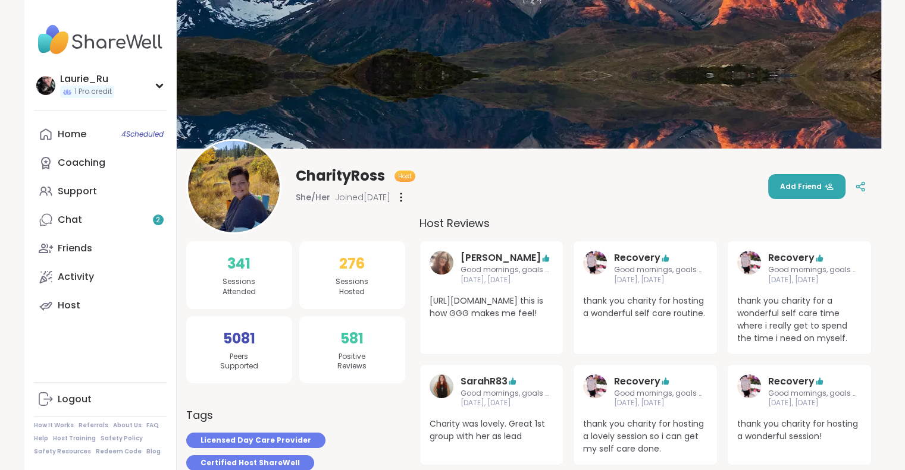
click at [869, 417] on div "Recovery Good mornings, goals and gratitude's [DATE], [DATE] thank you charity …" at bounding box center [799, 416] width 145 height 102
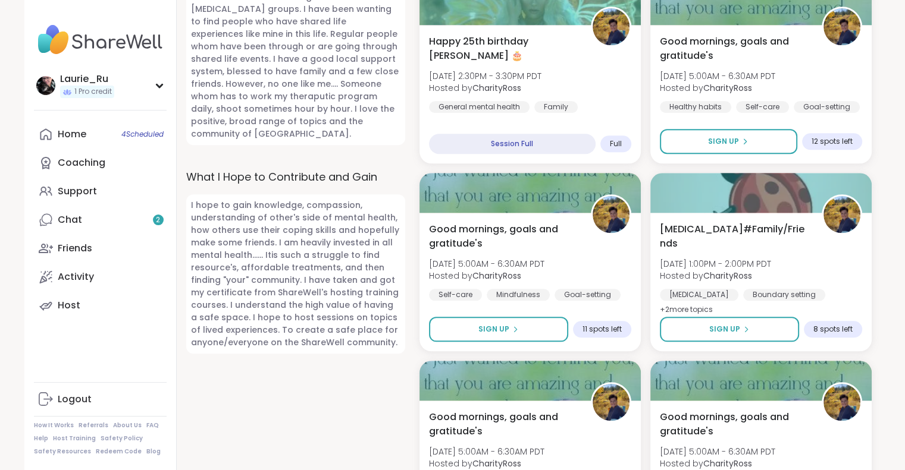
scroll to position [1123, 0]
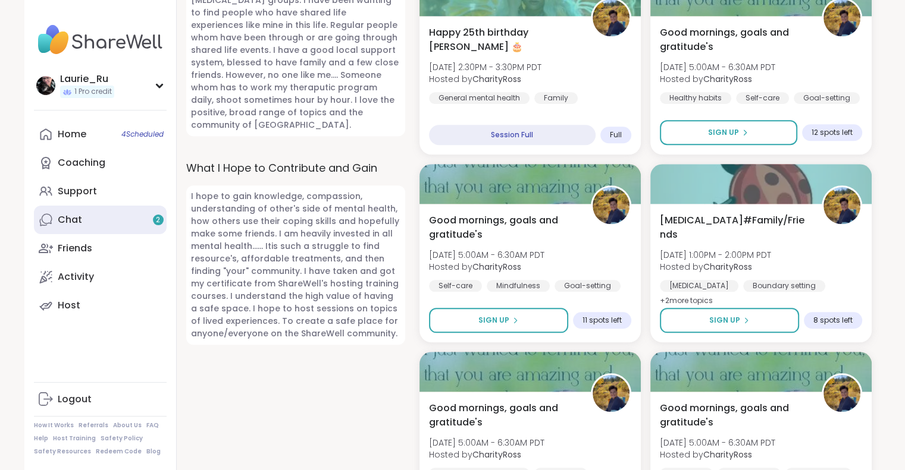
click at [156, 227] on link "Chat 2" at bounding box center [100, 220] width 133 height 29
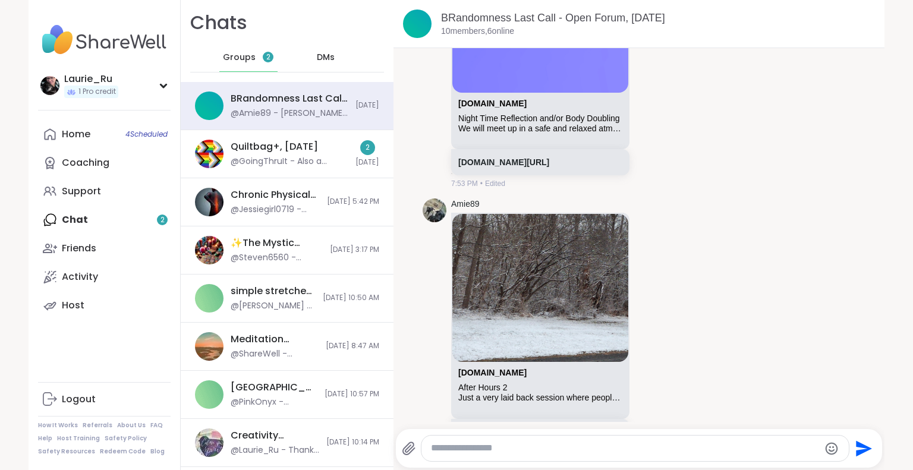
scroll to position [2033, 0]
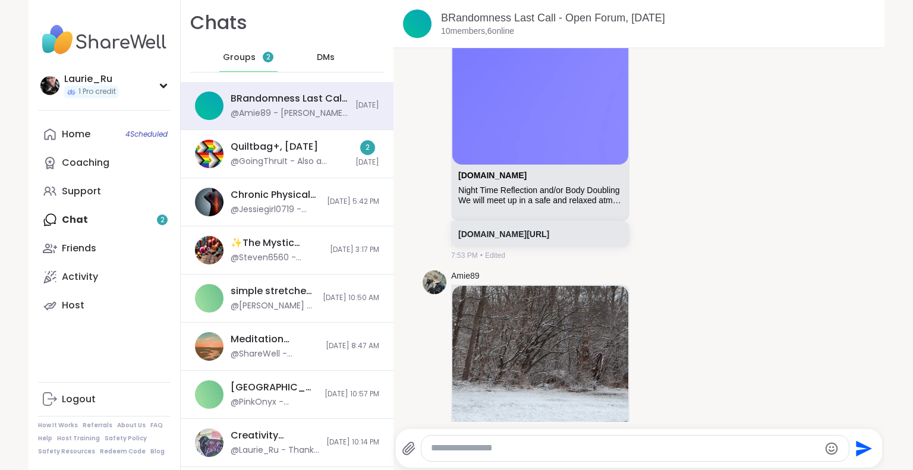
click at [65, 219] on div "Home 4 Scheduled Coaching Support Chat 2 Friends Activity Host" at bounding box center [104, 220] width 133 height 200
click at [155, 223] on div "Home 4 Scheduled Coaching Support Chat 2 Friends Activity Host" at bounding box center [104, 220] width 133 height 200
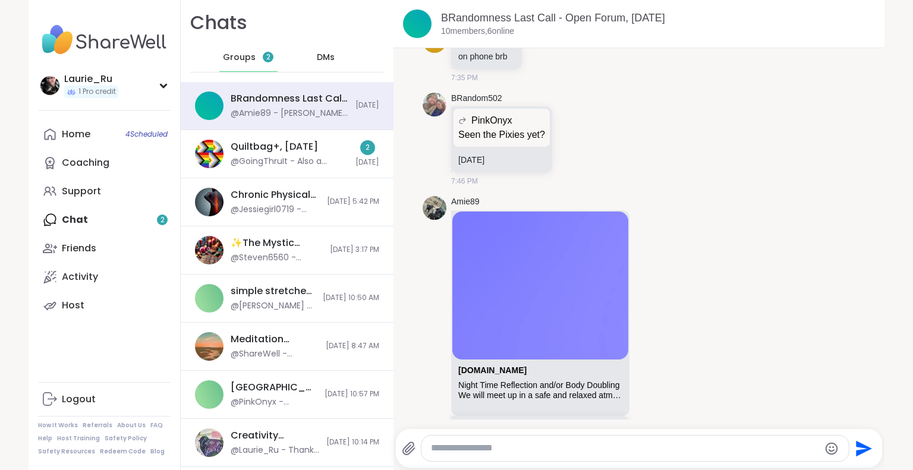
scroll to position [2238, 0]
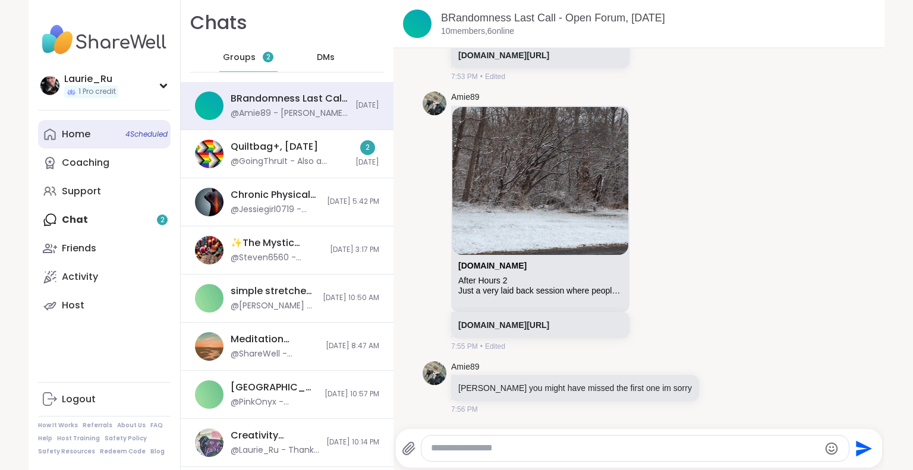
click at [55, 140] on link "Home 4 Scheduled" at bounding box center [104, 134] width 133 height 29
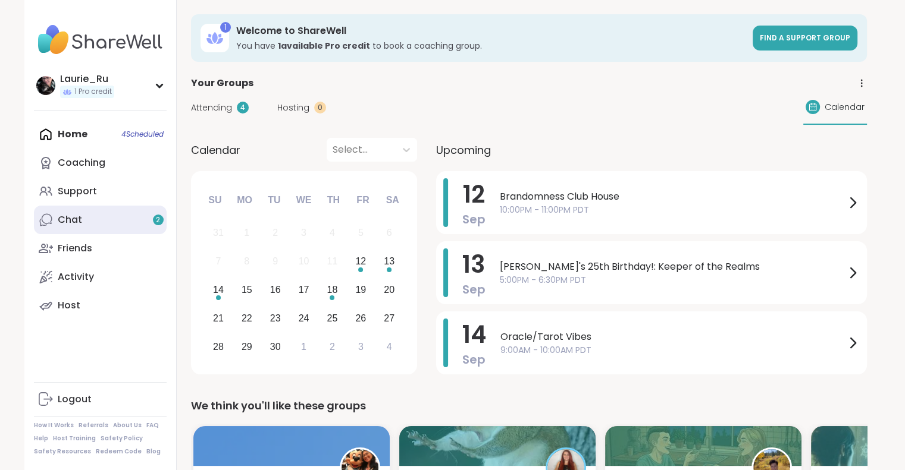
click at [65, 223] on div "Chat 2" at bounding box center [70, 219] width 24 height 13
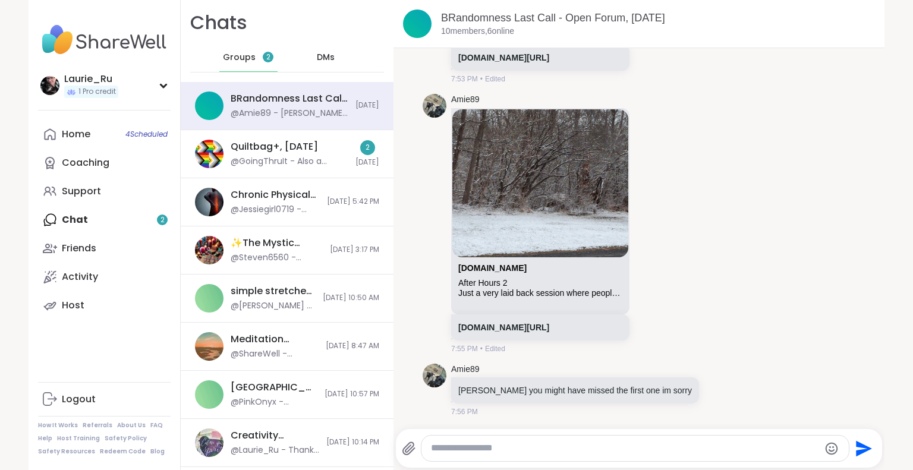
scroll to position [2238, 0]
click at [11, 107] on div "[PERSON_NAME] 1 Pro credit [PERSON_NAME] 1 Pro credit Profile Membership Settin…" at bounding box center [456, 235] width 913 height 470
click at [279, 159] on div "@GoingThruIt - Also a reminder for folks.. same time [DATE] if you want to come…" at bounding box center [290, 162] width 118 height 12
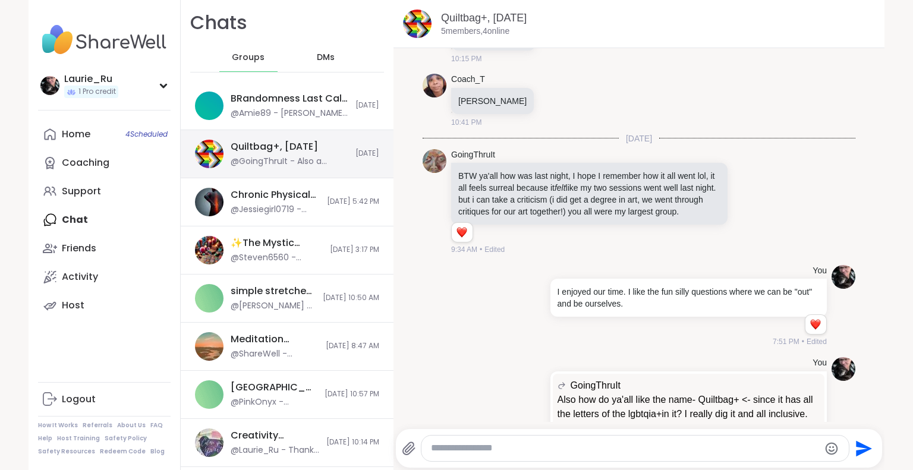
scroll to position [3051, 0]
